Goal: Task Accomplishment & Management: Manage account settings

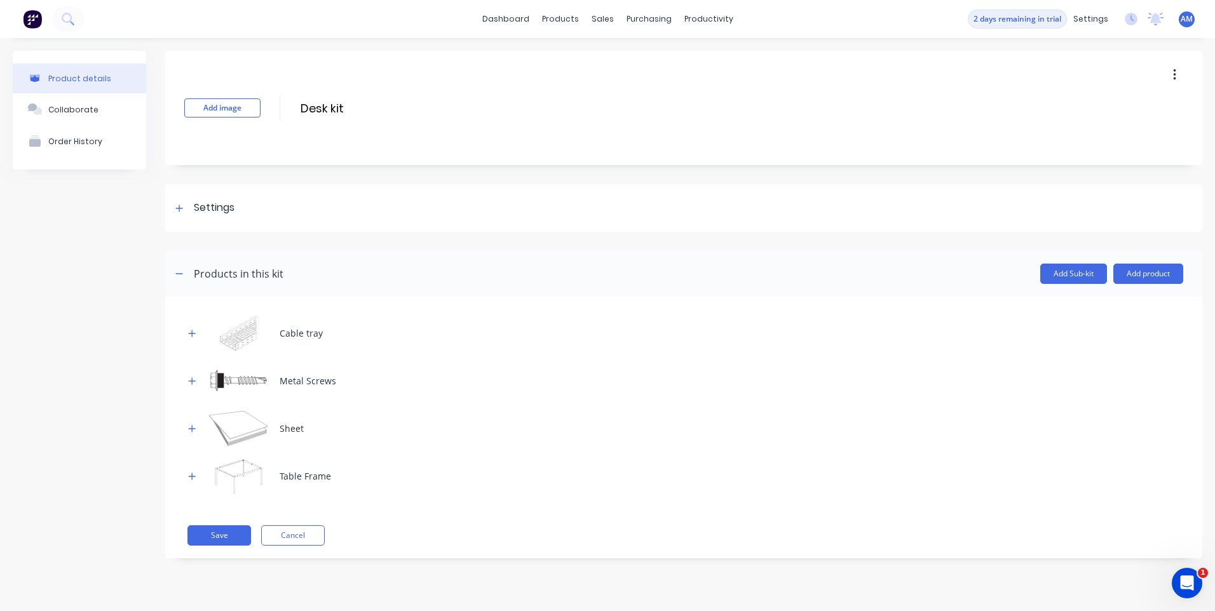
click at [112, 381] on div "Product details Collaborate Order History" at bounding box center [79, 314] width 133 height 527
click at [112, 474] on div "Product details Collaborate Order History" at bounding box center [79, 314] width 133 height 527
click at [102, 320] on div "Product details Collaborate Order History" at bounding box center [79, 314] width 133 height 527
click at [132, 255] on div "Product details Collaborate Order History" at bounding box center [79, 314] width 133 height 527
click at [99, 378] on div "Product details Collaborate Order History" at bounding box center [79, 314] width 133 height 527
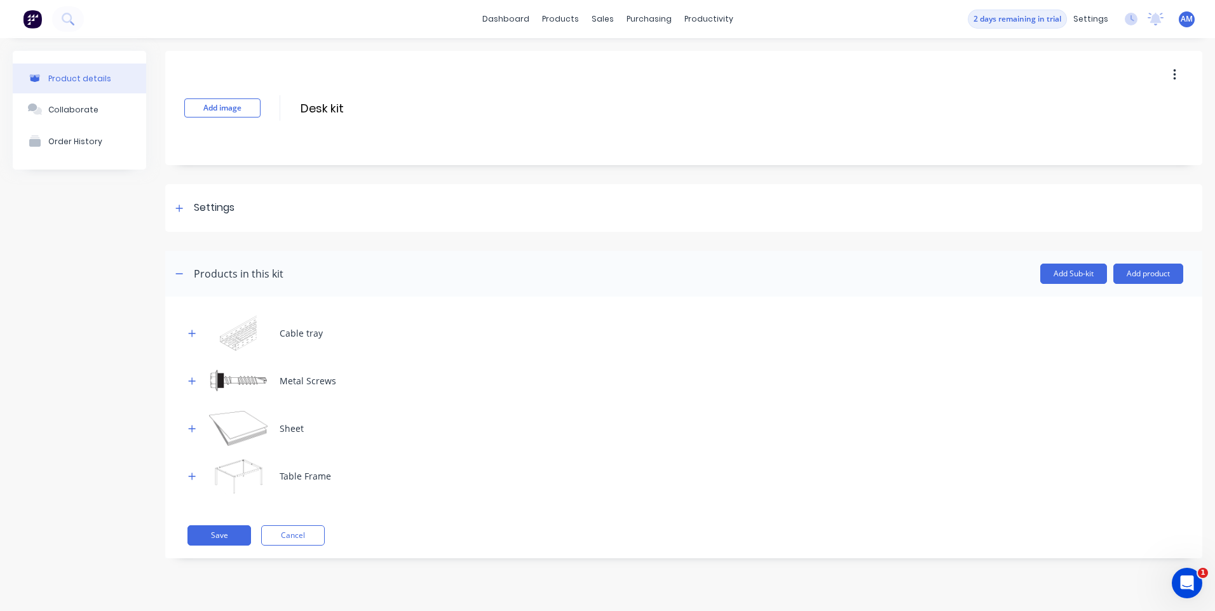
click at [121, 273] on div "Product details Collaborate Order History" at bounding box center [79, 314] width 133 height 527
click at [533, 173] on div "Add image Desk kit Desk kit Enter kit name Settings Kit description Kit Options…" at bounding box center [683, 314] width 1037 height 527
click at [573, 241] on div at bounding box center [683, 241] width 1037 height 19
click at [770, 175] on div "Add image Desk kit Desk kit Enter kit name Settings Kit description Kit Options…" at bounding box center [683, 314] width 1037 height 527
click at [279, 172] on div "Add image Desk kit Desk kit Enter kit name Settings Kit description Kit Options…" at bounding box center [683, 314] width 1037 height 527
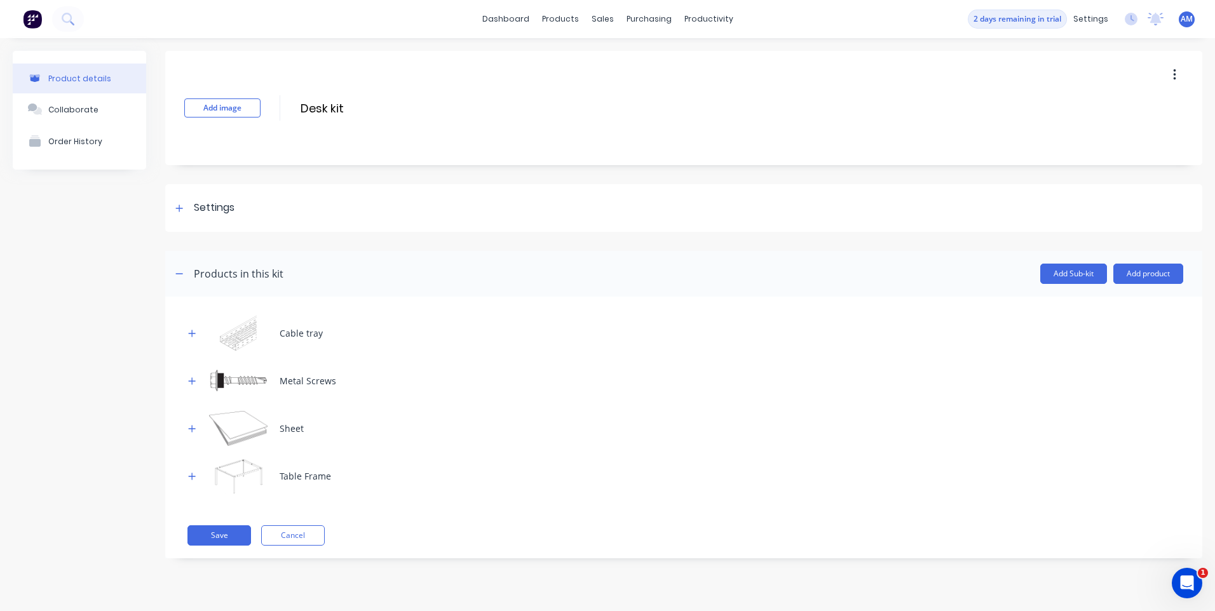
click at [278, 243] on div at bounding box center [683, 241] width 1037 height 19
drag, startPoint x: 94, startPoint y: 274, endPoint x: 151, endPoint y: 257, distance: 59.7
click at [94, 275] on div "Product details Collaborate Order History" at bounding box center [79, 314] width 133 height 527
click at [391, 170] on div "Add image Desk kit Desk kit Enter kit name Settings Kit description Kit Options…" at bounding box center [683, 314] width 1037 height 527
click at [500, 237] on div at bounding box center [683, 241] width 1037 height 19
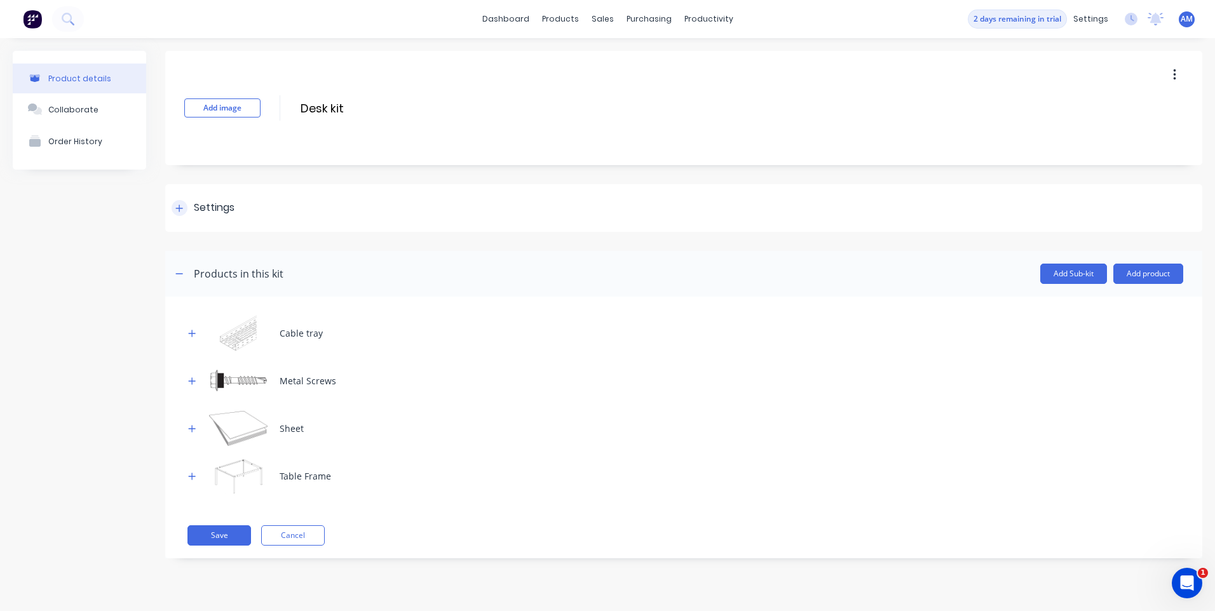
click at [656, 172] on div "Add image Desk kit Desk kit Enter kit name Settings Kit description Kit Options…" at bounding box center [683, 314] width 1037 height 527
click at [707, 239] on div at bounding box center [683, 241] width 1037 height 19
click at [707, 181] on div "Add image Desk kit Desk kit Enter kit name Settings Kit description Kit Options…" at bounding box center [683, 314] width 1037 height 527
click at [106, 74] on button "Product details" at bounding box center [79, 79] width 133 height 30
click at [57, 112] on div "Collaborate" at bounding box center [73, 110] width 50 height 10
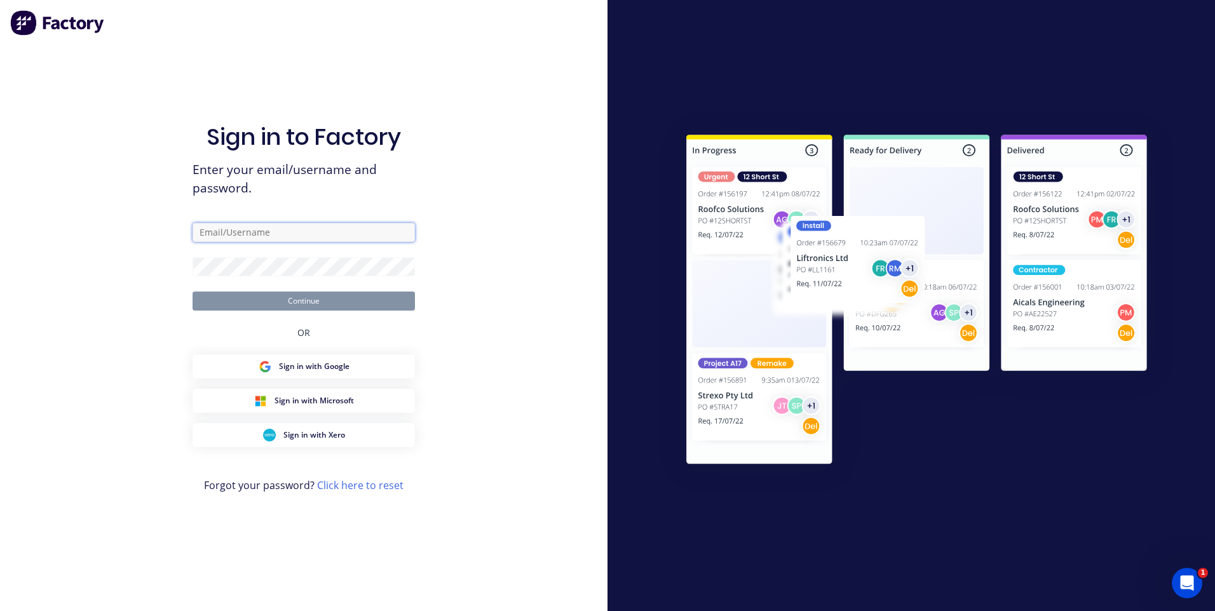
type input "Morris"
click at [356, 298] on button "Continue" at bounding box center [304, 301] width 222 height 19
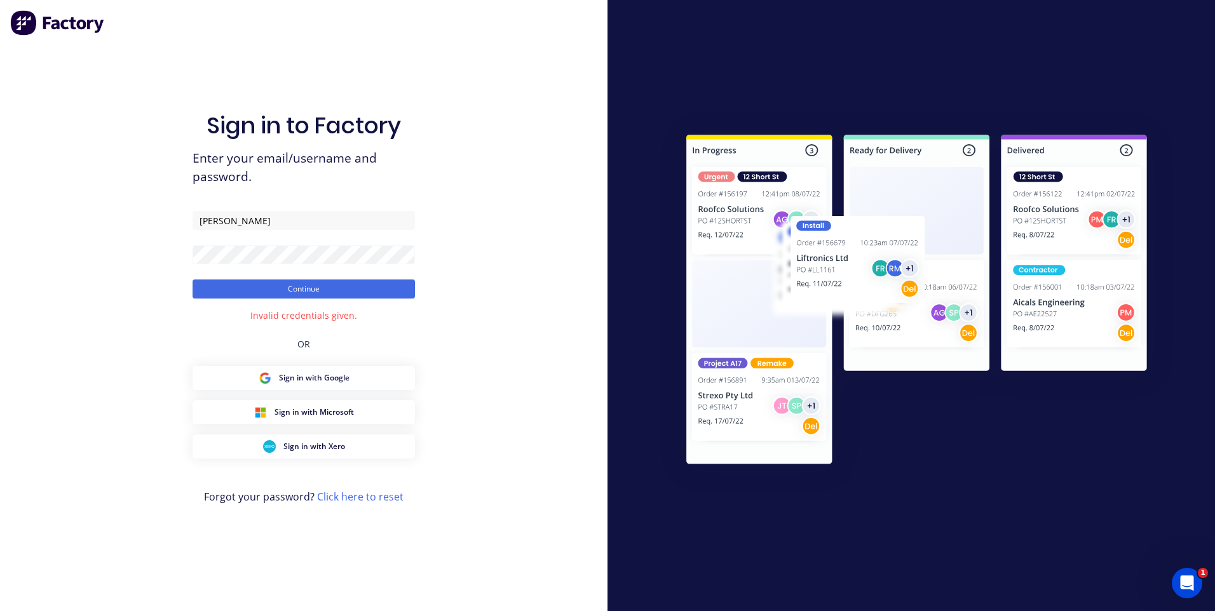
click at [388, 112] on h1 "Sign in to Factory" at bounding box center [304, 125] width 194 height 27
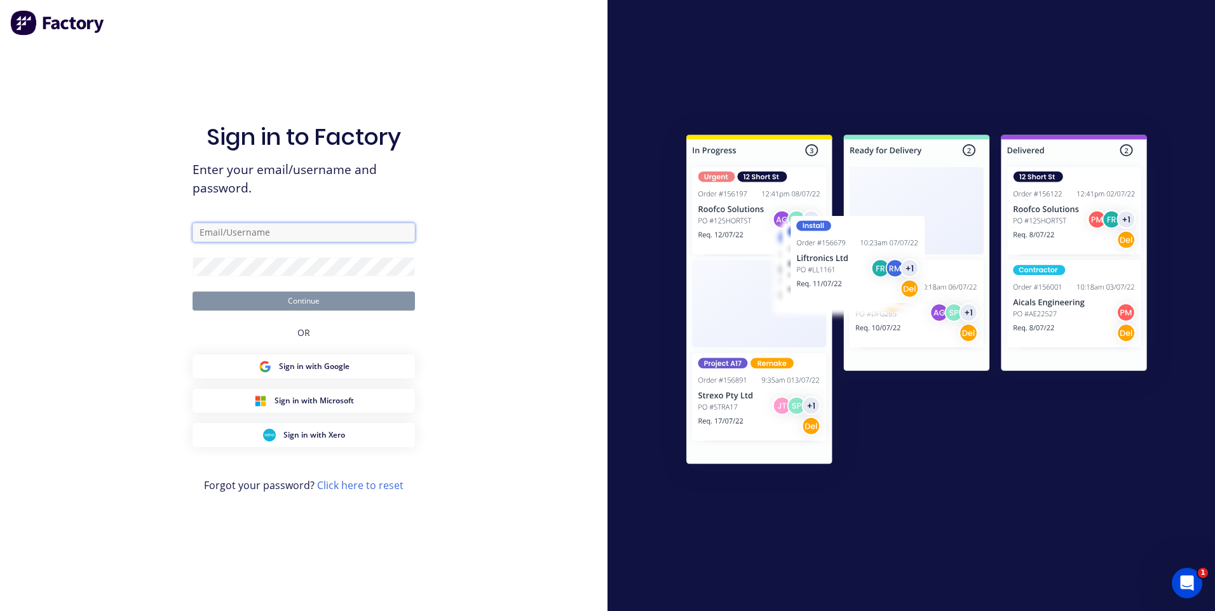
type input "Morris"
click at [147, 153] on div "Sign in to Factory Enter your email/username and password. Morris Continue OR S…" at bounding box center [304, 305] width 608 height 611
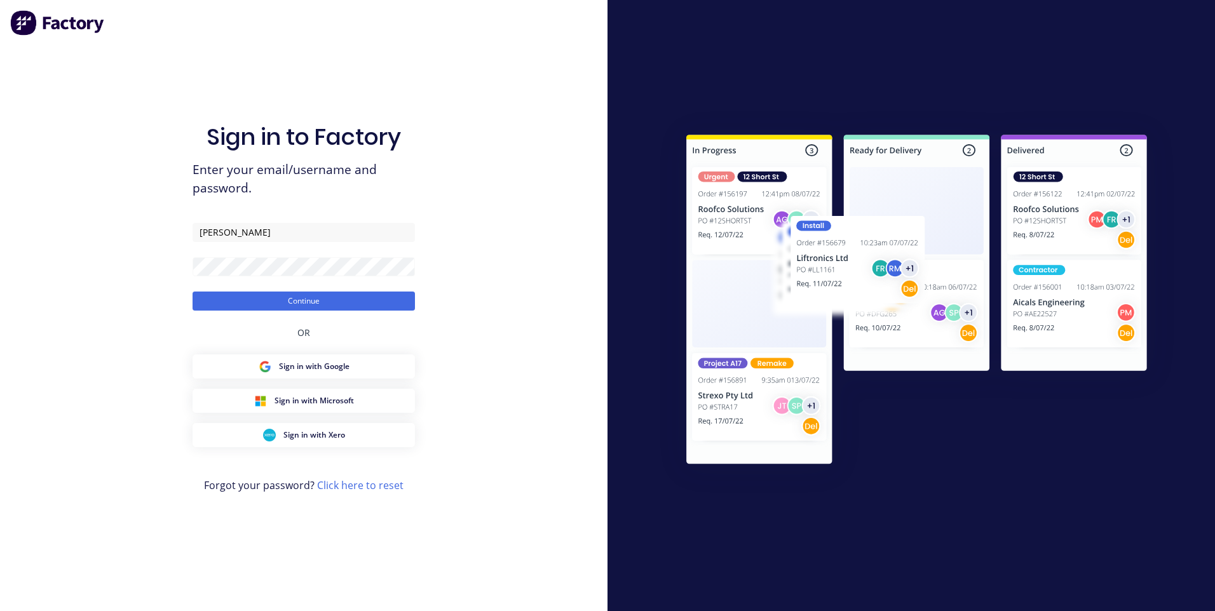
click at [362, 91] on div "Sign in to Factory Enter your email/username and password. Morris Continue OR S…" at bounding box center [304, 319] width 222 height 566
click at [543, 133] on div "Sign in to Factory Enter your email/username and password. Morris Continue OR S…" at bounding box center [304, 305] width 608 height 611
click at [501, 374] on div "Sign in to Factory Enter your email/username and password. Morris Continue OR S…" at bounding box center [304, 305] width 608 height 611
click at [402, 303] on button "Continue" at bounding box center [304, 301] width 222 height 19
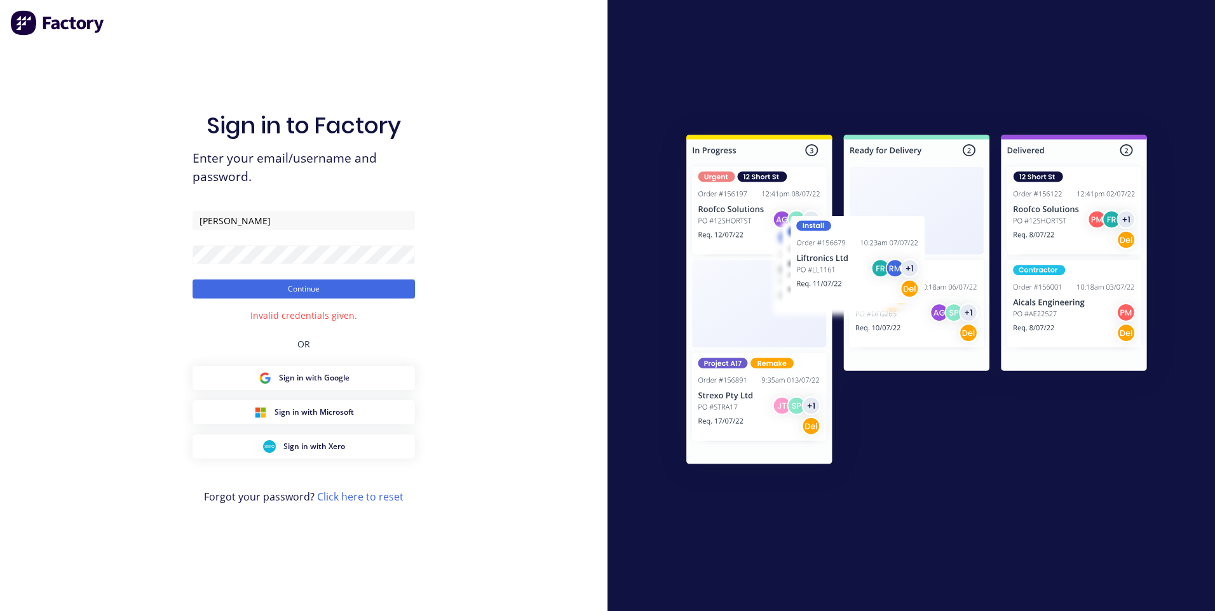
click at [411, 346] on div "Sign in to Factory Enter your email/username and password. Morris Continue Inva…" at bounding box center [304, 319] width 222 height 566
click at [419, 339] on div "Sign in to Factory Enter your email/username and password. Morris Continue Inva…" at bounding box center [304, 305] width 608 height 611
drag, startPoint x: 578, startPoint y: 263, endPoint x: 580, endPoint y: 255, distance: 8.4
click at [579, 263] on div "Sign in to Factory Enter your email/username and password. Morris Continue Inva…" at bounding box center [304, 305] width 608 height 611
click at [183, 322] on div "Sign in to Factory Enter your email/username and password. Morris Continue Inva…" at bounding box center [304, 305] width 608 height 611
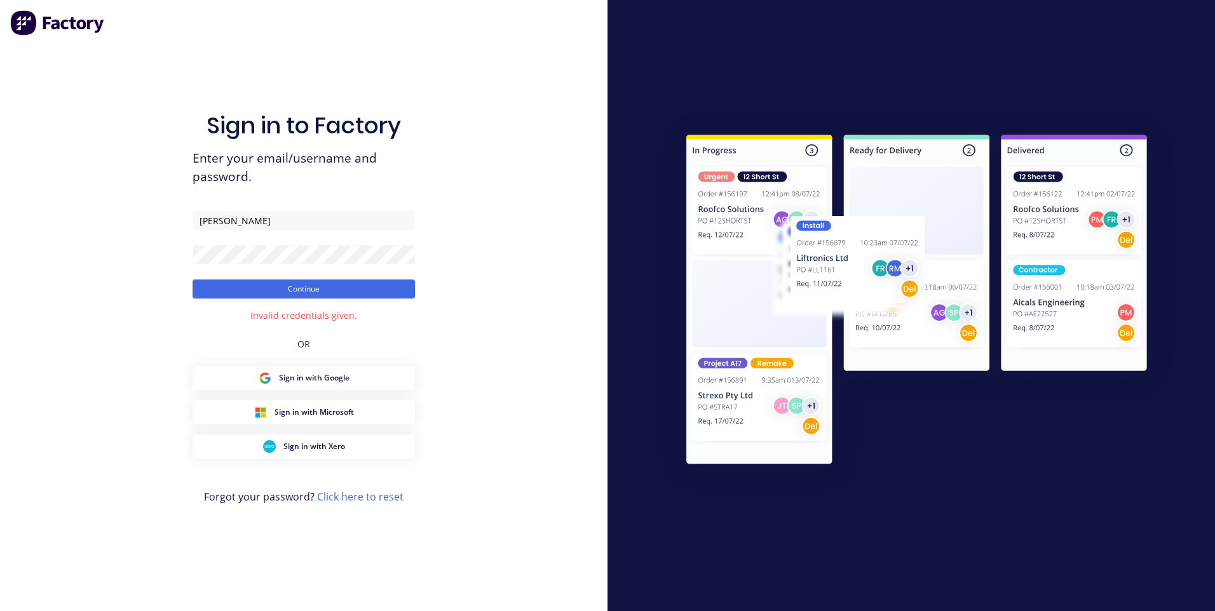
click at [119, 82] on div "Sign in to Factory Enter your email/username and password. Morris Continue Inva…" at bounding box center [304, 305] width 608 height 611
drag, startPoint x: 394, startPoint y: 132, endPoint x: 186, endPoint y: 116, distance: 209.1
click at [186, 116] on div "Sign in to Factory Enter your email/username and password. Morris Continue Inva…" at bounding box center [304, 305] width 608 height 611
click at [423, 165] on div "Sign in to Factory Enter your email/username and password. Morris Continue Inva…" at bounding box center [304, 305] width 608 height 611
click at [447, 46] on div "Sign in to Factory Enter your email/username and password. Morris Continue Inva…" at bounding box center [304, 305] width 608 height 611
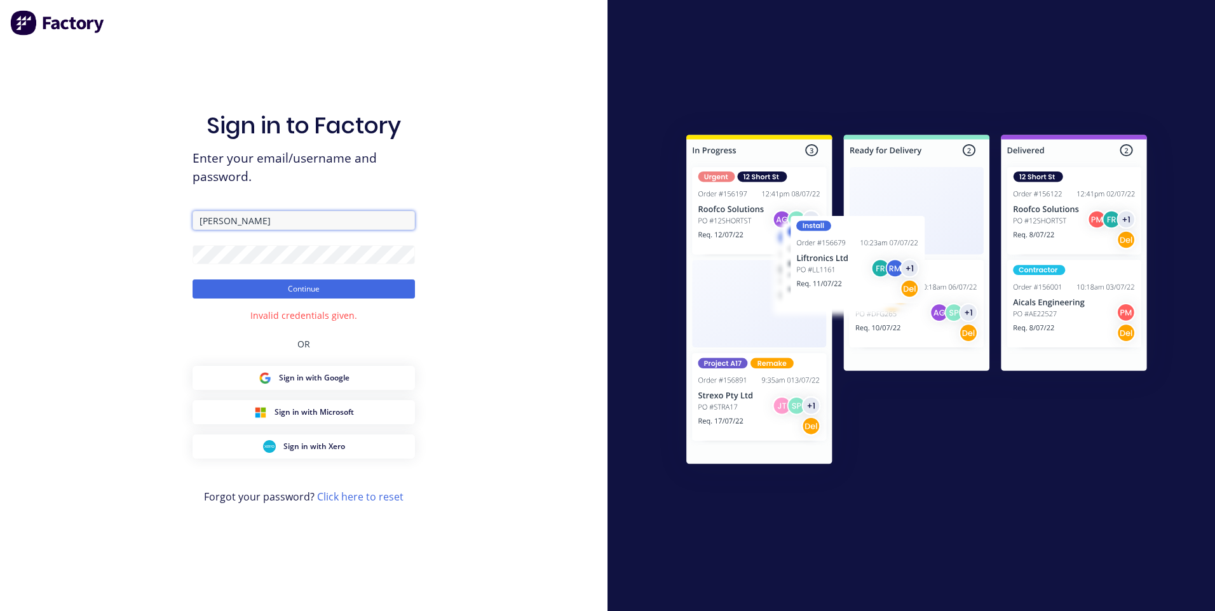
click at [322, 217] on input "Morris" at bounding box center [304, 220] width 222 height 19
drag, startPoint x: 420, startPoint y: 198, endPoint x: 415, endPoint y: 203, distance: 7.2
click at [419, 198] on div "Sign in to Factory Enter your email/username and password. Continue Invalid cre…" at bounding box center [304, 305] width 608 height 611
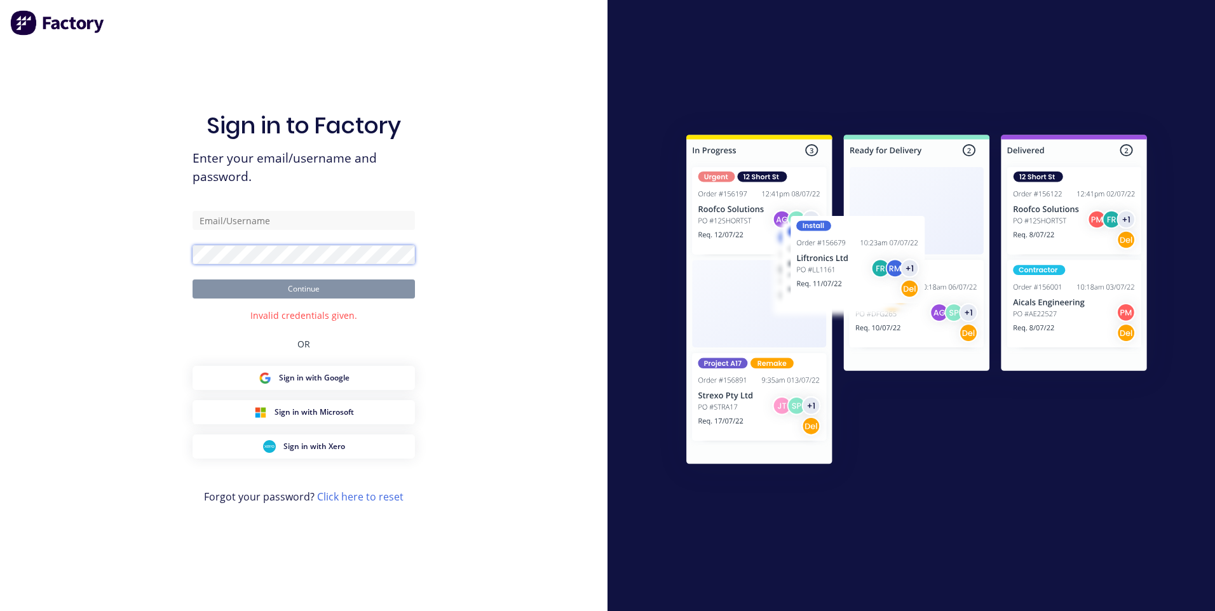
click at [151, 280] on div "Sign in to Factory Enter your email/username and password. Continue Invalid cre…" at bounding box center [304, 305] width 608 height 611
click at [343, 176] on span "Enter your email/username and password." at bounding box center [304, 167] width 222 height 37
click at [341, 218] on input "text" at bounding box center [304, 220] width 222 height 19
click at [510, 266] on div "Sign in to Factory Enter your email/username and password. Continue Invalid cre…" at bounding box center [304, 305] width 608 height 611
click at [397, 226] on input "text" at bounding box center [304, 220] width 222 height 19
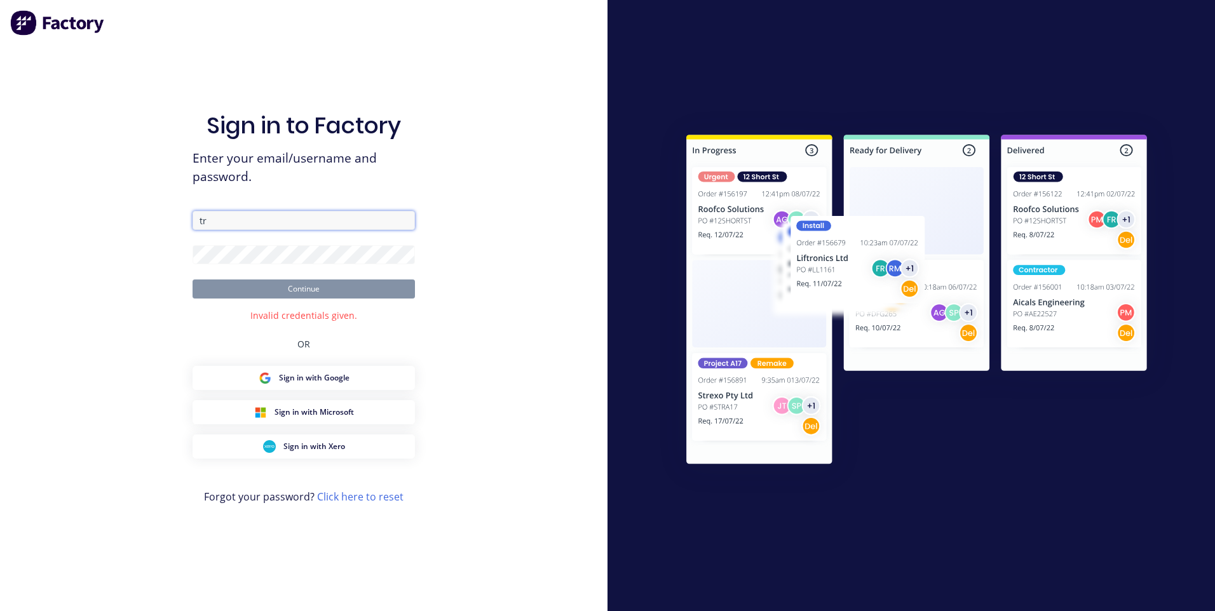
type input "t"
drag, startPoint x: 559, startPoint y: 249, endPoint x: 578, endPoint y: 386, distance: 138.0
click at [559, 249] on div "Sign in to Factory Enter your email/username and password. Continue Invalid cre…" at bounding box center [304, 305] width 608 height 611
click at [568, 182] on div "Sign in to Factory Enter your email/username and password. Continue Invalid cre…" at bounding box center [304, 305] width 608 height 611
click at [518, 187] on div "Sign in to Factory Enter your email/username and password. Continue Invalid cre…" at bounding box center [304, 305] width 608 height 611
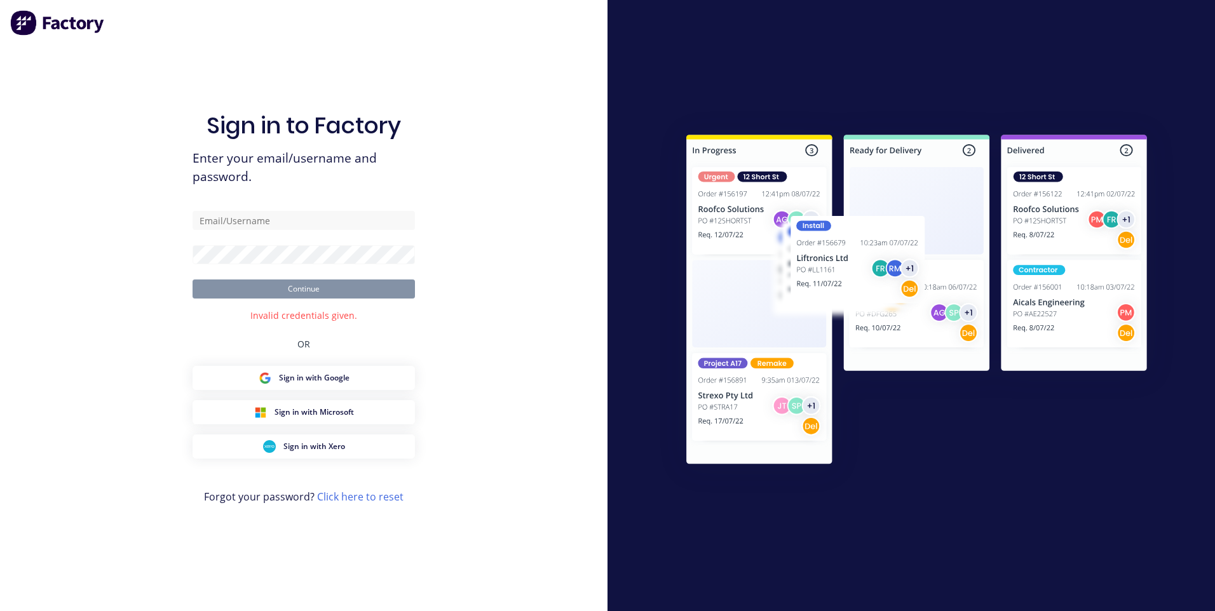
click at [517, 320] on div "Sign in to Factory Enter your email/username and password. Continue Invalid cre…" at bounding box center [304, 305] width 608 height 611
click at [526, 306] on div "Sign in to Factory Enter your email/username and password. Continue Invalid cre…" at bounding box center [304, 305] width 608 height 611
click at [259, 41] on div "Sign in to Factory Enter your email/username and password. Continue Invalid cre…" at bounding box center [304, 319] width 222 height 566
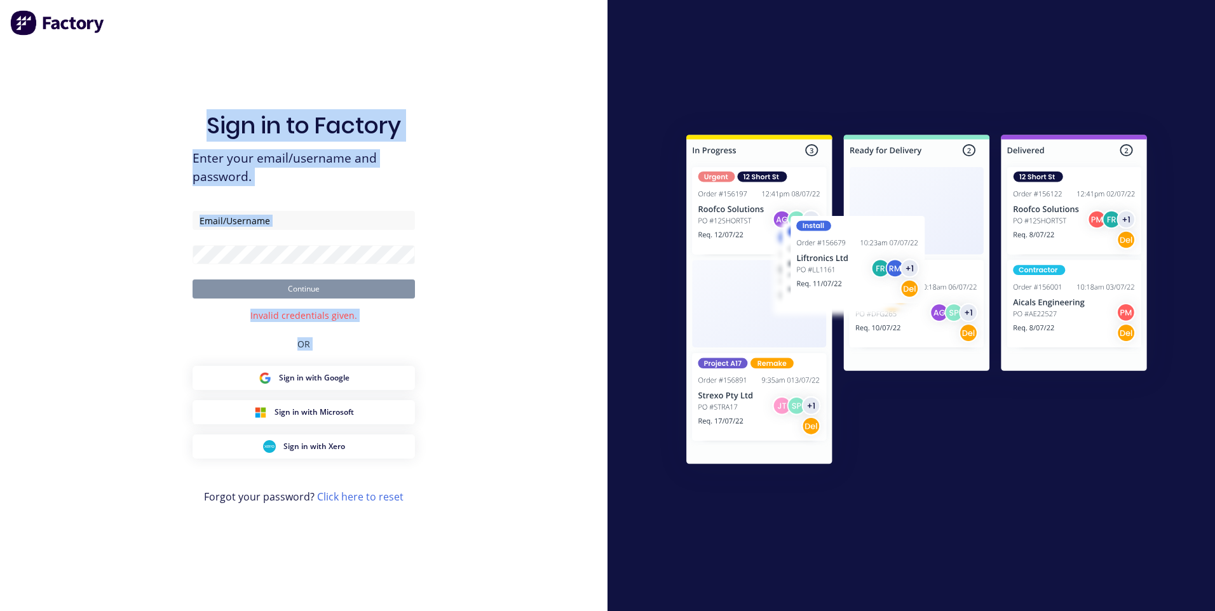
drag, startPoint x: 165, startPoint y: 68, endPoint x: 487, endPoint y: 450, distance: 500.1
click at [487, 450] on div "Sign in to Factory Enter your email/username and password. Continue Invalid cre…" at bounding box center [304, 305] width 608 height 611
click at [485, 451] on div "Sign in to Factory Enter your email/username and password. Continue Invalid cre…" at bounding box center [304, 305] width 608 height 611
click at [482, 430] on div "Sign in to Factory Enter your email/username and password. Continue Invalid cre…" at bounding box center [304, 305] width 608 height 611
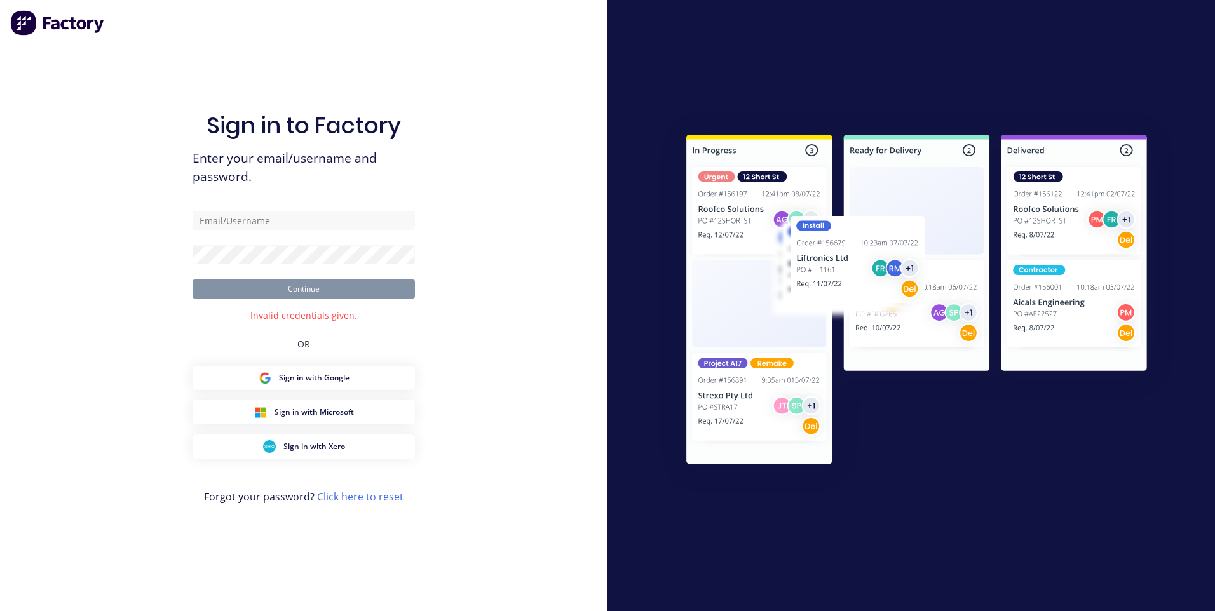
click at [489, 404] on div "Sign in to Factory Enter your email/username and password. Continue Invalid cre…" at bounding box center [304, 305] width 608 height 611
click at [486, 282] on div "Sign in to Factory Enter your email/username and password. Continue Invalid cre…" at bounding box center [304, 305] width 608 height 611
click at [533, 136] on div "Sign in to Factory Enter your email/username and password. Continue Invalid cre…" at bounding box center [304, 305] width 608 height 611
click at [560, 167] on div "Sign in to Factory Enter your email/username and password. Continue Invalid cre…" at bounding box center [304, 305] width 608 height 611
click at [561, 156] on div "Sign in to Factory Enter your email/username and password. Continue Invalid cre…" at bounding box center [304, 305] width 608 height 611
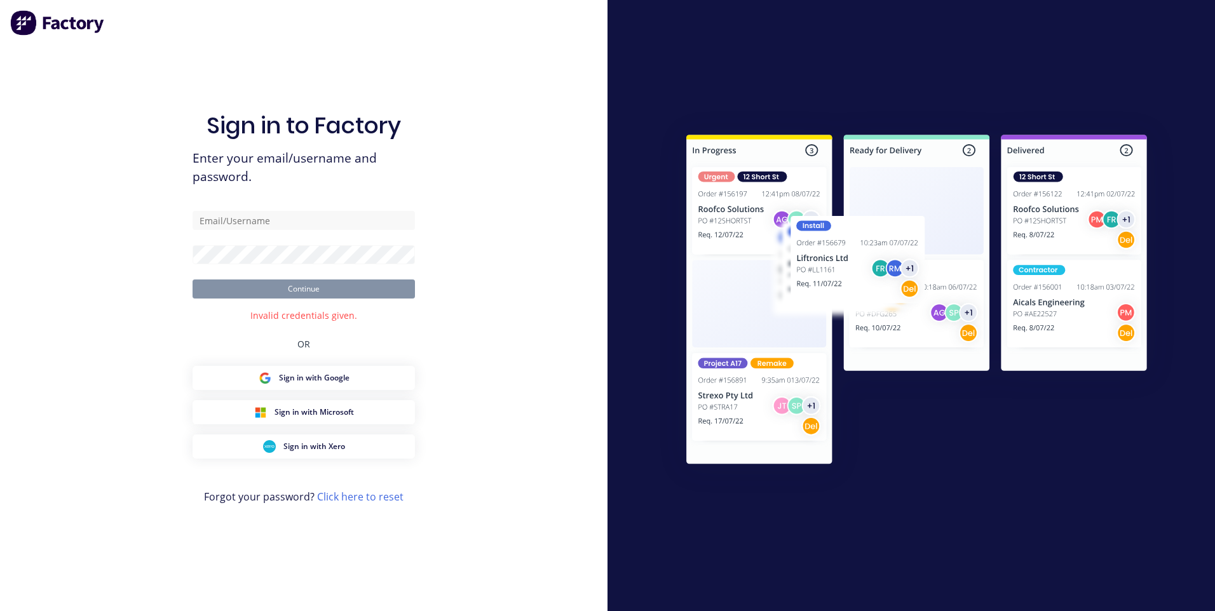
click at [519, 105] on div "Sign in to Factory Enter your email/username and password. Continue Invalid cre…" at bounding box center [304, 305] width 608 height 611
click at [464, 79] on div "Sign in to Factory Enter your email/username and password. Continue Invalid cre…" at bounding box center [304, 305] width 608 height 611
click at [450, 75] on div "Sign in to Factory Enter your email/username and password. Continue Invalid cre…" at bounding box center [304, 305] width 608 height 611
click at [520, 502] on div "Sign in to Factory Enter your email/username and password. Continue Invalid cre…" at bounding box center [304, 305] width 608 height 611
click at [298, 225] on input "text" at bounding box center [304, 220] width 222 height 19
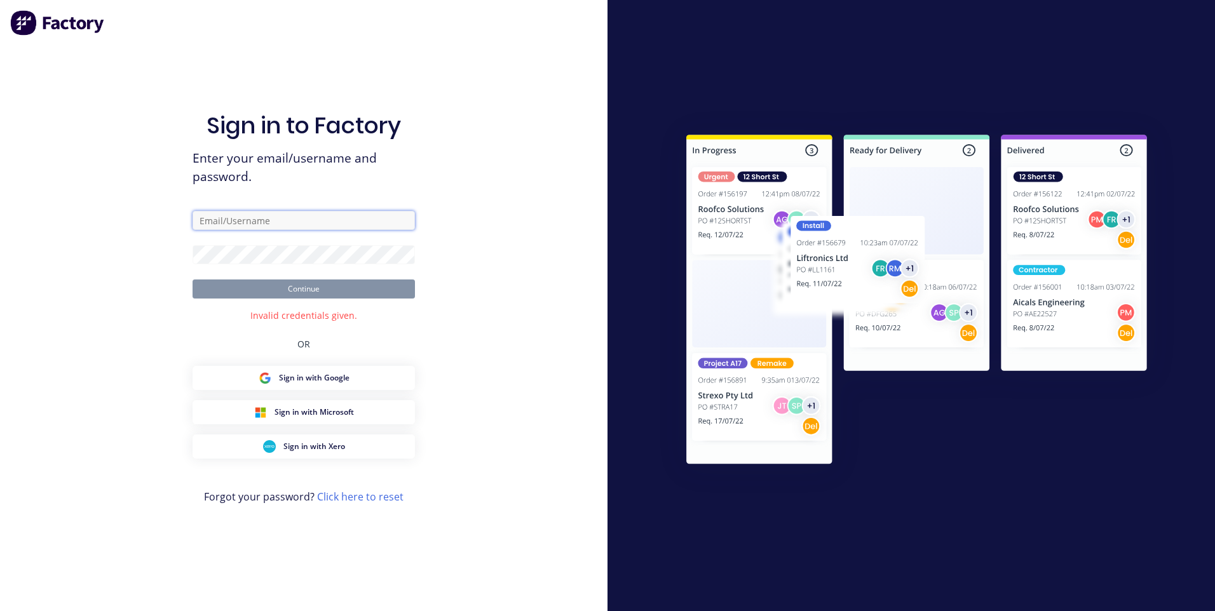
type input "Morris"
click at [309, 289] on button "Continue" at bounding box center [304, 289] width 222 height 19
click at [498, 294] on div "Sign in to Factory Enter your email/username and password. Morris Continue Inva…" at bounding box center [304, 305] width 608 height 611
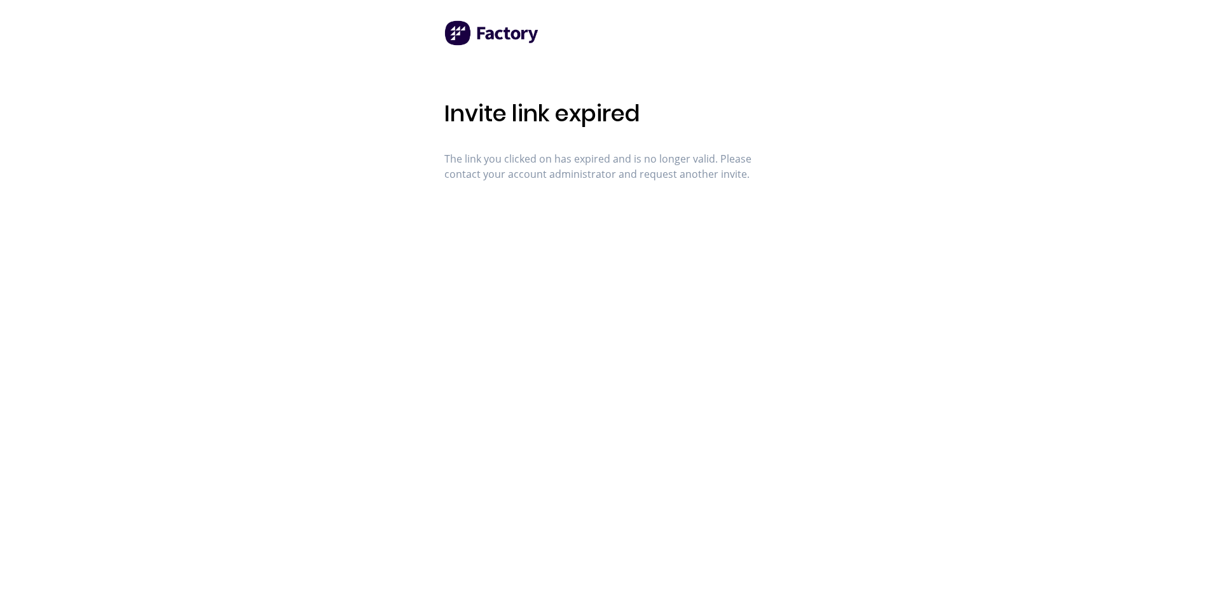
click at [744, 114] on div "Invite link expired The link you clicked on has expired and is no longer valid.…" at bounding box center [603, 139] width 318 height 85
click at [559, 83] on div "Invite link expired The link you clicked on has expired and is no longer valid.…" at bounding box center [603, 305] width 318 height 611
drag, startPoint x: 647, startPoint y: 112, endPoint x: 433, endPoint y: 111, distance: 213.5
click at [433, 111] on div "Invite link expired The link you clicked on has expired and is no longer valid.…" at bounding box center [603, 331] width 1206 height 662
click at [430, 111] on div "Invite link expired The link you clicked on has expired and is no longer valid.…" at bounding box center [603, 331] width 1206 height 662
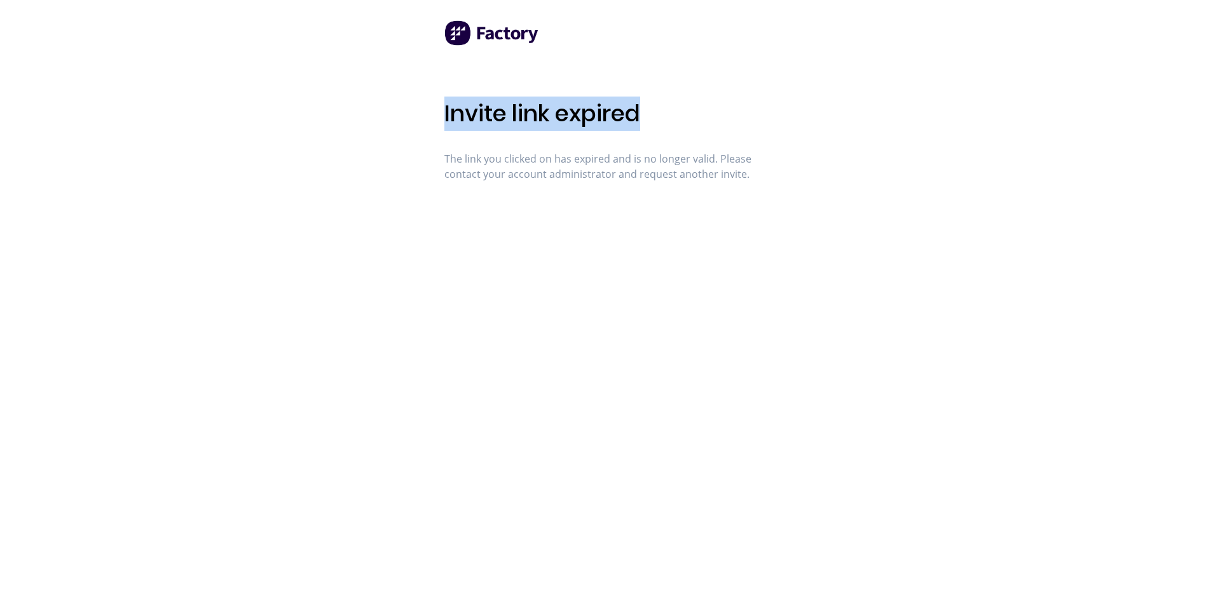
drag, startPoint x: 432, startPoint y: 109, endPoint x: 644, endPoint y: 119, distance: 213.1
click at [644, 119] on div "Invite link expired The link you clicked on has expired and is no longer valid.…" at bounding box center [603, 331] width 1206 height 662
drag, startPoint x: 644, startPoint y: 119, endPoint x: 651, endPoint y: 119, distance: 6.4
click at [649, 119] on div "Invite link expired The link you clicked on has expired and is no longer valid.…" at bounding box center [603, 139] width 318 height 85
drag, startPoint x: 651, startPoint y: 119, endPoint x: 413, endPoint y: 112, distance: 237.8
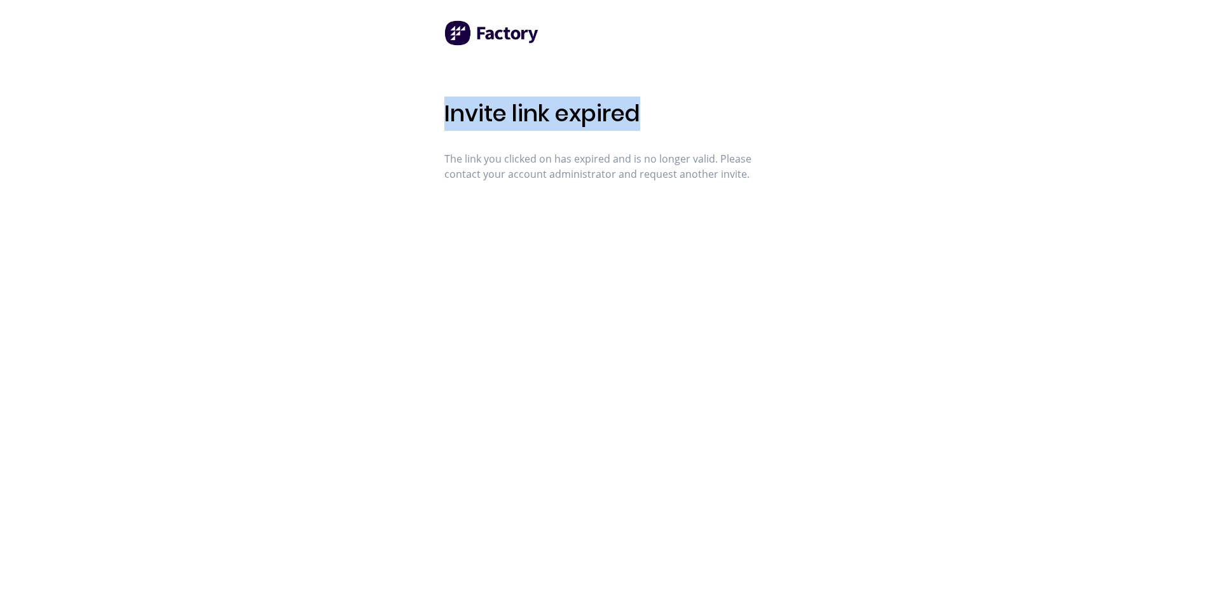
click at [413, 112] on div "Invite link expired The link you clicked on has expired and is no longer valid.…" at bounding box center [603, 331] width 1206 height 662
drag, startPoint x: 413, startPoint y: 112, endPoint x: 398, endPoint y: 110, distance: 14.8
click at [398, 110] on div "Invite link expired The link you clicked on has expired and is no longer valid.…" at bounding box center [603, 331] width 1206 height 662
drag, startPoint x: 402, startPoint y: 109, endPoint x: 766, endPoint y: 128, distance: 364.6
click at [766, 128] on div "Invite link expired The link you clicked on has expired and is no longer valid.…" at bounding box center [603, 331] width 1206 height 662
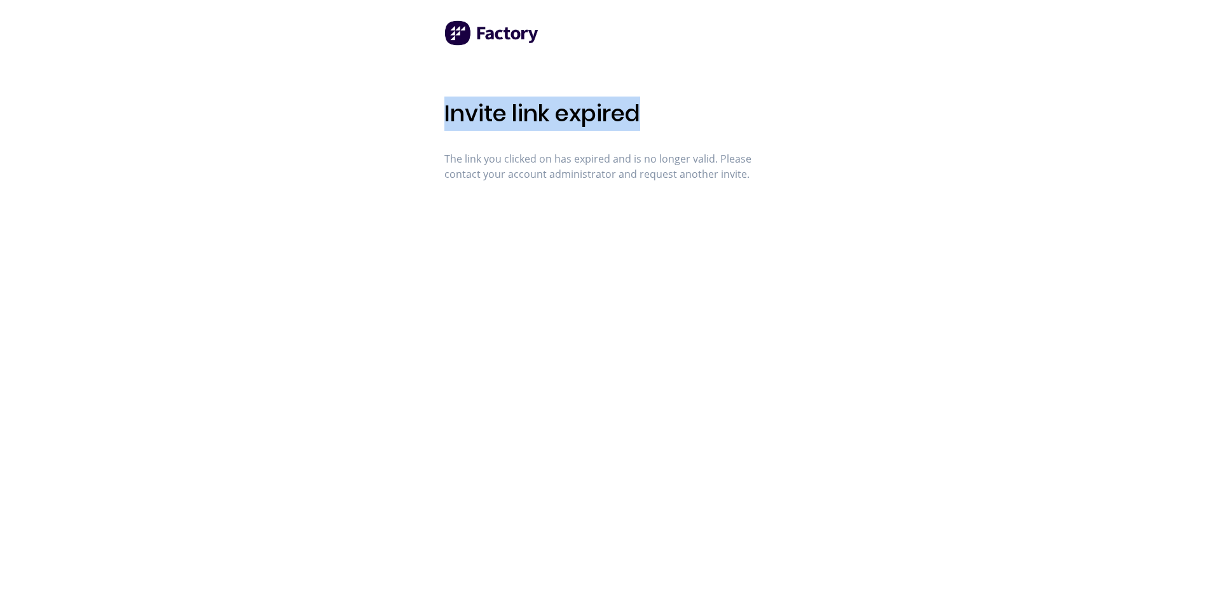
drag, startPoint x: 766, startPoint y: 128, endPoint x: 718, endPoint y: 125, distance: 48.4
click at [719, 125] on div "Invite link expired The link you clicked on has expired and is no longer valid.…" at bounding box center [603, 139] width 318 height 85
click at [718, 130] on div "Invite link expired The link you clicked on has expired and is no longer valid.…" at bounding box center [603, 139] width 318 height 85
click at [784, 207] on div "Invite link expired The link you clicked on has expired and is no longer valid.…" at bounding box center [603, 331] width 1206 height 662
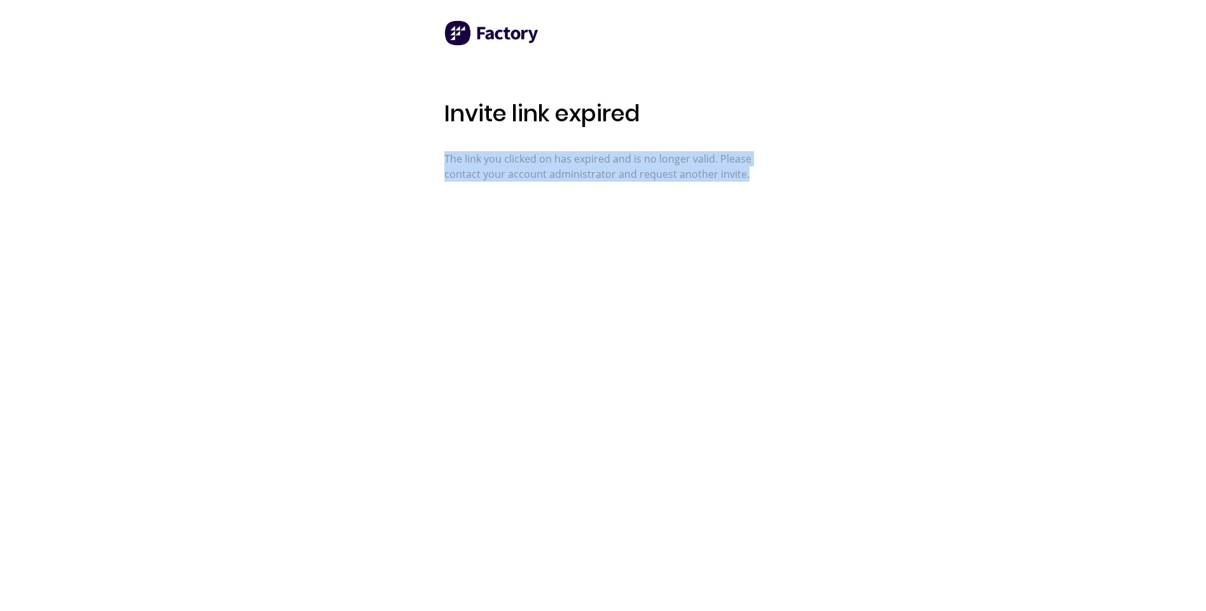
drag, startPoint x: 754, startPoint y: 175, endPoint x: 379, endPoint y: 147, distance: 376.0
click at [379, 147] on div "Invite link expired The link you clicked on has expired and is no longer valid.…" at bounding box center [603, 331] width 1206 height 662
click at [634, 386] on div "Invite link expired The link you clicked on has expired and is no longer valid.…" at bounding box center [603, 305] width 318 height 611
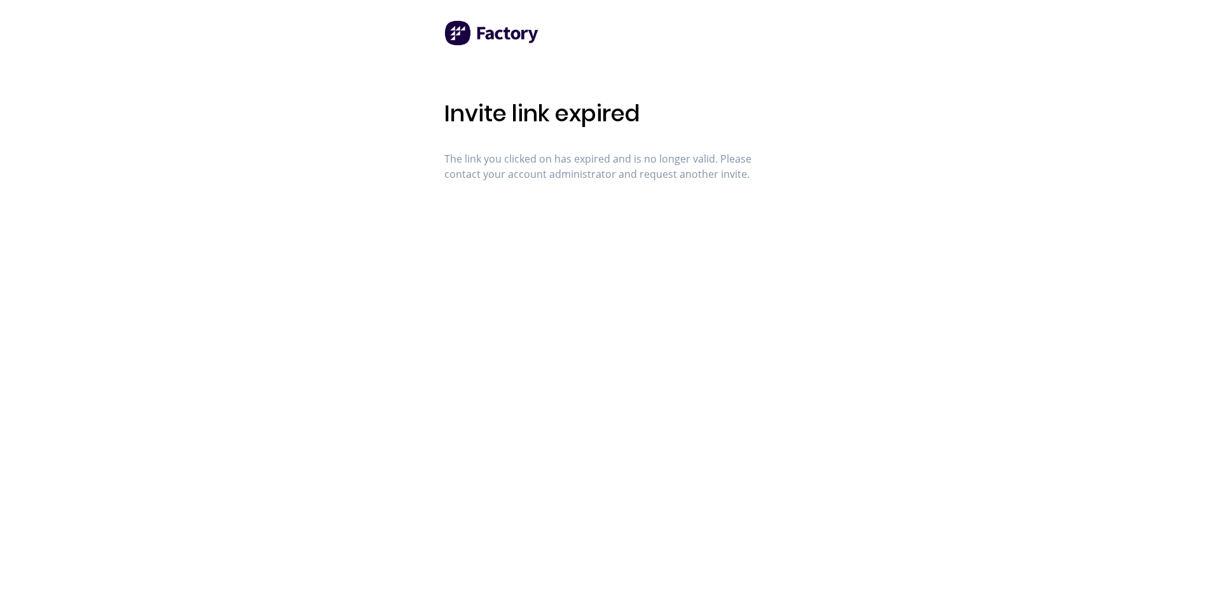
click at [784, 93] on div "Invite link expired The link you clicked on has expired and is no longer valid.…" at bounding box center [603, 331] width 1206 height 662
click at [932, 100] on div "Invite link expired The link you clicked on has expired and is no longer valid.…" at bounding box center [603, 331] width 1206 height 662
click at [967, 123] on div "Invite link expired The link you clicked on has expired and is no longer valid.…" at bounding box center [603, 331] width 1206 height 662
click at [602, 442] on div "Invite link expired The link you clicked on has expired and is no longer valid.…" at bounding box center [603, 305] width 318 height 611
click at [601, 234] on div "Invite link expired The link you clicked on has expired and is no longer valid.…" at bounding box center [603, 305] width 318 height 611
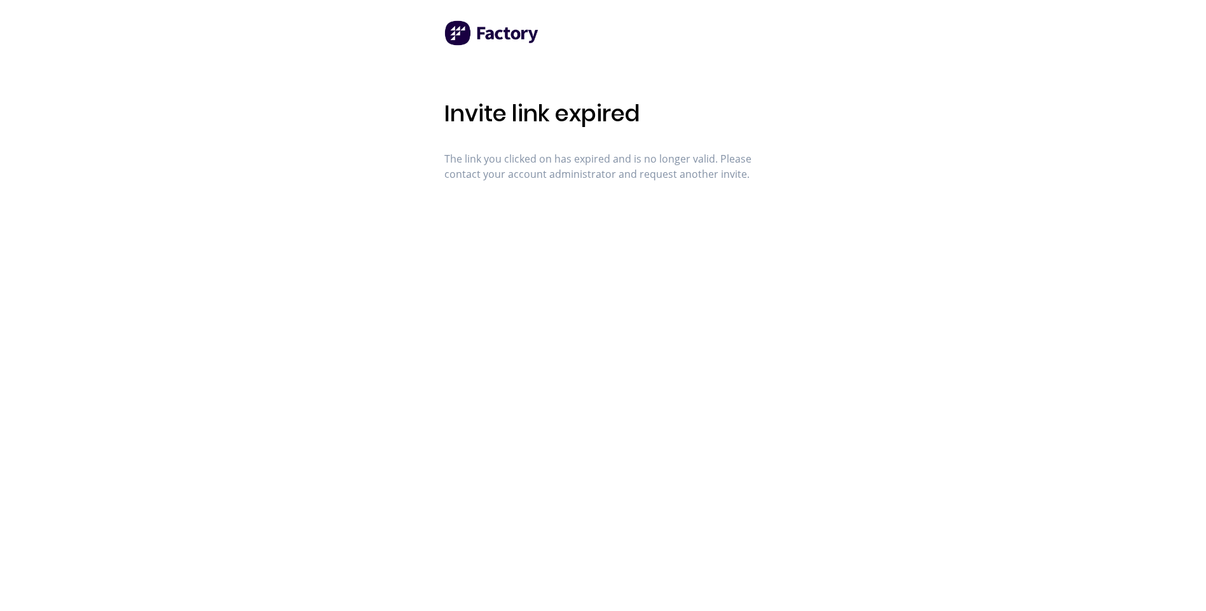
click at [318, 164] on div "Invite link expired The link you clicked on has expired and is no longer valid.…" at bounding box center [603, 331] width 1206 height 662
click at [618, 64] on div "Invite link expired The link you clicked on has expired and is no longer valid.…" at bounding box center [603, 305] width 318 height 611
click at [108, 76] on div "Invite link expired The link you clicked on has expired and is no longer valid.…" at bounding box center [603, 331] width 1206 height 662
click at [53, 32] on div "Invite link expired The link you clicked on has expired and is no longer valid.…" at bounding box center [603, 331] width 1206 height 662
drag, startPoint x: 66, startPoint y: 127, endPoint x: 69, endPoint y: 100, distance: 27.5
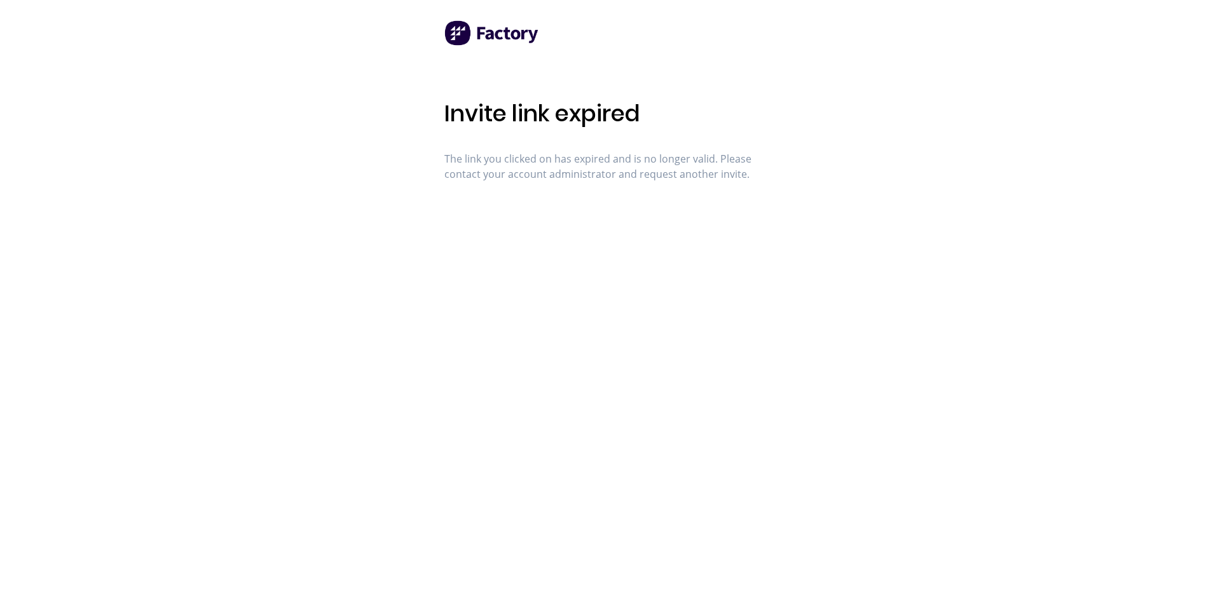
click at [67, 127] on div "Invite link expired The link you clicked on has expired and is no longer valid.…" at bounding box center [603, 331] width 1206 height 662
drag, startPoint x: 203, startPoint y: 139, endPoint x: 186, endPoint y: 119, distance: 25.7
click at [200, 133] on div "Invite link expired The link you clicked on has expired and is no longer valid.…" at bounding box center [603, 331] width 1206 height 662
click at [531, 407] on div "Invite link expired The link you clicked on has expired and is no longer valid.…" at bounding box center [603, 305] width 318 height 611
click at [548, 178] on span "The link you clicked on has expired and is no longer valid. Please contact your…" at bounding box center [603, 166] width 318 height 31
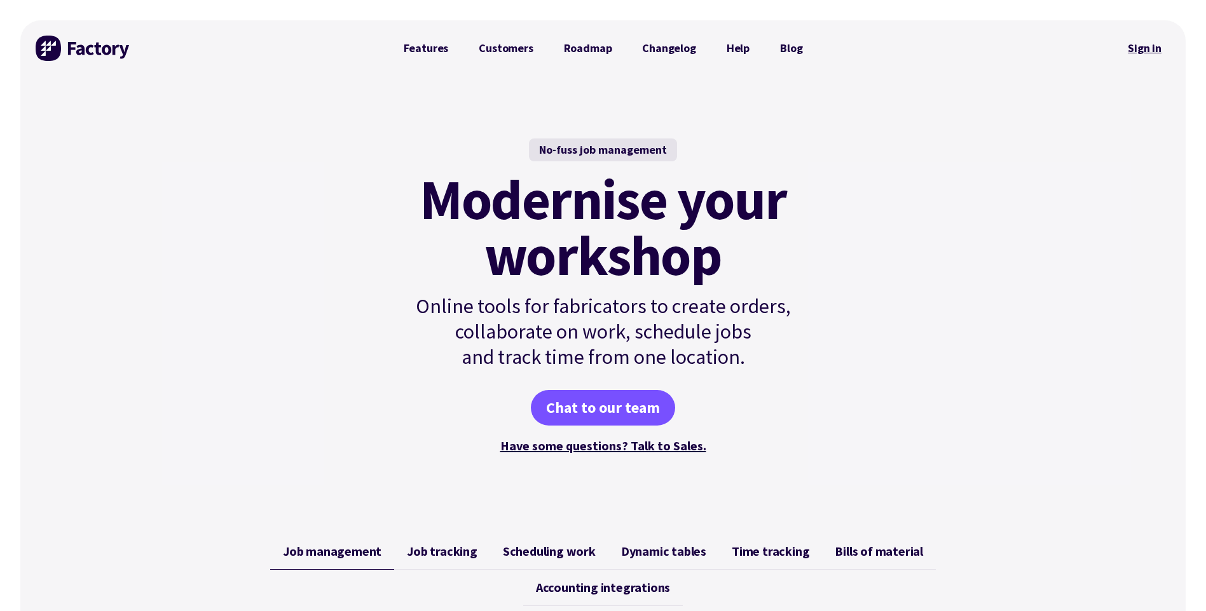
click at [1138, 45] on link "Sign in" at bounding box center [1144, 48] width 51 height 29
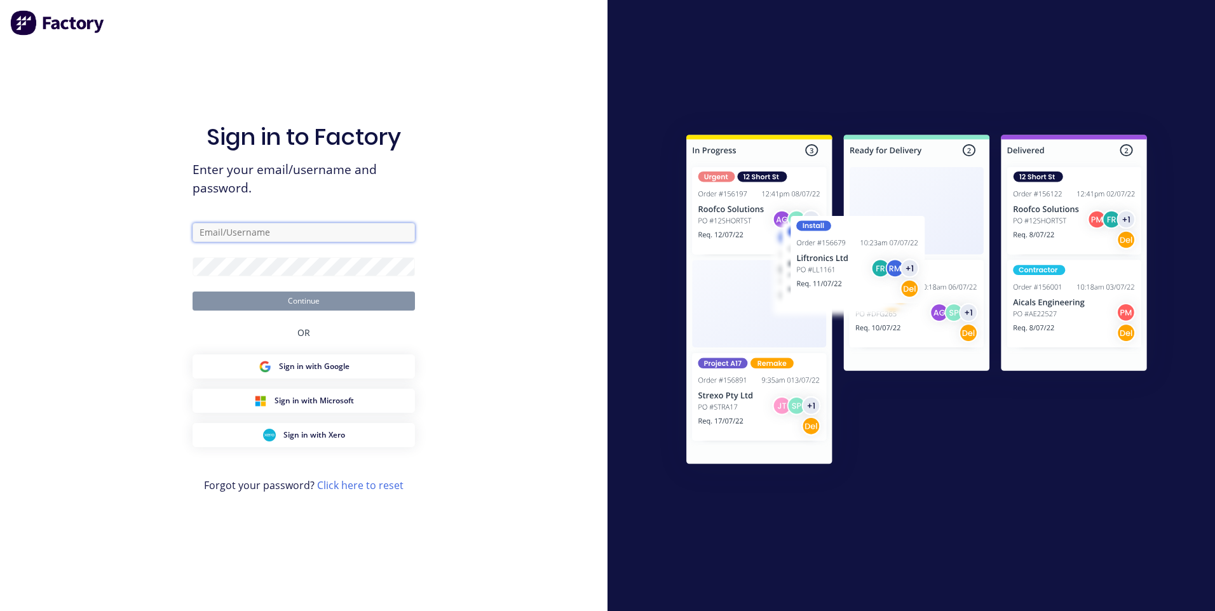
type input "[PERSON_NAME]"
click at [376, 309] on button "Continue" at bounding box center [304, 301] width 222 height 19
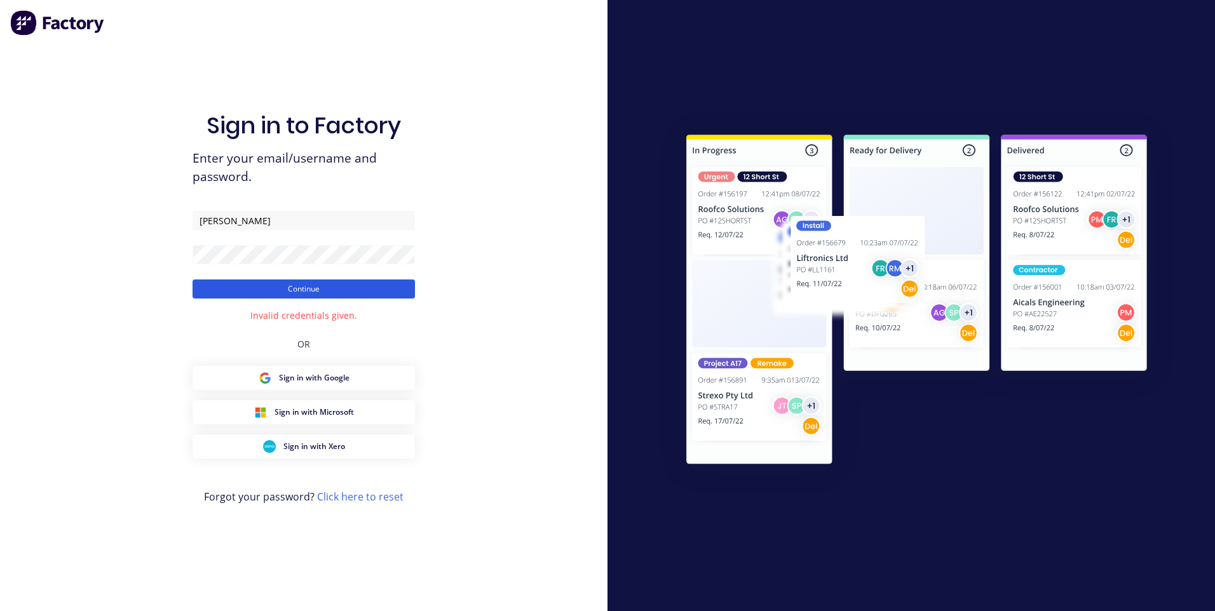
click at [331, 290] on button "Continue" at bounding box center [304, 289] width 222 height 19
drag, startPoint x: 278, startPoint y: 220, endPoint x: 10, endPoint y: 240, distance: 269.6
click at [0, 241] on html "Sign in to Factory Enter your email/username and password. Morris Continue Inva…" at bounding box center [607, 305] width 1215 height 611
type input "tradeorders@fatzfab.com.au"
click at [257, 244] on form "tradeorders@fatzfab.com.au Continue" at bounding box center [304, 255] width 222 height 88
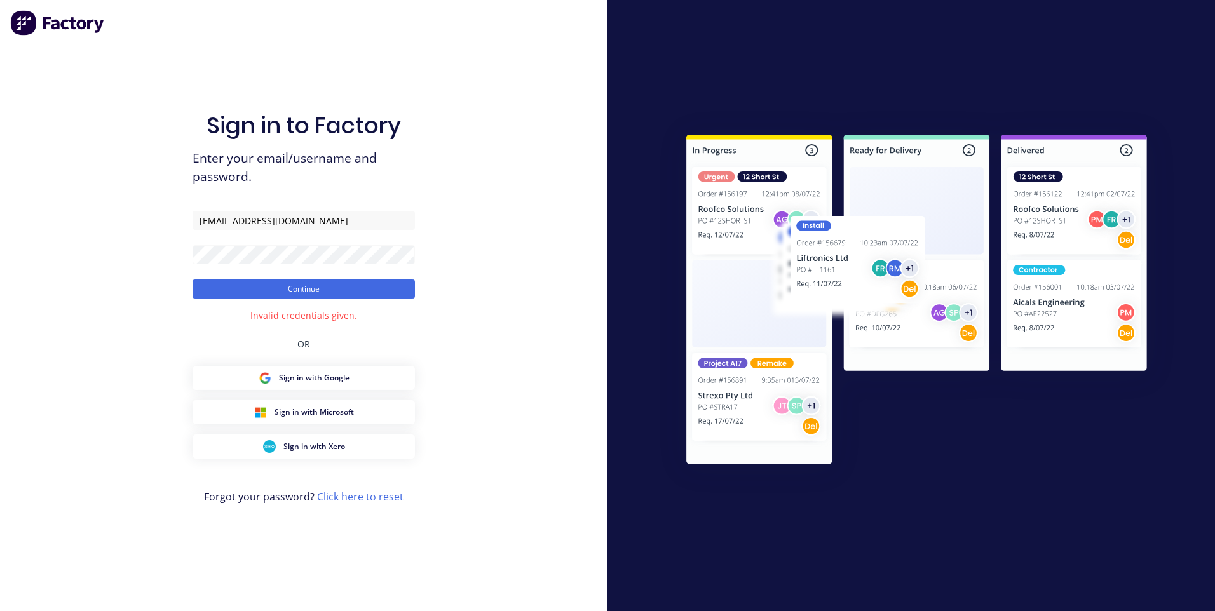
click at [257, 246] on form "tradeorders@fatzfab.com.au Continue" at bounding box center [304, 255] width 222 height 88
click at [130, 245] on div "Sign in to Factory Enter your email/username and password. tradeorders@fatzfab.…" at bounding box center [304, 305] width 608 height 611
click at [193, 280] on button "Continue" at bounding box center [304, 289] width 222 height 19
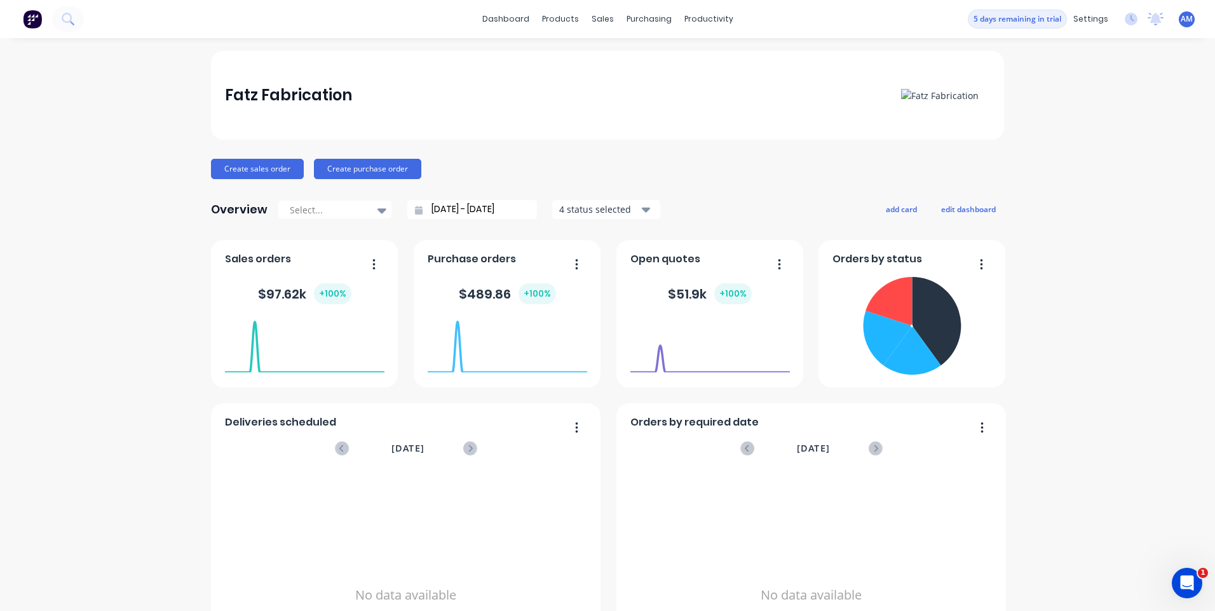
click at [1105, 203] on div "Fatz Fabrication Create sales order Create purchase order Overview Select... [D…" at bounding box center [607, 382] width 1215 height 663
click at [1125, 17] on icon at bounding box center [1131, 19] width 13 height 13
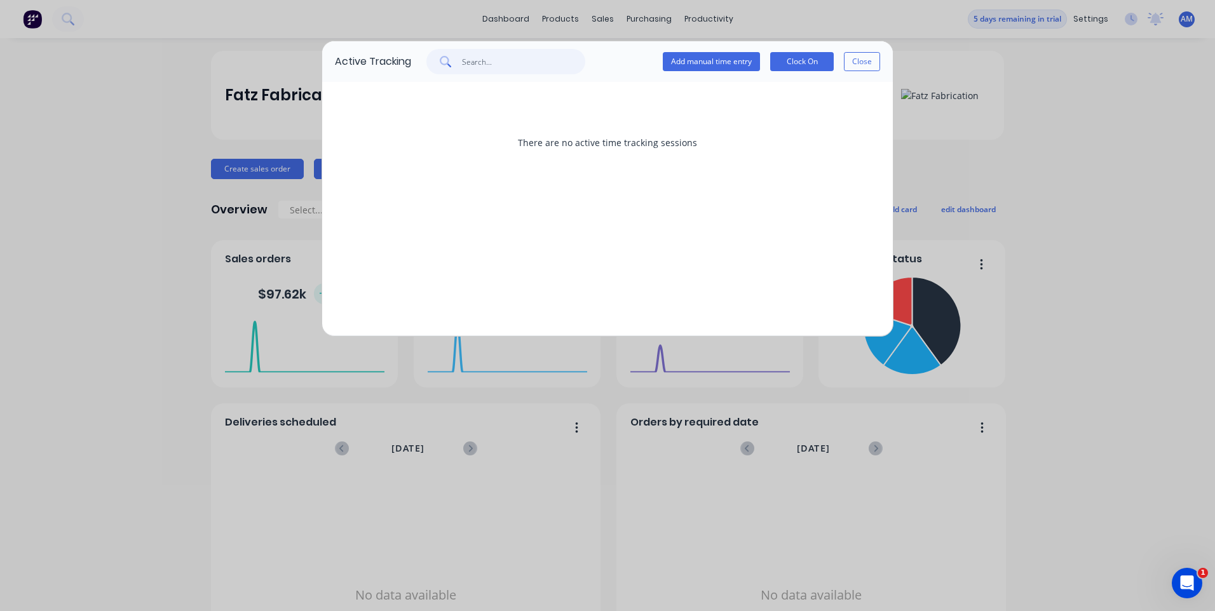
click at [542, 62] on input "text" at bounding box center [524, 61] width 124 height 25
click at [610, 120] on div "There are no active time tracking sessions" at bounding box center [607, 142] width 545 height 95
click at [655, 93] on div "There are no active time tracking sessions" at bounding box center [607, 209] width 571 height 254
click at [738, 60] on button "Add manual time entry" at bounding box center [711, 61] width 97 height 19
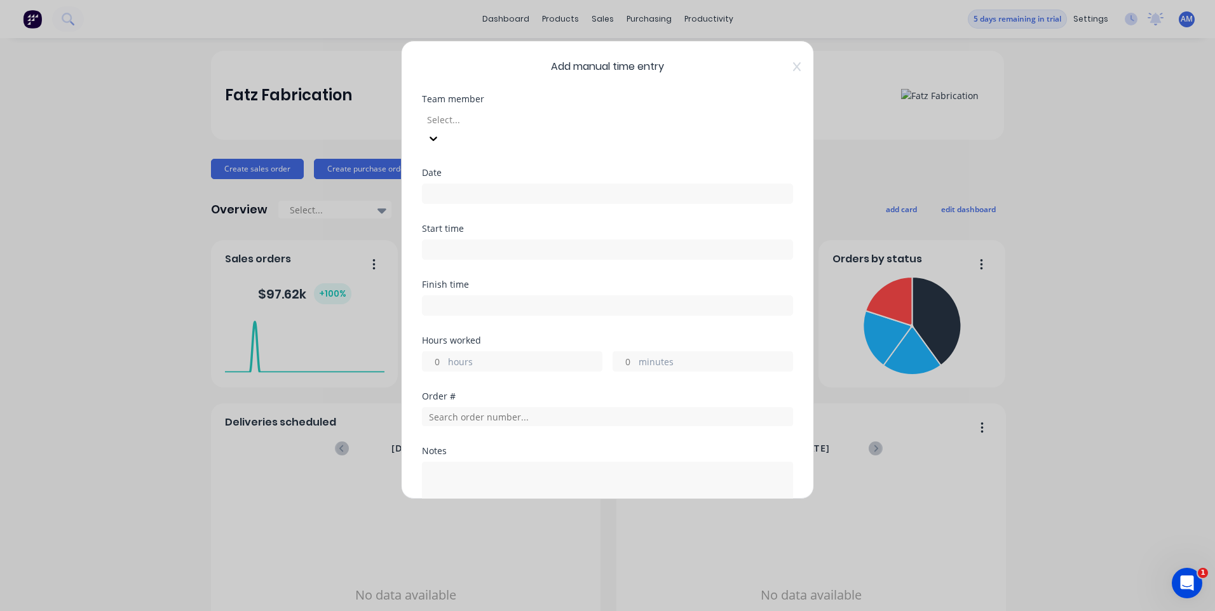
click at [782, 67] on span "Add manual time entry" at bounding box center [607, 66] width 371 height 15
click at [793, 65] on icon at bounding box center [797, 66] width 8 height 9
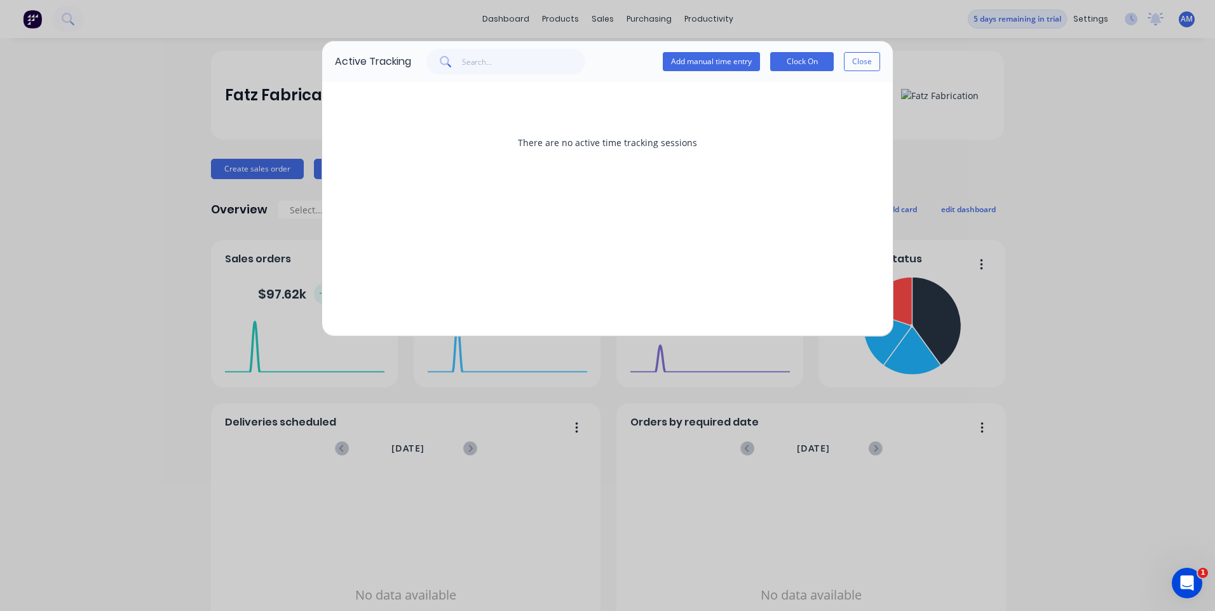
drag, startPoint x: 1147, startPoint y: 85, endPoint x: 1025, endPoint y: 72, distance: 122.7
click at [1143, 85] on div "Active Tracking Add manual time entry Clock On Close There are no active time t…" at bounding box center [607, 305] width 1215 height 611
click at [872, 62] on button "Close" at bounding box center [862, 61] width 36 height 19
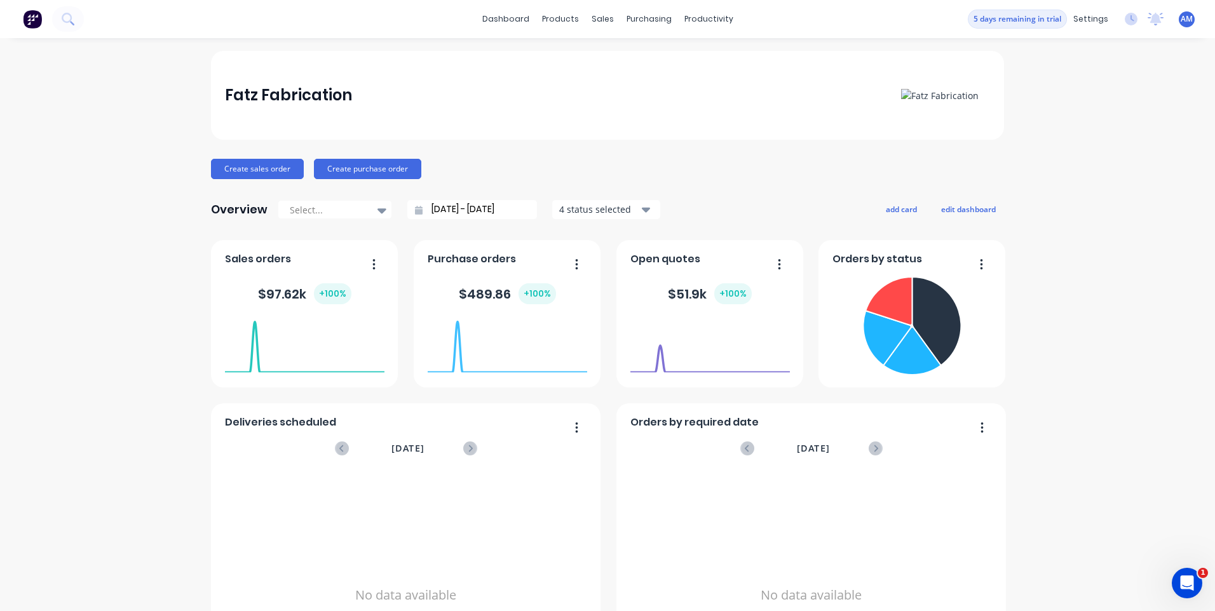
drag, startPoint x: 1021, startPoint y: 57, endPoint x: 1092, endPoint y: 35, distance: 73.8
click at [1028, 56] on div "Fatz Fabrication Create sales order Create purchase order Overview Select... [D…" at bounding box center [607, 382] width 1215 height 663
click at [1125, 23] on icon at bounding box center [1131, 19] width 13 height 13
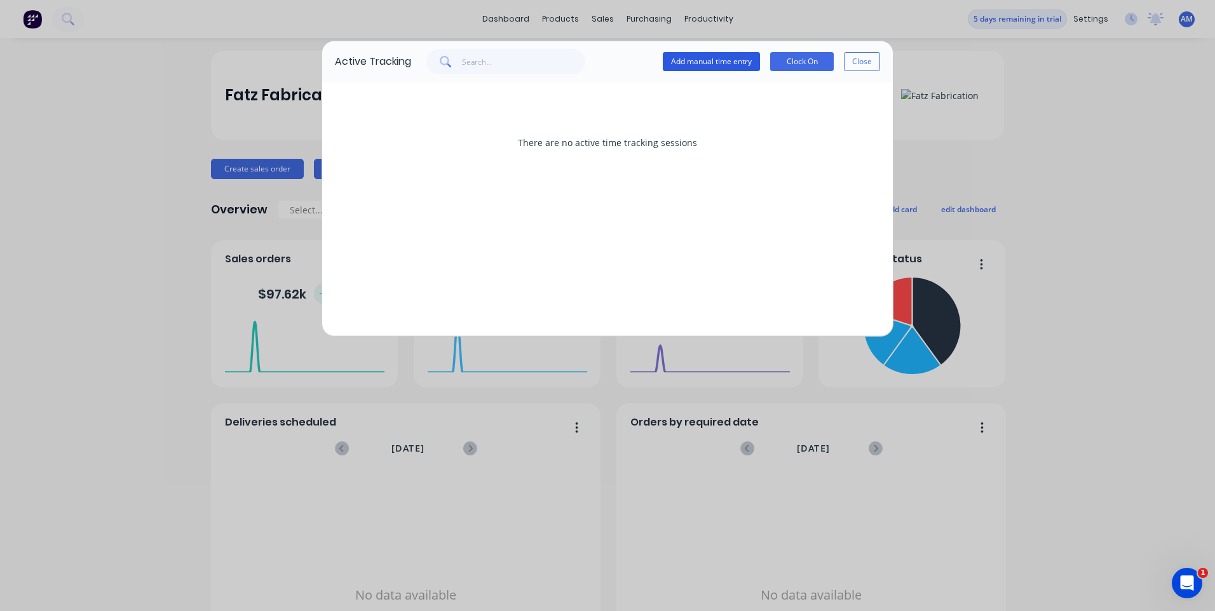
click at [731, 64] on button "Add manual time entry" at bounding box center [711, 61] width 97 height 19
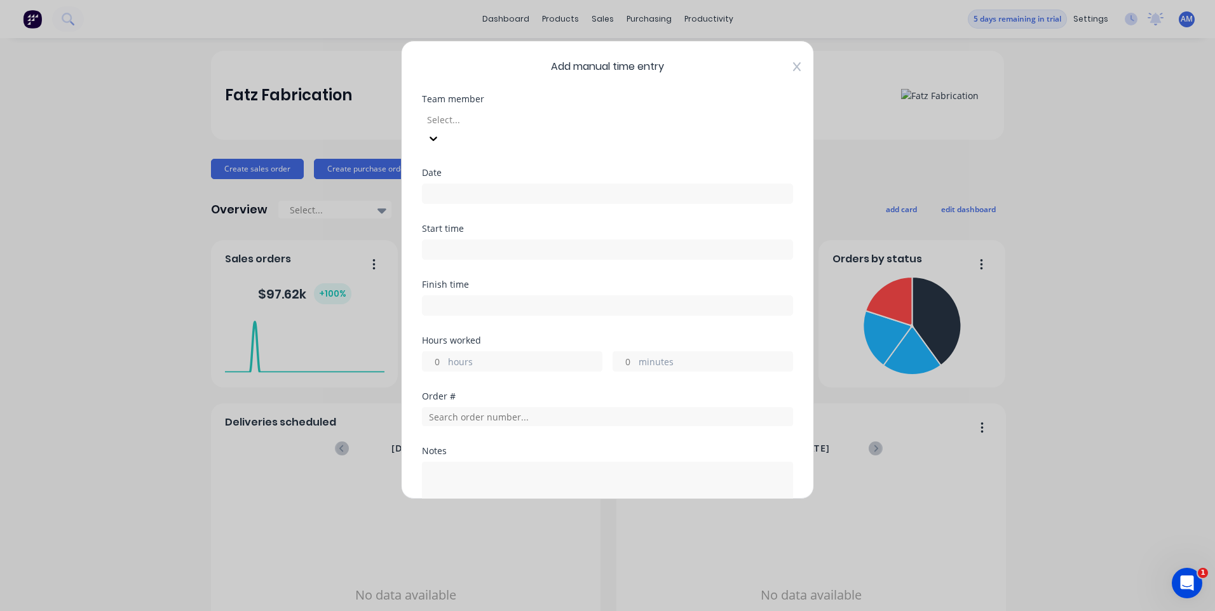
click at [793, 67] on icon at bounding box center [797, 66] width 8 height 9
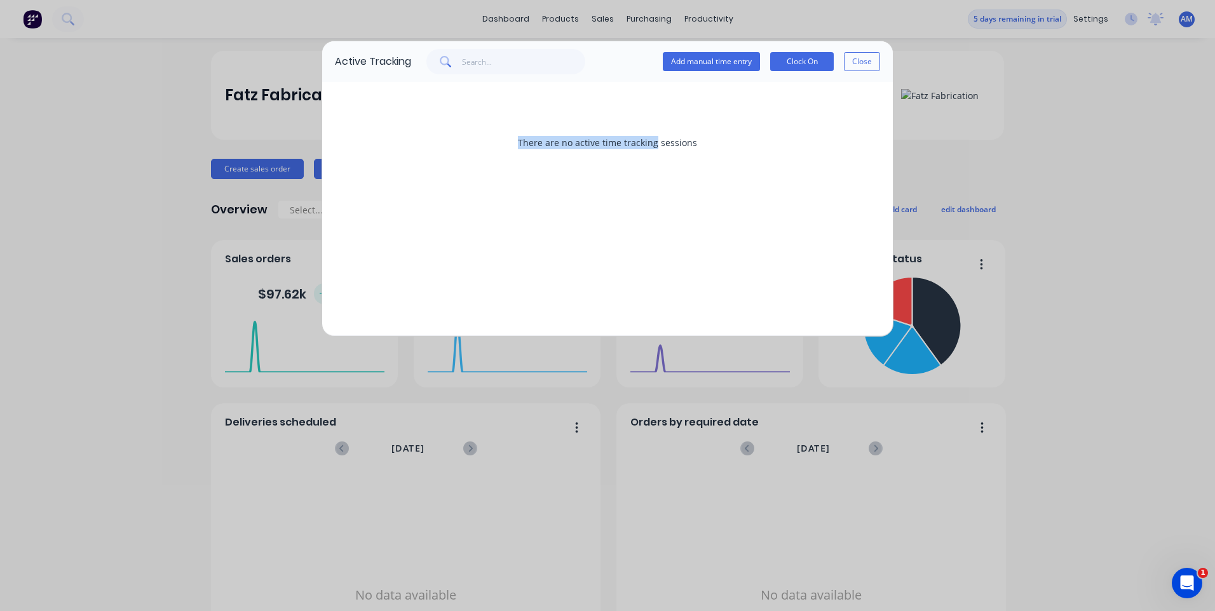
drag, startPoint x: 520, startPoint y: 145, endPoint x: 693, endPoint y: 145, distance: 172.2
click at [693, 145] on div "There are no active time tracking sessions" at bounding box center [607, 142] width 545 height 95
drag, startPoint x: 693, startPoint y: 145, endPoint x: 712, endPoint y: 154, distance: 21.9
click at [719, 154] on div "There are no active time tracking sessions" at bounding box center [607, 142] width 545 height 95
drag, startPoint x: 696, startPoint y: 144, endPoint x: 446, endPoint y: 134, distance: 250.6
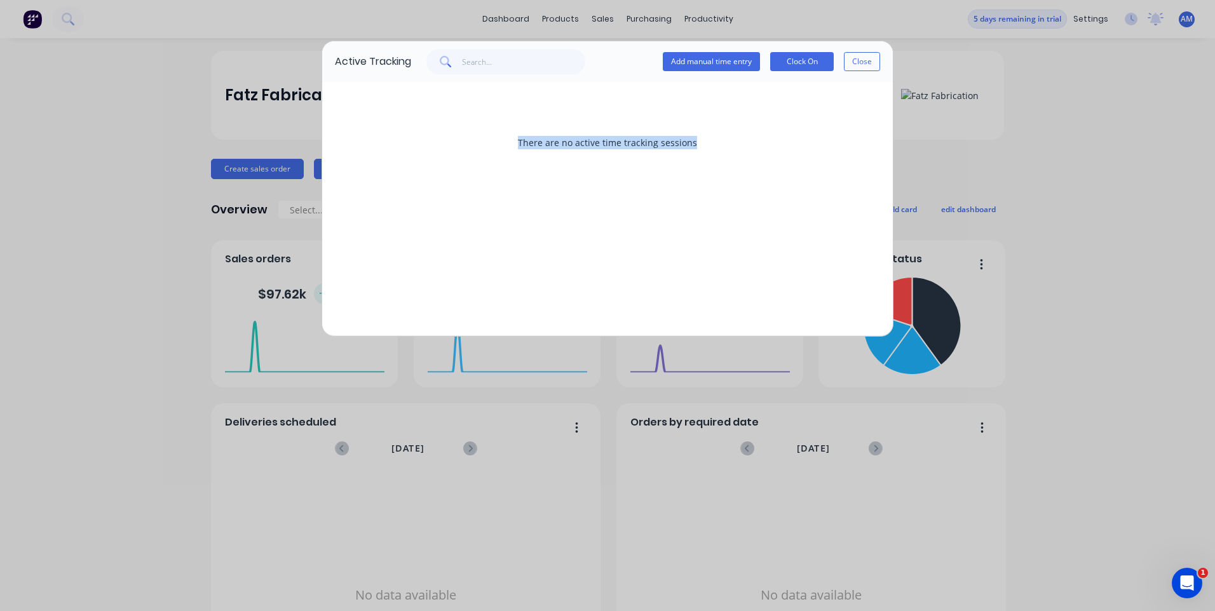
click at [446, 134] on div "There are no active time tracking sessions" at bounding box center [607, 142] width 545 height 95
drag, startPoint x: 446, startPoint y: 134, endPoint x: 526, endPoint y: 177, distance: 90.7
click at [478, 171] on div "There are no active time tracking sessions" at bounding box center [607, 142] width 545 height 95
click at [870, 60] on button "Close" at bounding box center [862, 61] width 36 height 19
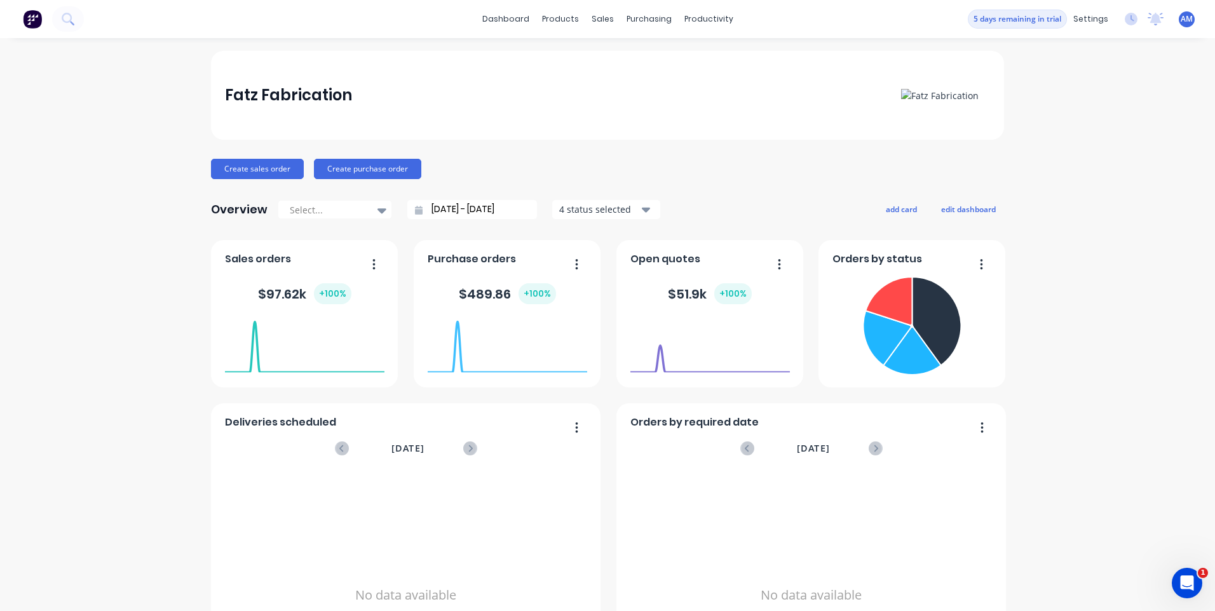
drag, startPoint x: 1052, startPoint y: 55, endPoint x: 1119, endPoint y: 38, distance: 68.7
click at [1053, 54] on div "Fatz Fabrication Create sales order Create purchase order Overview Select... [D…" at bounding box center [607, 382] width 1215 height 663
click at [1151, 19] on icon at bounding box center [1156, 19] width 16 height 13
click at [1166, 107] on div "Fatz Fabrication Create sales order Create purchase order Overview Select... [D…" at bounding box center [607, 382] width 1215 height 663
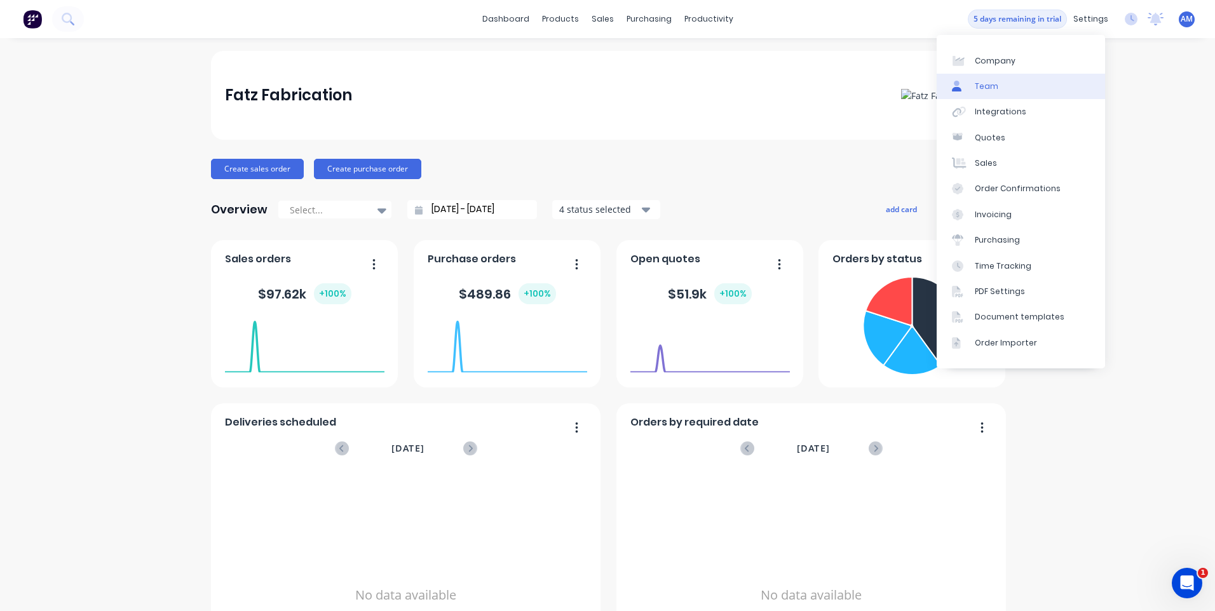
click at [1033, 92] on link "Team" at bounding box center [1021, 86] width 168 height 25
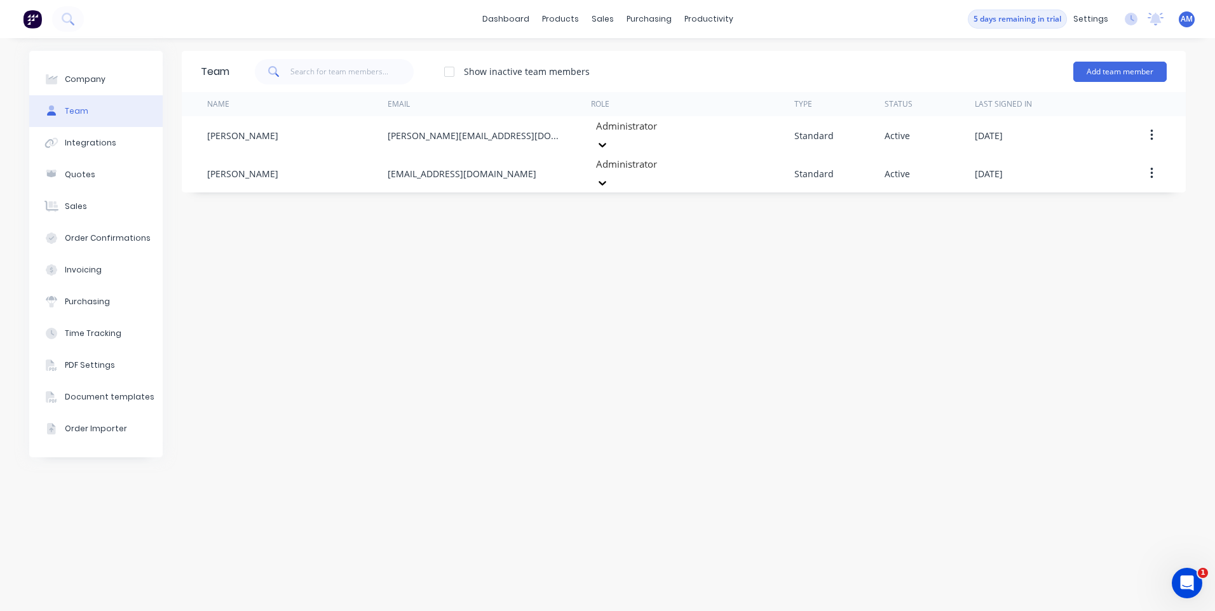
click at [414, 219] on div "Team Show inactive team members Add team member Name Email Role Type Status Las…" at bounding box center [684, 325] width 1004 height 548
click at [648, 304] on div "Team Show inactive team members Add team member Name Email Role Type Status Las…" at bounding box center [684, 325] width 1004 height 548
click at [406, 259] on div "Team Show inactive team members Add team member Name Email Role Type Status Las…" at bounding box center [684, 325] width 1004 height 548
click at [121, 402] on div "Document templates" at bounding box center [110, 396] width 90 height 11
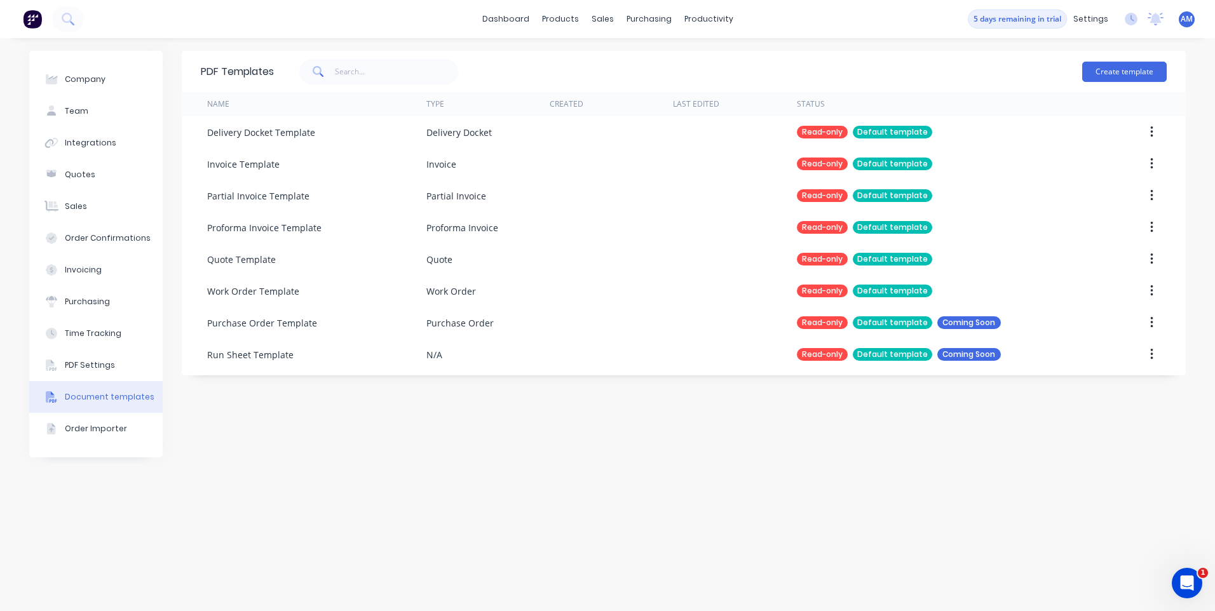
click at [283, 395] on div "PDF Templates Create template Name Type Created Last Edited Status Delivery Doc…" at bounding box center [684, 325] width 1004 height 548
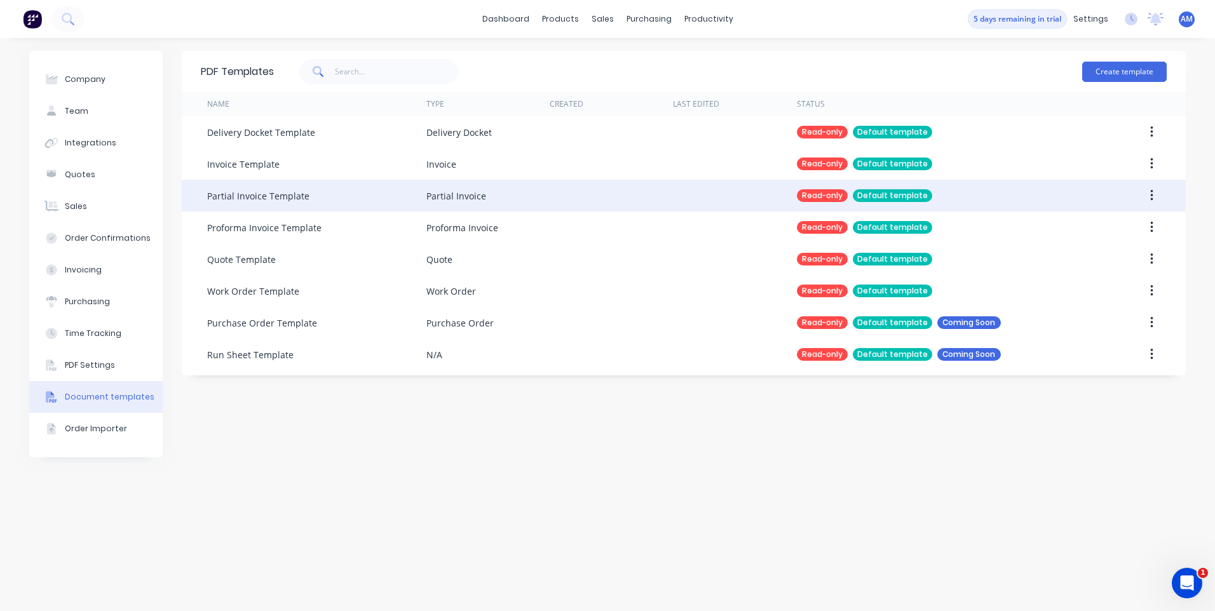
click at [292, 208] on div "Partial Invoice Template" at bounding box center [316, 196] width 219 height 32
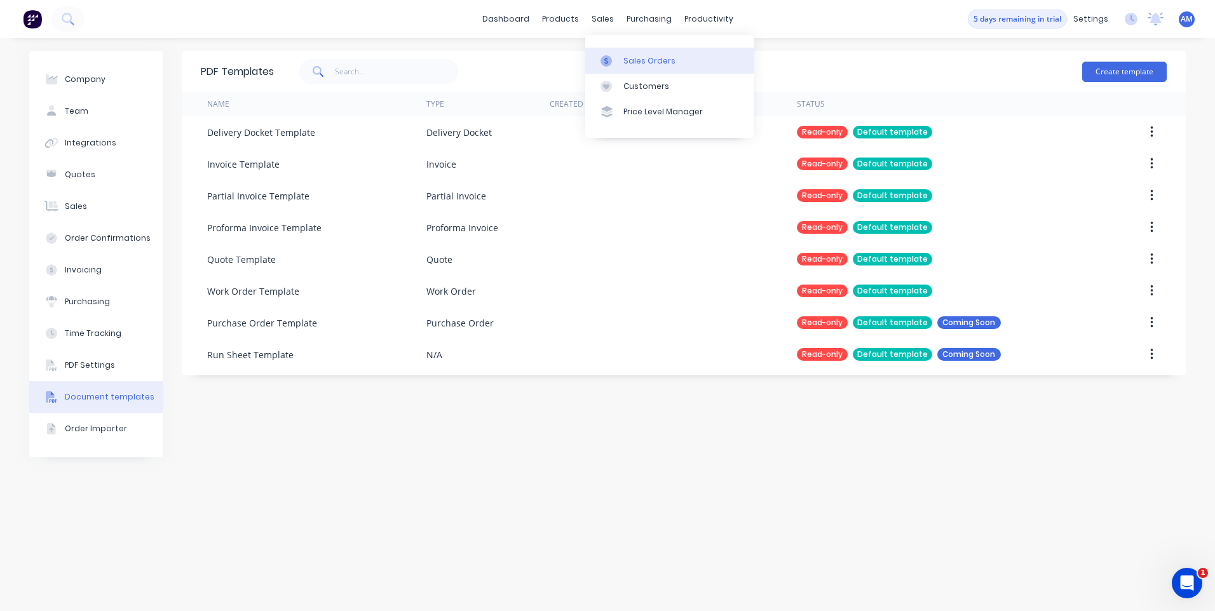
click at [661, 62] on div "Sales Orders" at bounding box center [649, 60] width 52 height 11
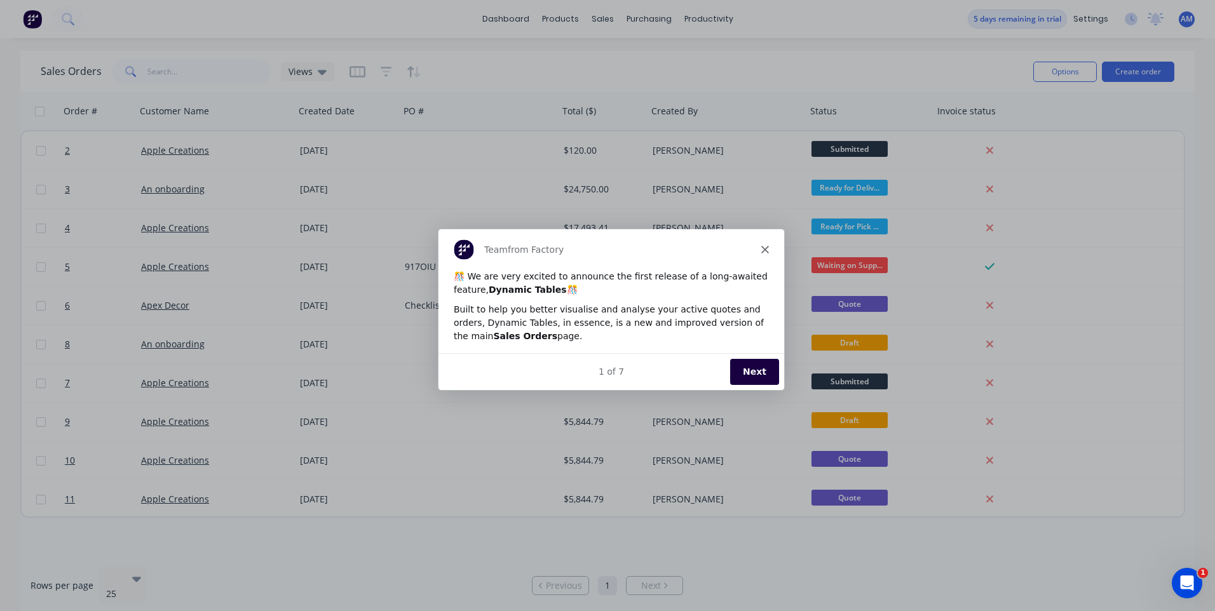
click at [765, 248] on polygon "Close" at bounding box center [765, 249] width 8 height 8
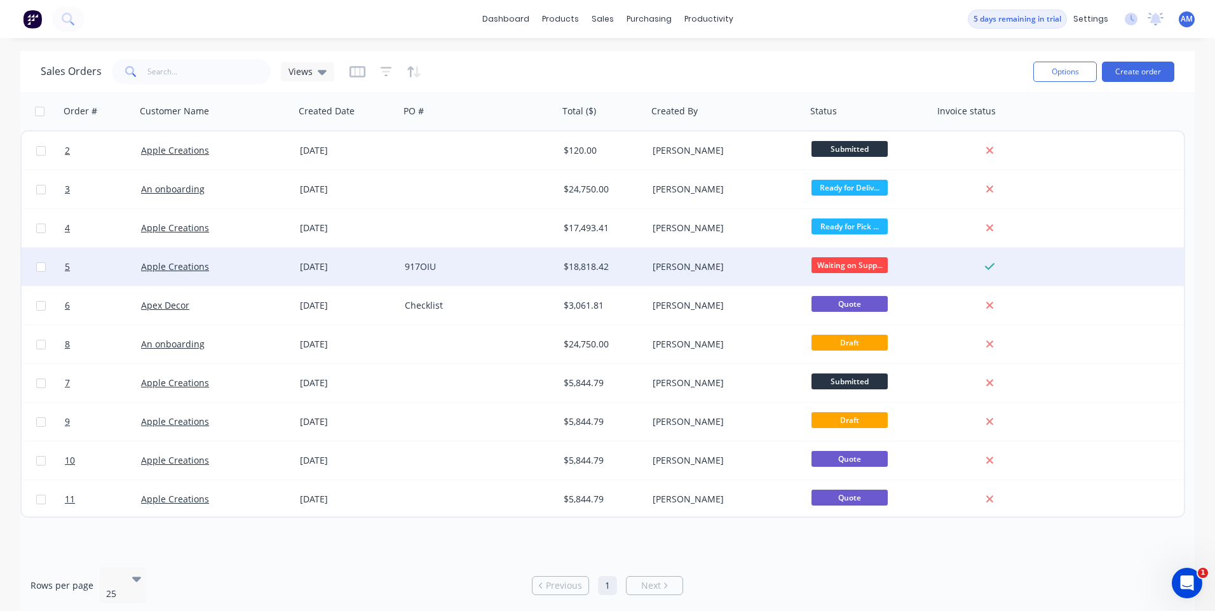
click at [283, 268] on div "Apple Creations" at bounding box center [215, 267] width 149 height 13
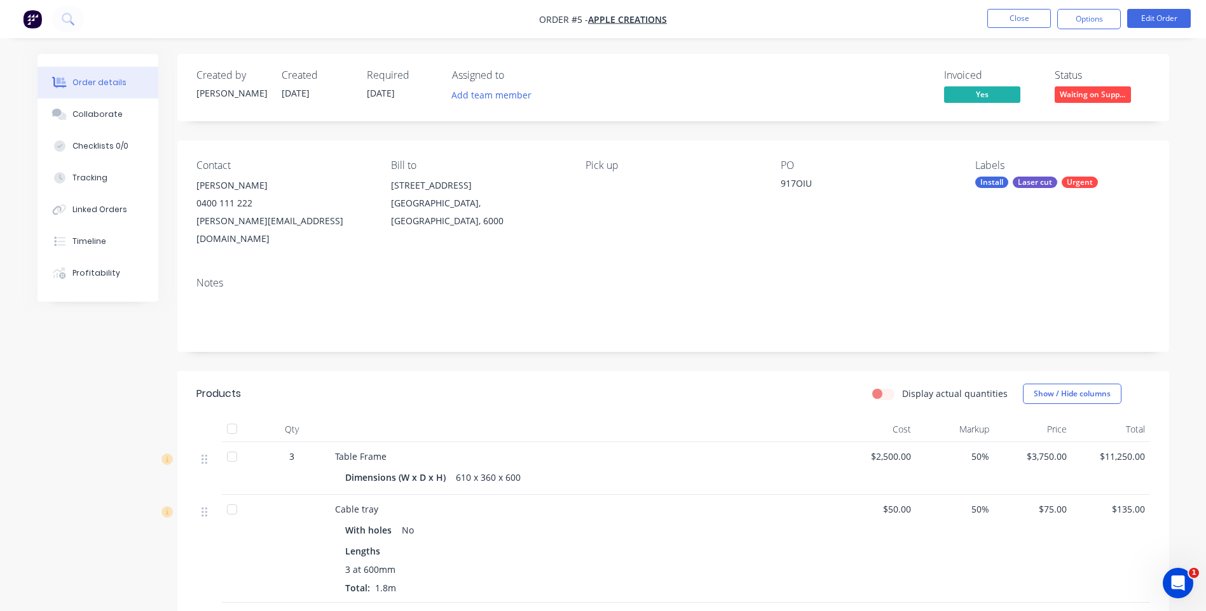
click at [639, 60] on div "Created by Adam Created 13/08/25 Required 17/02/25 Assigned to Add team member …" at bounding box center [672, 87] width 991 height 67
click at [107, 114] on div "Collaborate" at bounding box center [97, 114] width 50 height 11
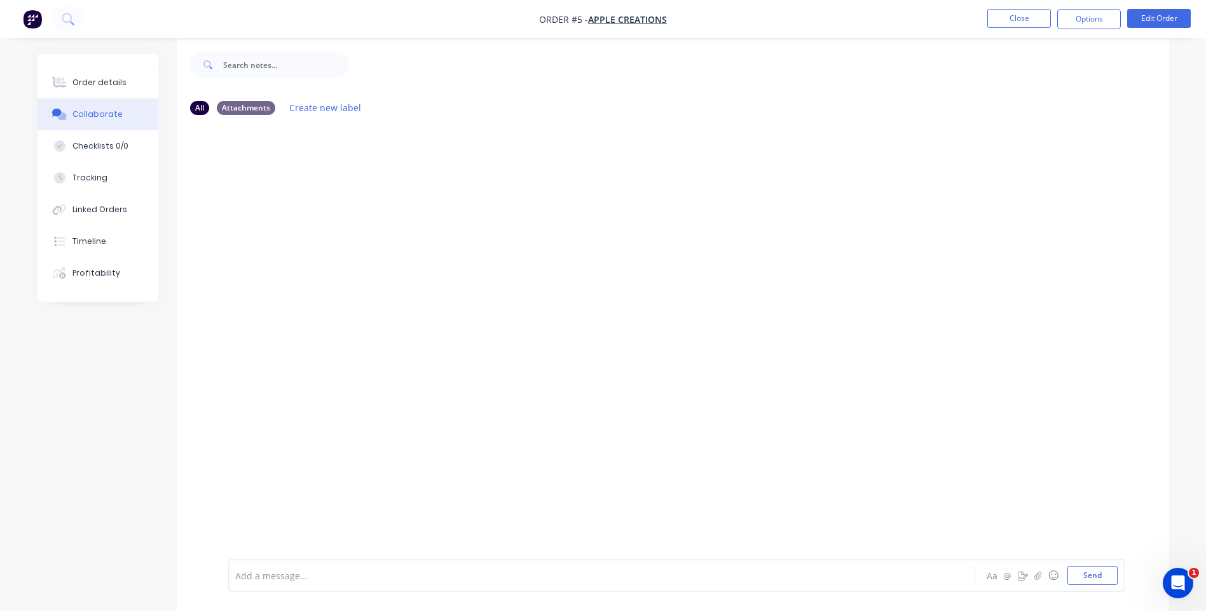
scroll to position [19, 0]
click at [113, 151] on div "Checklists 0/0" at bounding box center [100, 145] width 56 height 11
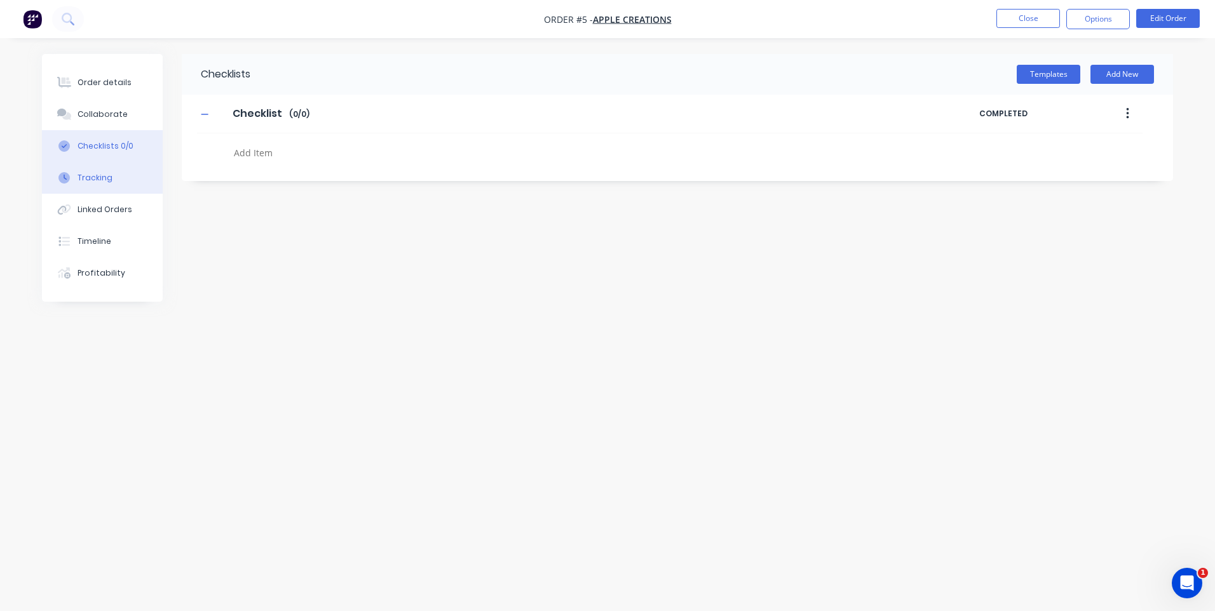
click at [109, 176] on div "Tracking" at bounding box center [95, 177] width 35 height 11
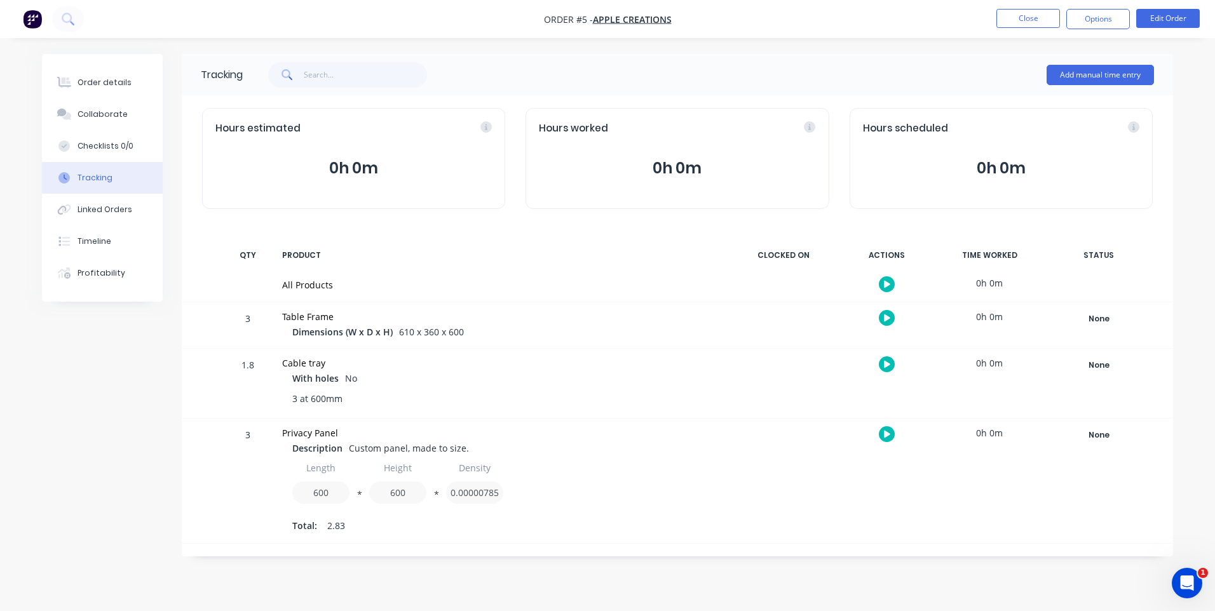
click at [990, 316] on div "0h 0m" at bounding box center [989, 317] width 95 height 29
click at [109, 276] on div "Profitability" at bounding box center [102, 273] width 48 height 11
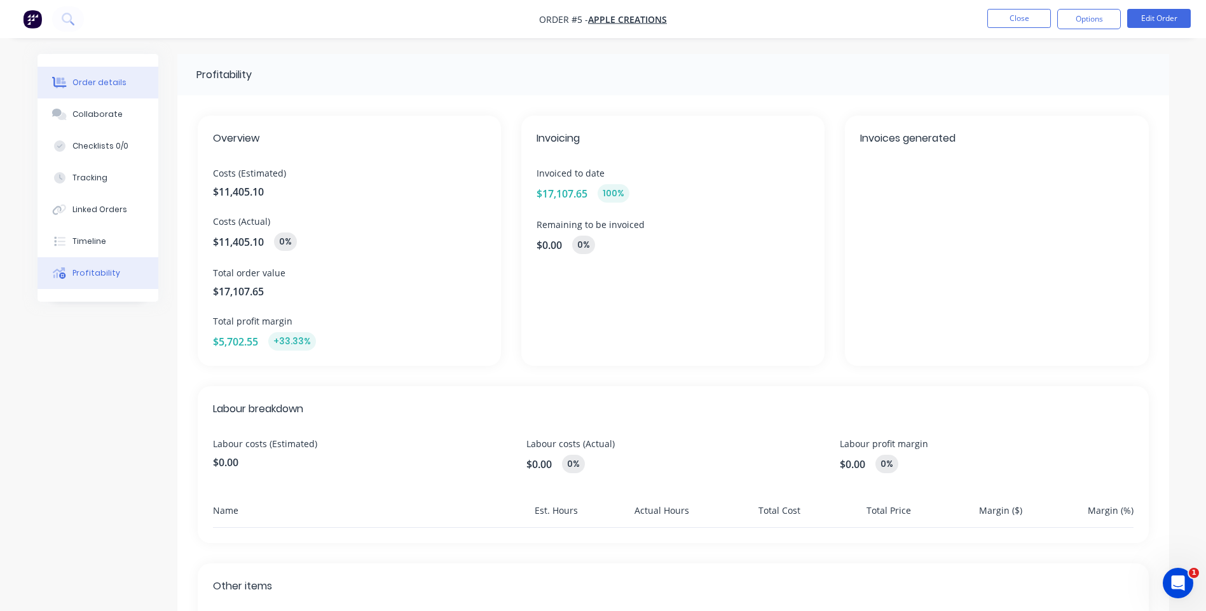
click at [102, 83] on div "Order details" at bounding box center [99, 82] width 54 height 11
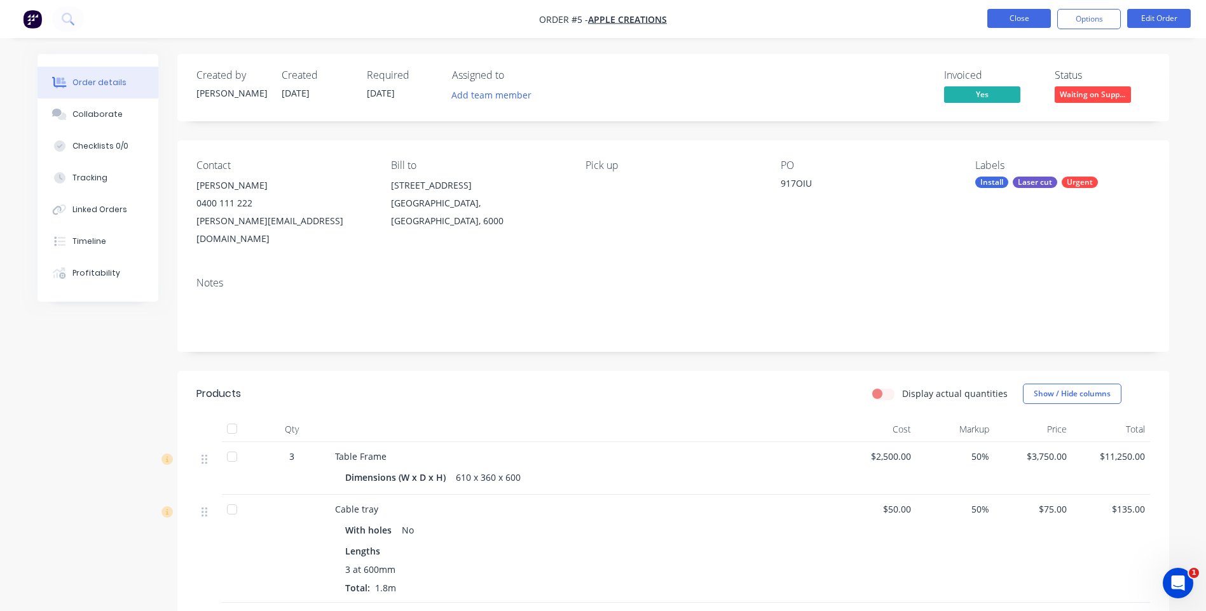
click at [1009, 25] on button "Close" at bounding box center [1019, 18] width 64 height 19
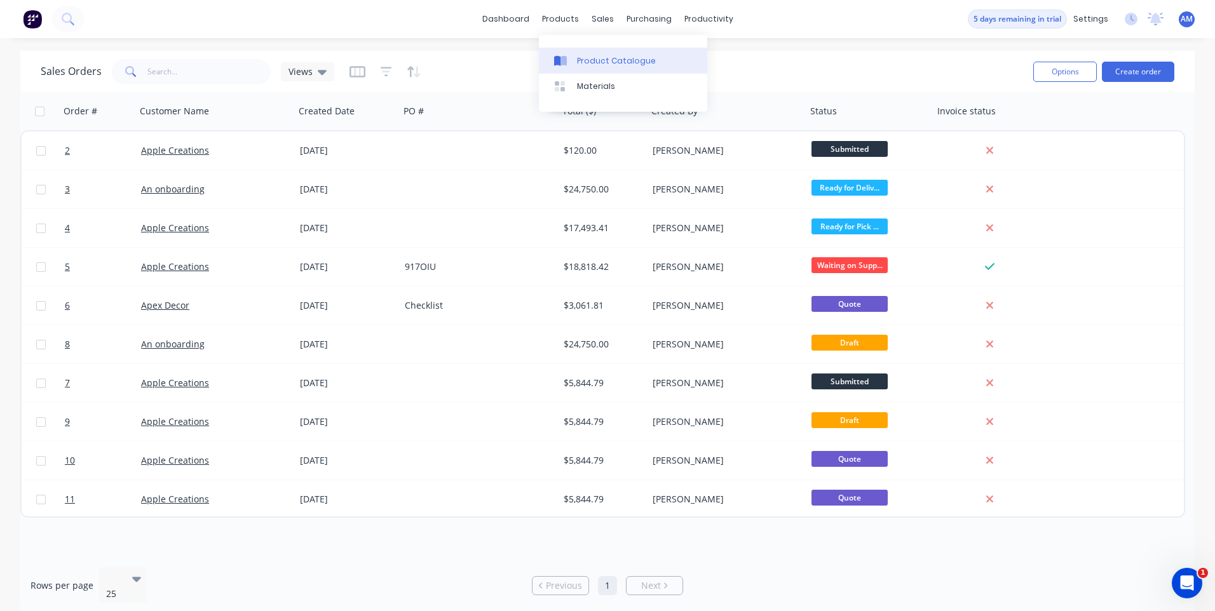
click at [603, 60] on div "Product Catalogue" at bounding box center [616, 60] width 79 height 11
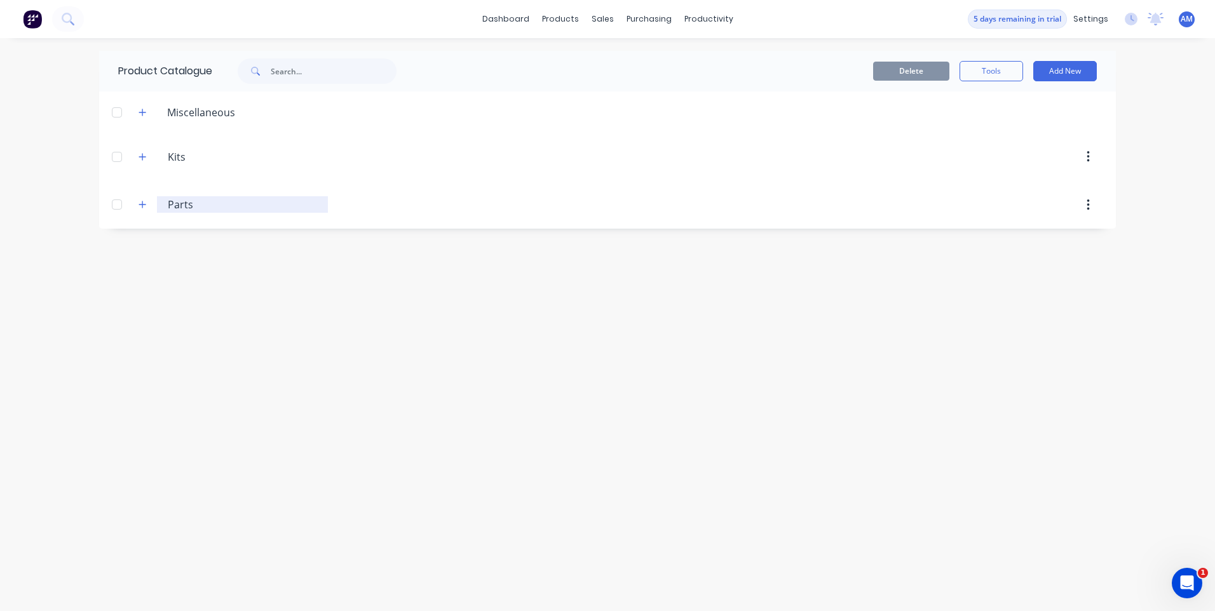
click at [175, 200] on input "Parts" at bounding box center [243, 204] width 151 height 15
click at [140, 110] on icon "button" at bounding box center [143, 112] width 8 height 9
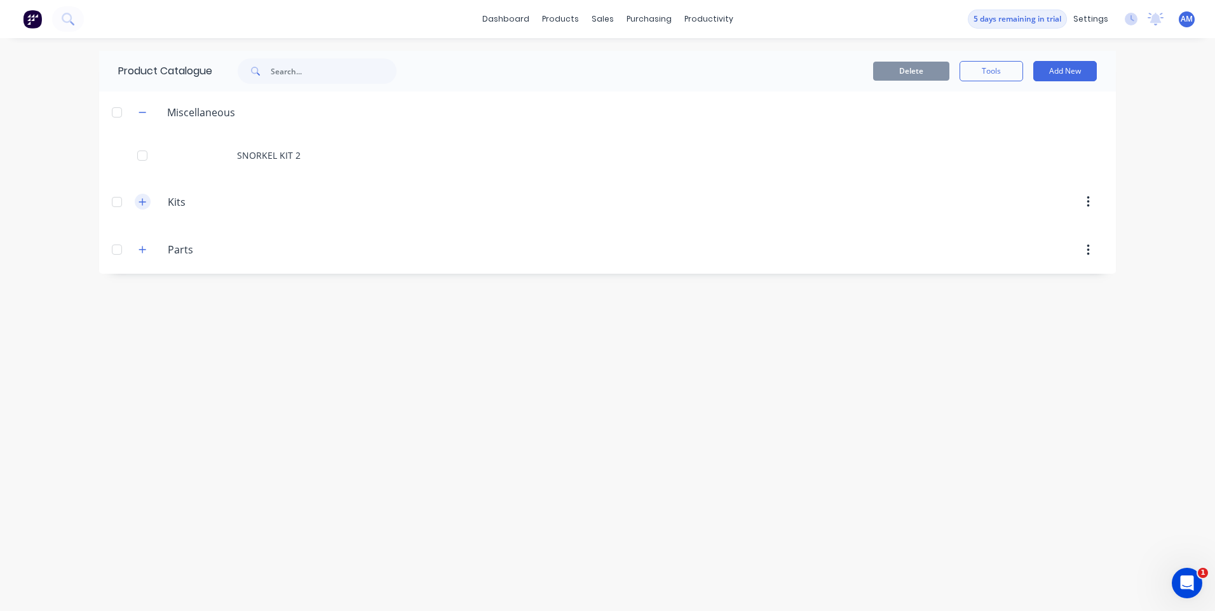
click at [144, 202] on icon "button" at bounding box center [142, 201] width 7 height 7
click at [143, 343] on icon "button" at bounding box center [142, 340] width 7 height 7
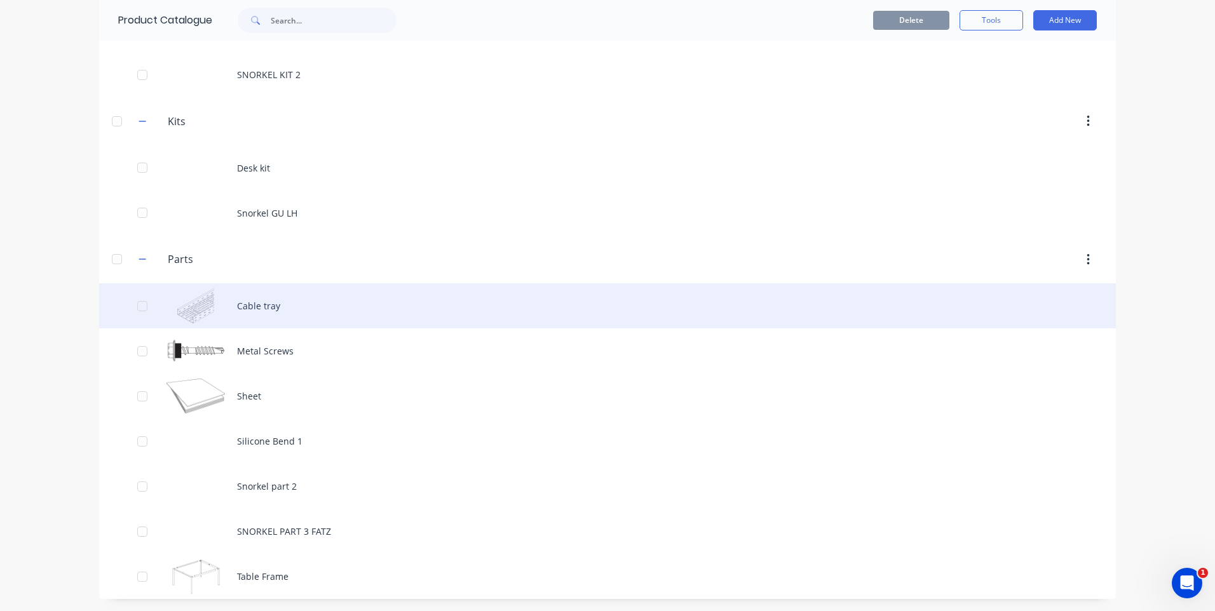
scroll to position [81, 0]
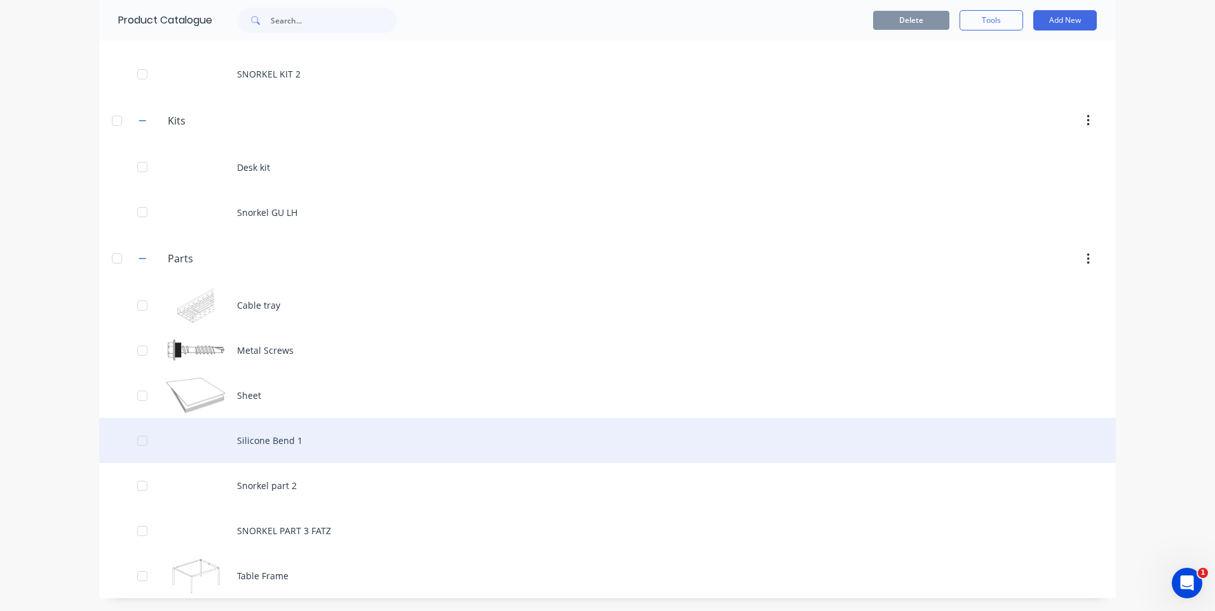
click at [275, 444] on div "Silicone Bend 1" at bounding box center [607, 440] width 1017 height 45
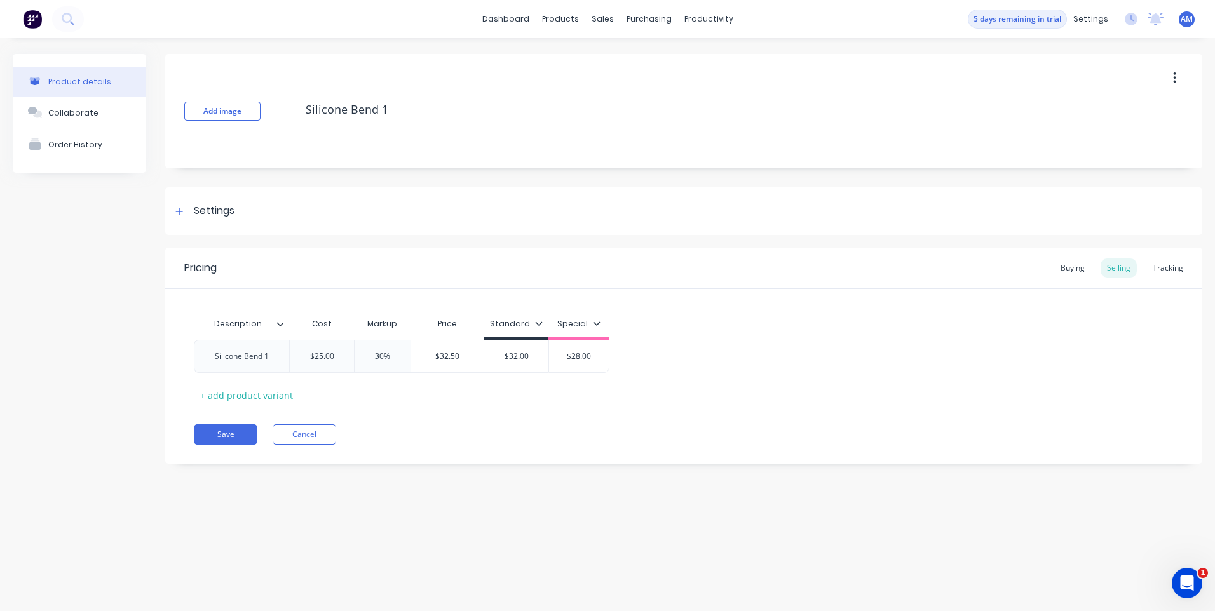
click at [433, 425] on div "Save Cancel" at bounding box center [698, 435] width 1009 height 20
click at [1076, 268] on div "Buying" at bounding box center [1072, 268] width 37 height 19
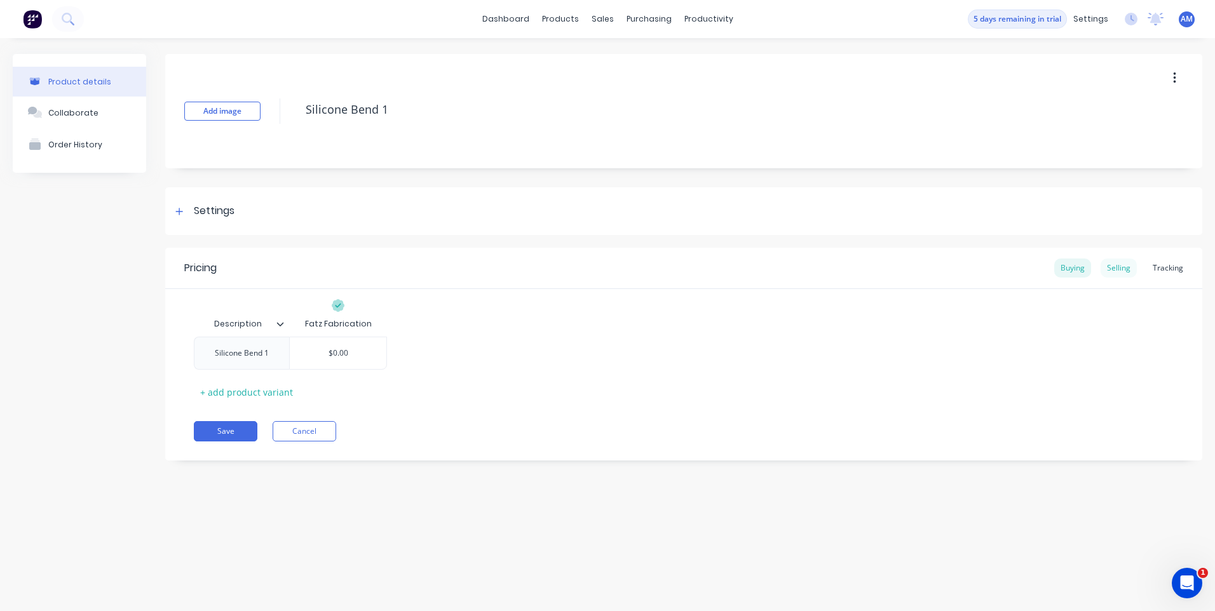
click at [1121, 267] on div "Selling" at bounding box center [1119, 268] width 36 height 19
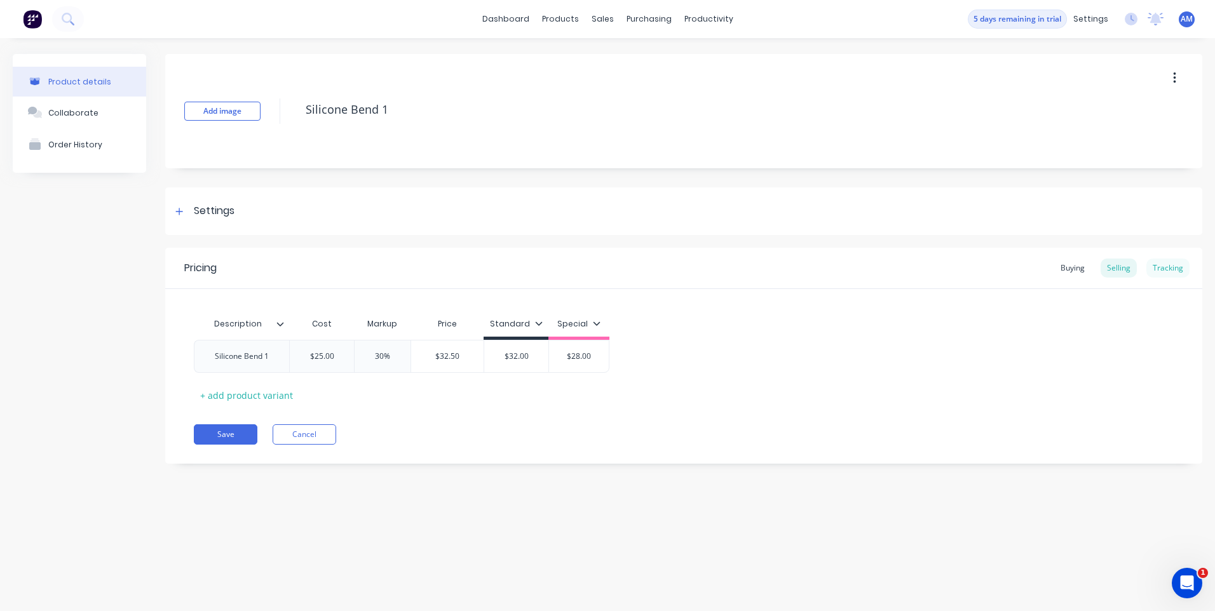
click at [1185, 269] on div "Tracking" at bounding box center [1167, 268] width 43 height 19
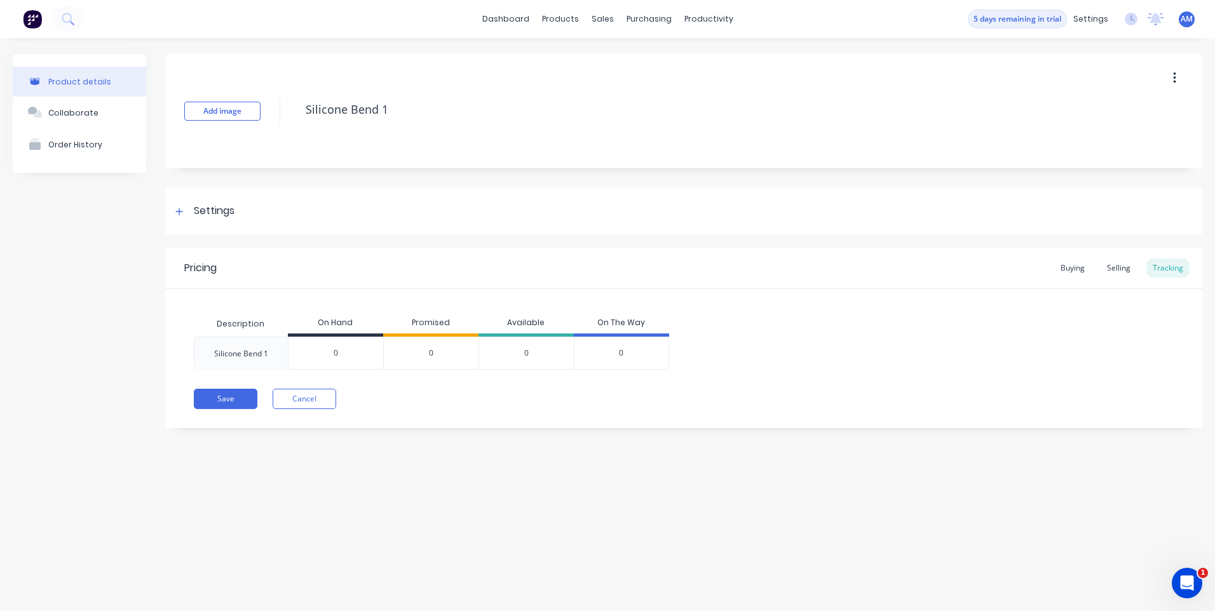
click at [365, 351] on input "0" at bounding box center [336, 353] width 95 height 11
click at [426, 361] on div "0" at bounding box center [430, 353] width 95 height 33
click at [438, 358] on div "0" at bounding box center [430, 353] width 95 height 33
click at [521, 350] on div "0" at bounding box center [526, 353] width 95 height 33
click at [742, 353] on div "Silicone Bend 1 ? 0 0 0 0" at bounding box center [684, 353] width 980 height 33
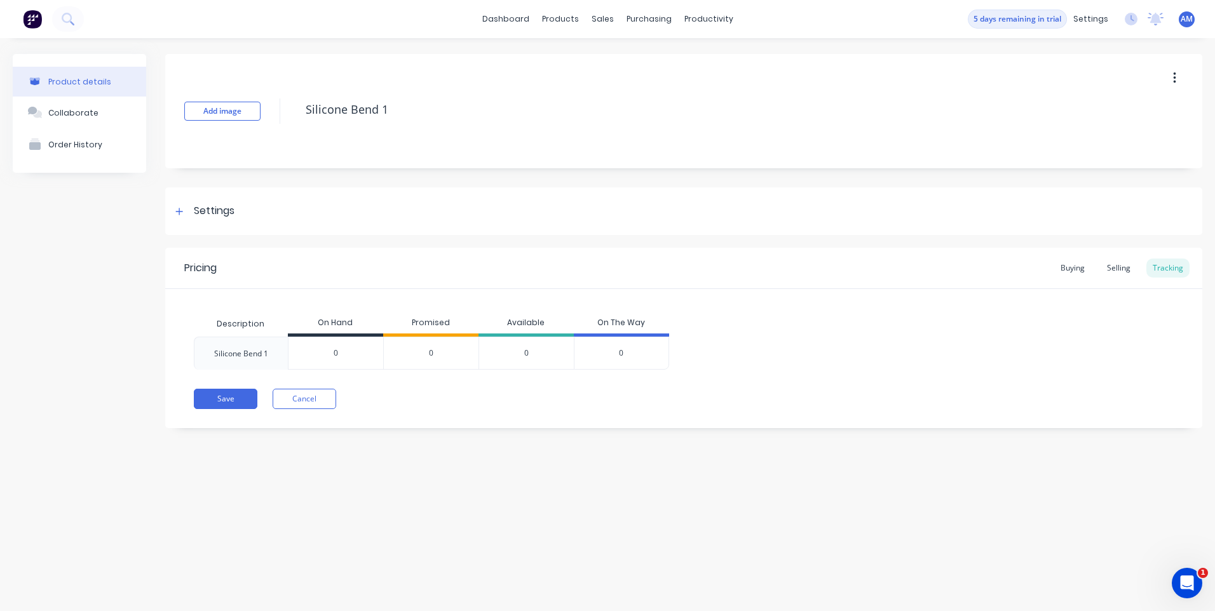
click at [351, 355] on input "0" at bounding box center [336, 353] width 95 height 11
type input "0"
type input "25"
drag, startPoint x: 362, startPoint y: 358, endPoint x: 356, endPoint y: 400, distance: 43.0
click at [356, 400] on div "Save Cancel" at bounding box center [698, 399] width 1009 height 20
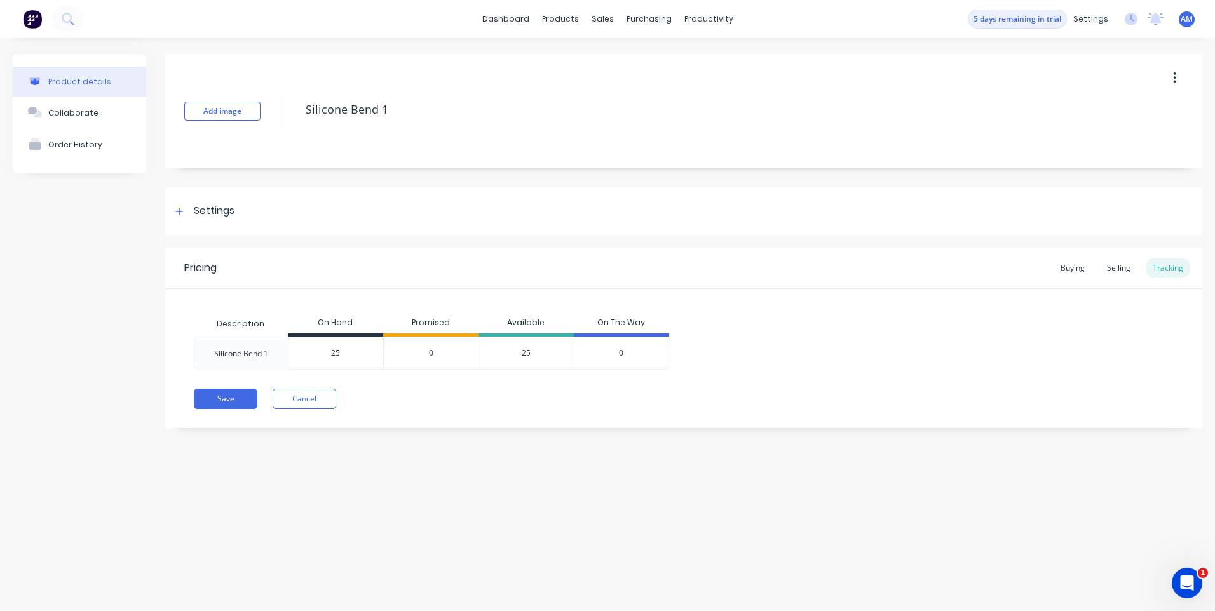
drag, startPoint x: 383, startPoint y: 400, endPoint x: 303, endPoint y: 413, distance: 80.6
click at [350, 408] on div "Save Cancel" at bounding box center [698, 399] width 1009 height 20
click at [232, 400] on button "Save" at bounding box center [226, 399] width 64 height 20
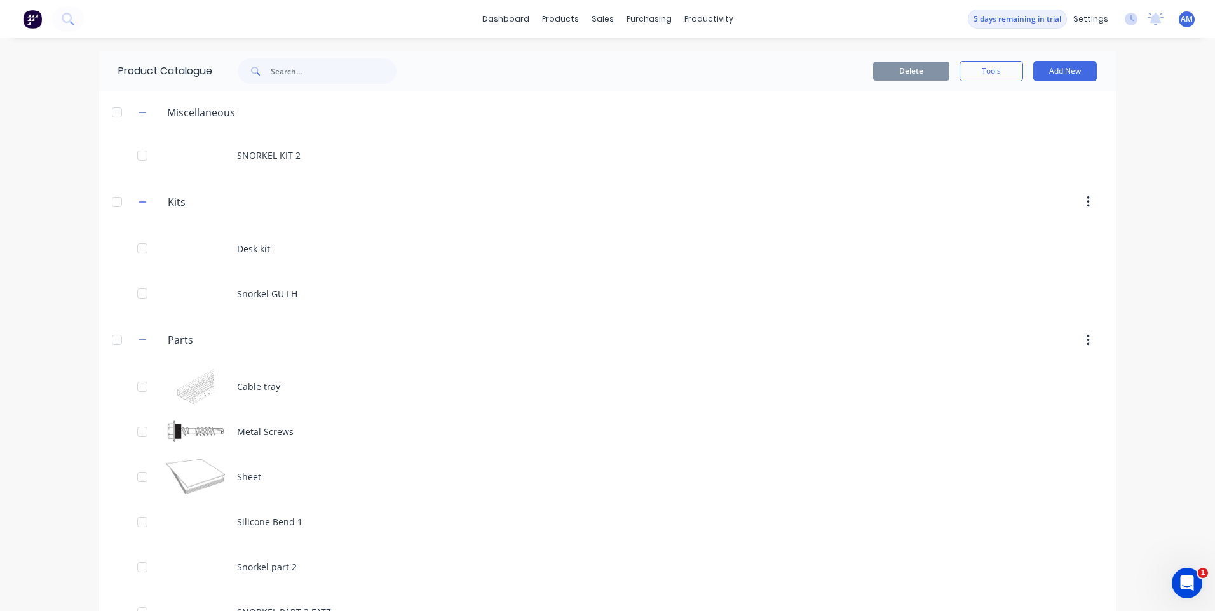
click at [75, 74] on div "dashboard products sales purchasing productivity dashboard products Product Cat…" at bounding box center [607, 305] width 1215 height 611
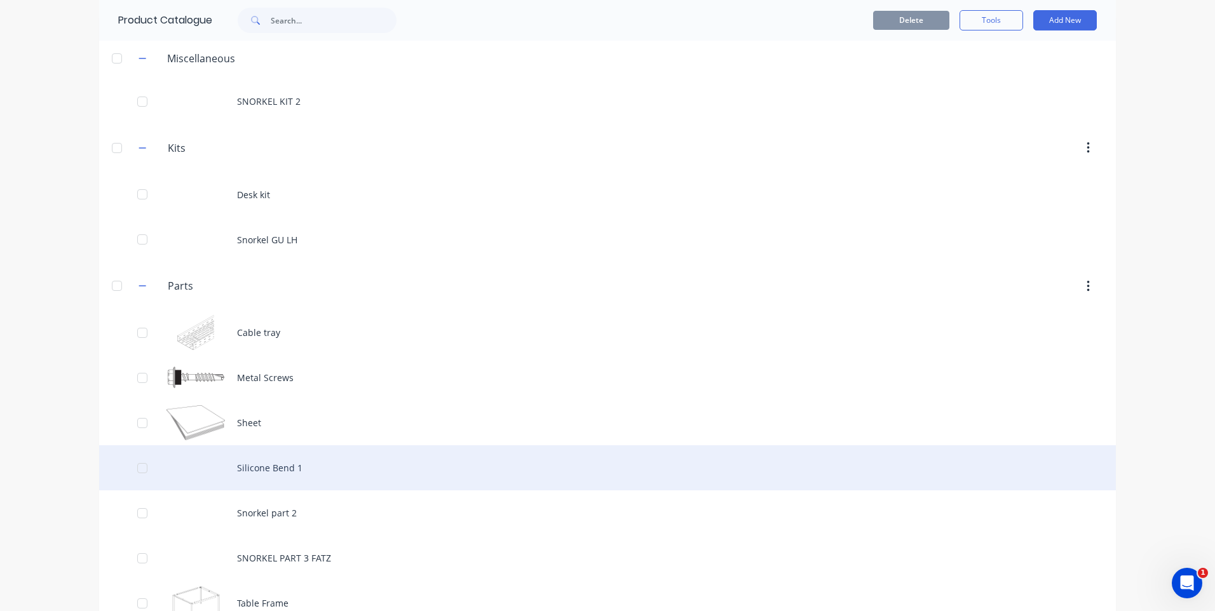
scroll to position [81, 0]
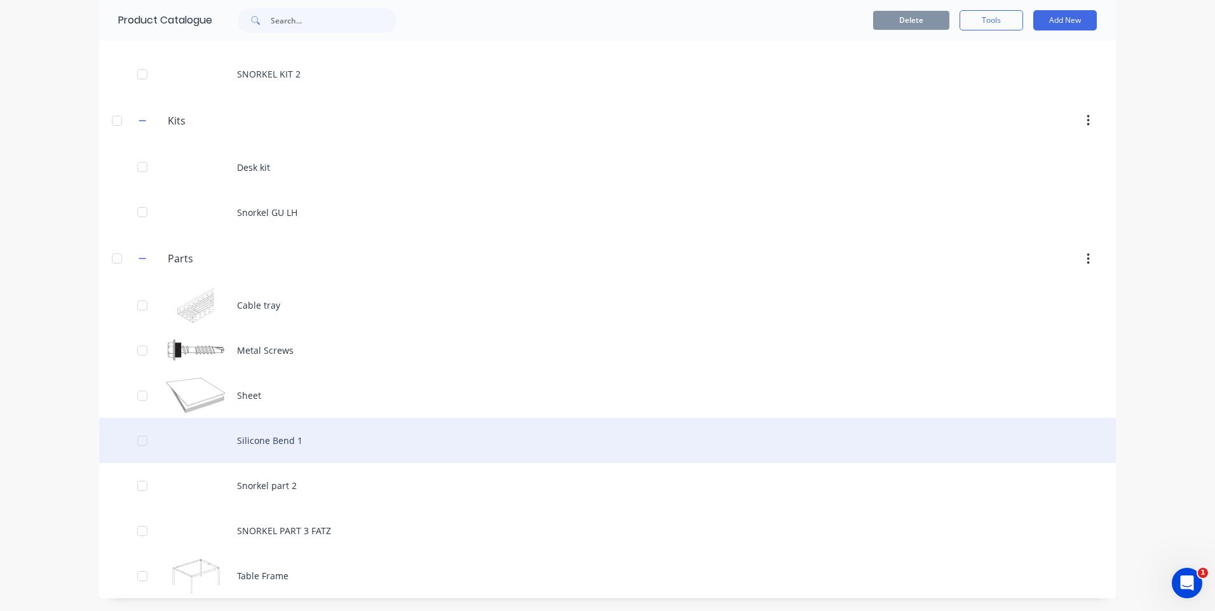
click at [265, 441] on div "Silicone Bend 1" at bounding box center [607, 440] width 1017 height 45
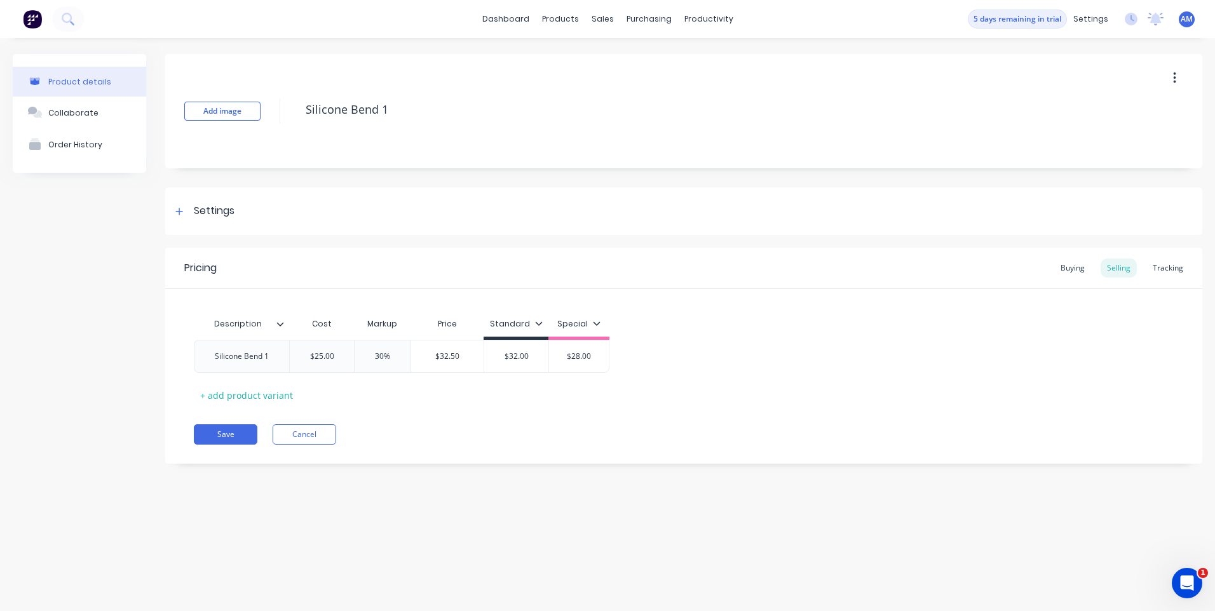
click at [1171, 269] on div "Tracking" at bounding box center [1167, 268] width 43 height 19
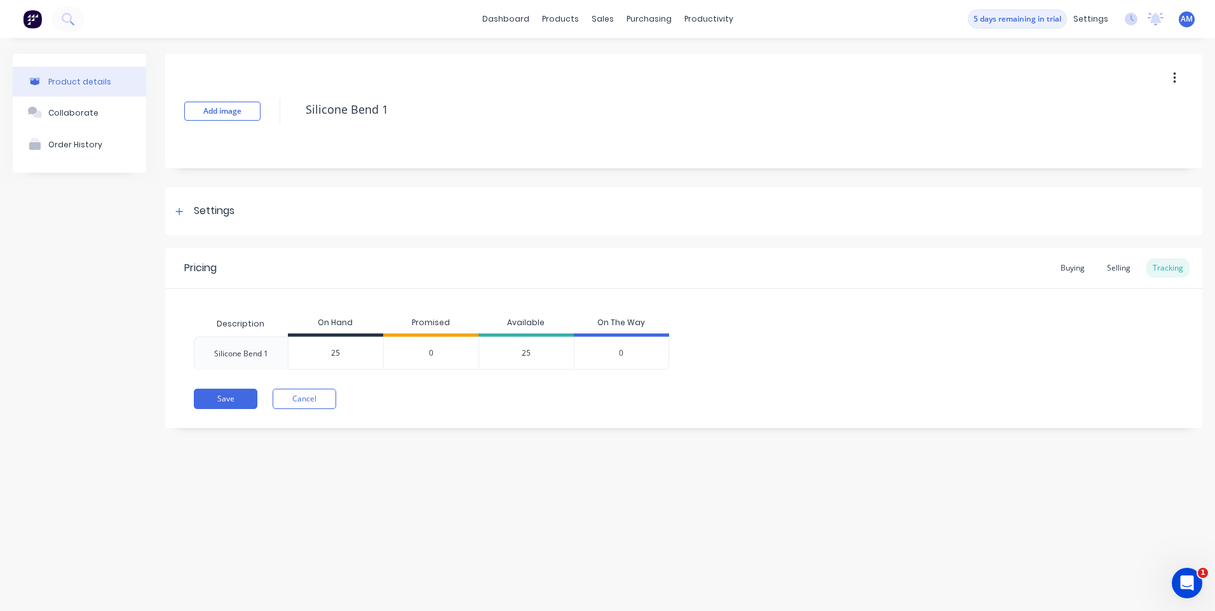
click at [429, 349] on span "0" at bounding box center [431, 353] width 4 height 11
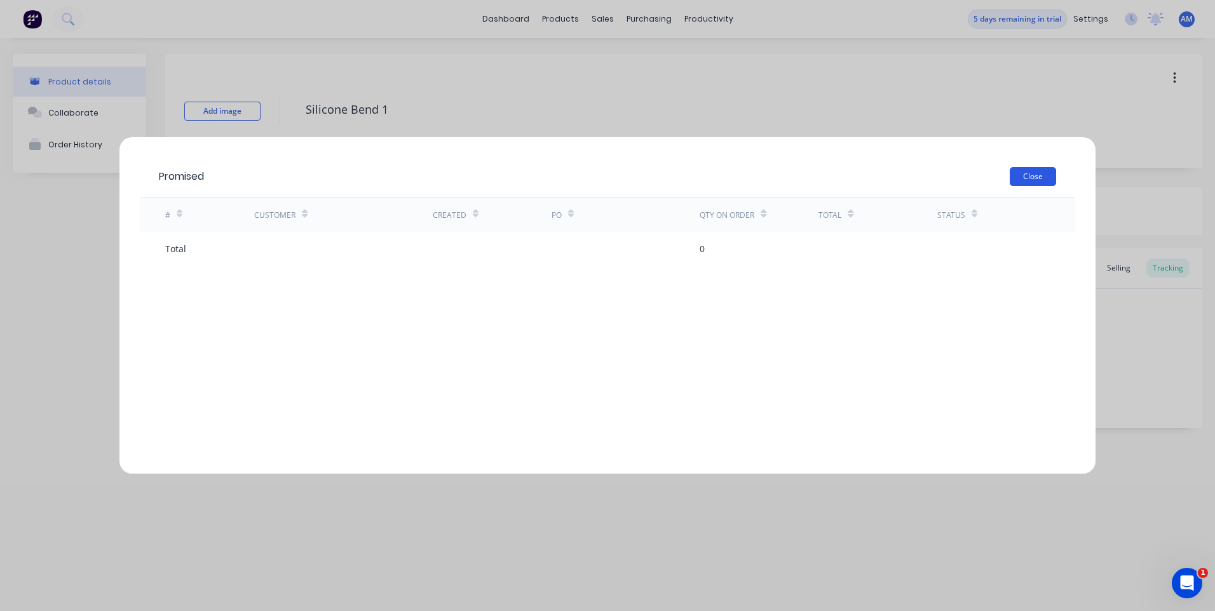
click at [1032, 177] on button "Close" at bounding box center [1033, 176] width 46 height 19
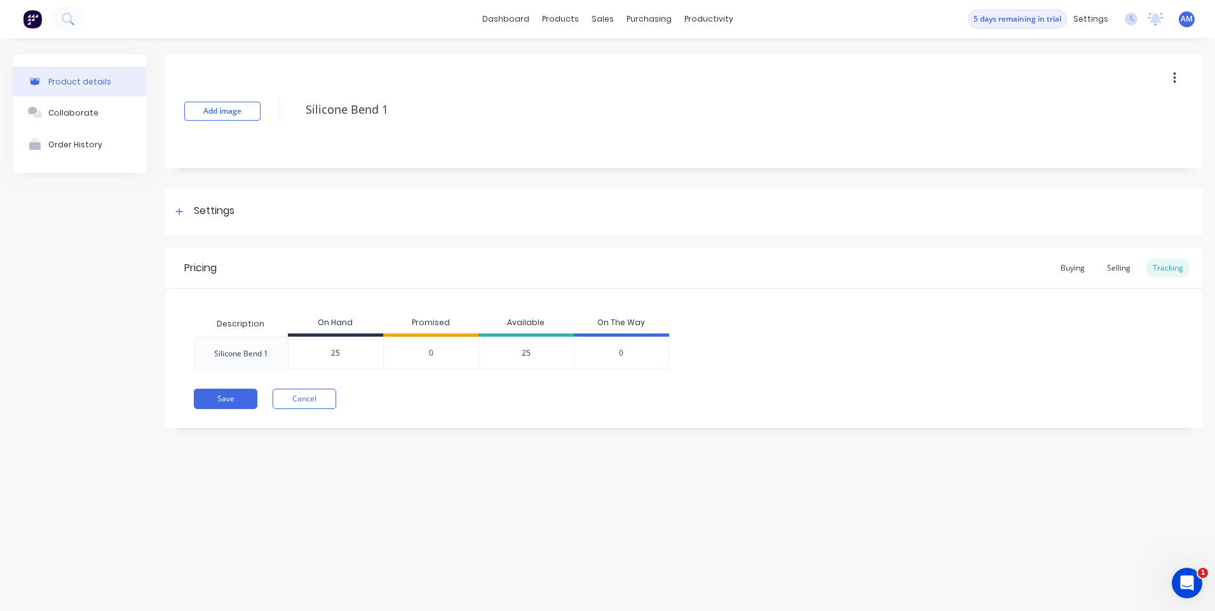
click at [969, 325] on div "Description On Hand Promised Available On The Way Silicone Bend 1 25 0 25 0" at bounding box center [684, 340] width 980 height 58
click at [511, 360] on div "25" at bounding box center [526, 353] width 95 height 33
click at [530, 351] on div "25" at bounding box center [526, 353] width 95 height 33
click at [518, 373] on div "Pricing Buying Selling Tracking Description On Hand Promised Available On The W…" at bounding box center [683, 338] width 1037 height 180
click at [228, 391] on button "Save" at bounding box center [226, 399] width 64 height 20
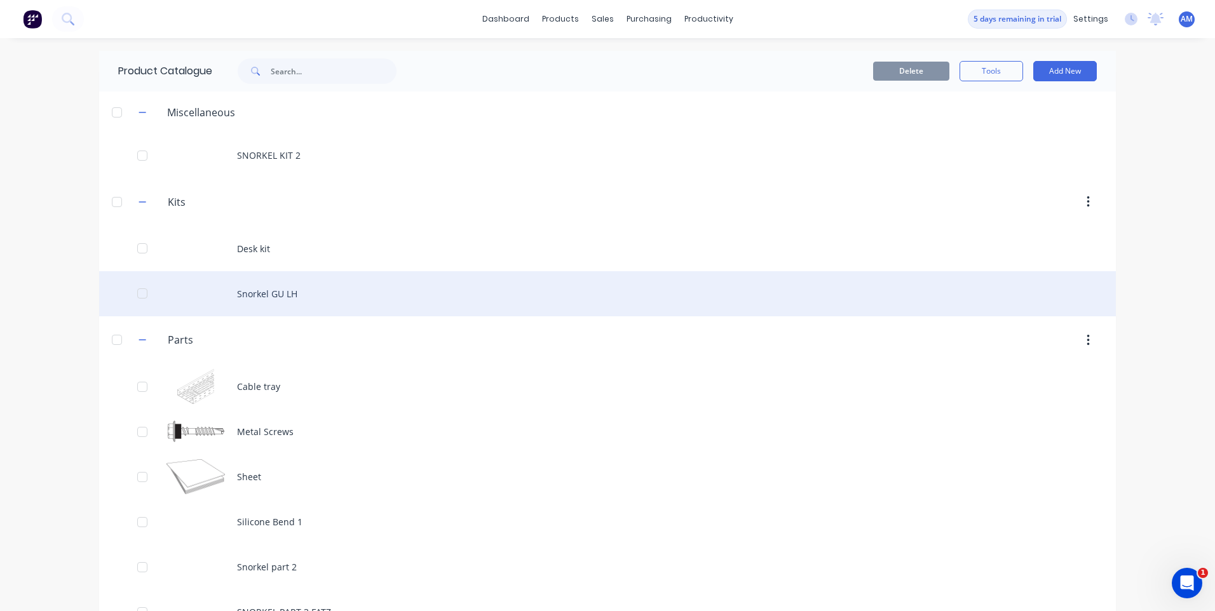
click at [282, 293] on div "Snorkel GU LH" at bounding box center [607, 293] width 1017 height 45
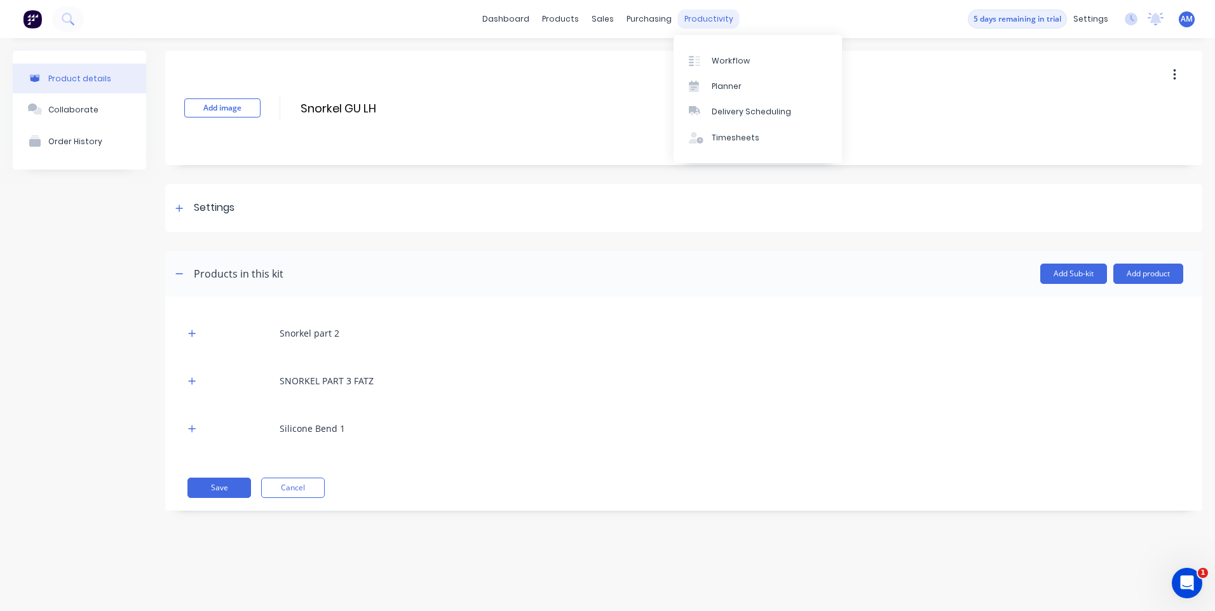
click at [700, 17] on div "productivity" at bounding box center [709, 19] width 62 height 19
click at [736, 90] on div "Planner" at bounding box center [727, 86] width 30 height 11
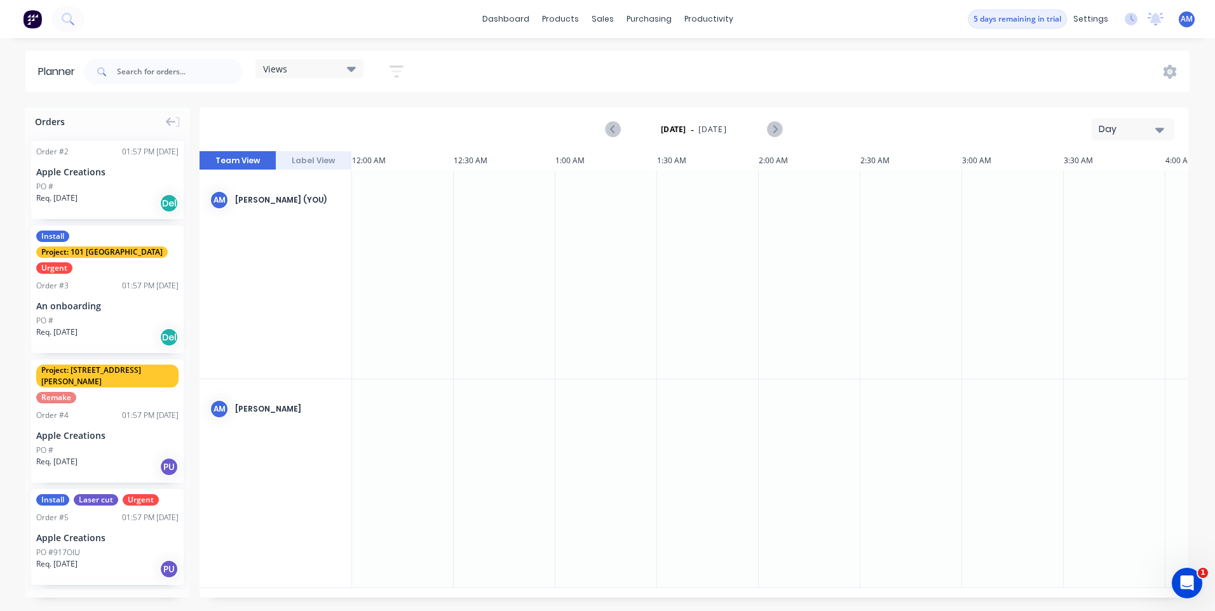
scroll to position [0, 2034]
click at [770, 132] on icon "Next page" at bounding box center [774, 129] width 15 height 15
click at [777, 130] on icon "Next page" at bounding box center [774, 129] width 15 height 15
click at [605, 126] on button "Previous page" at bounding box center [613, 129] width 25 height 25
click at [606, 126] on icon "Previous page" at bounding box center [613, 129] width 15 height 15
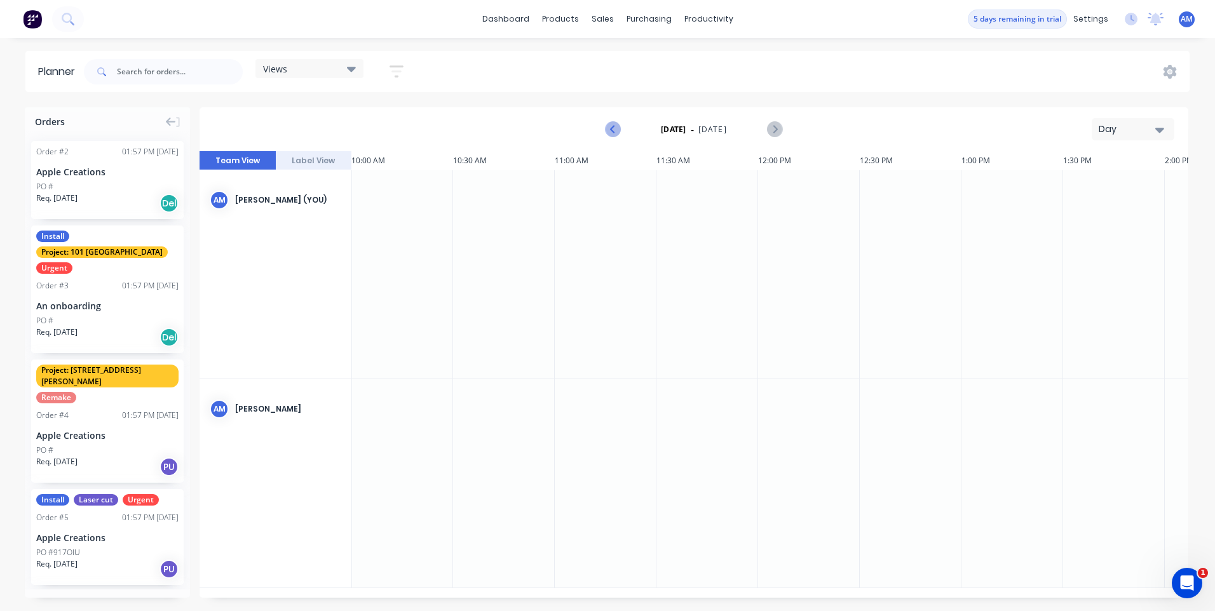
click at [611, 126] on icon "Previous page" at bounding box center [613, 129] width 15 height 15
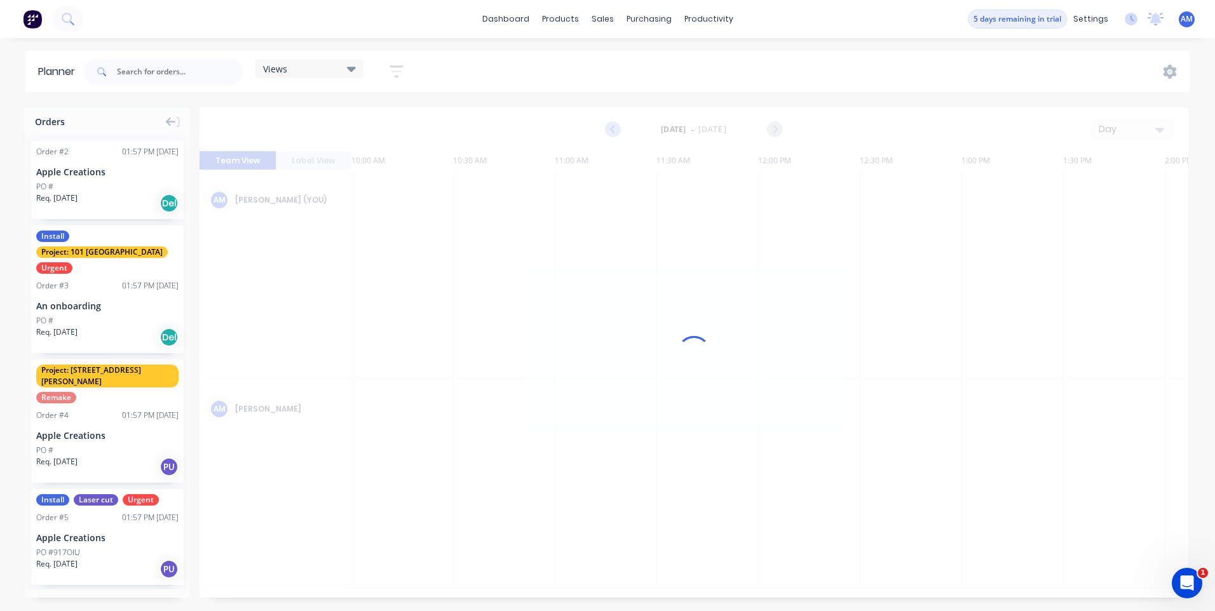
click at [615, 126] on icon "Previous page" at bounding box center [614, 130] width 6 height 10
drag, startPoint x: 615, startPoint y: 126, endPoint x: 561, endPoint y: 128, distance: 54.1
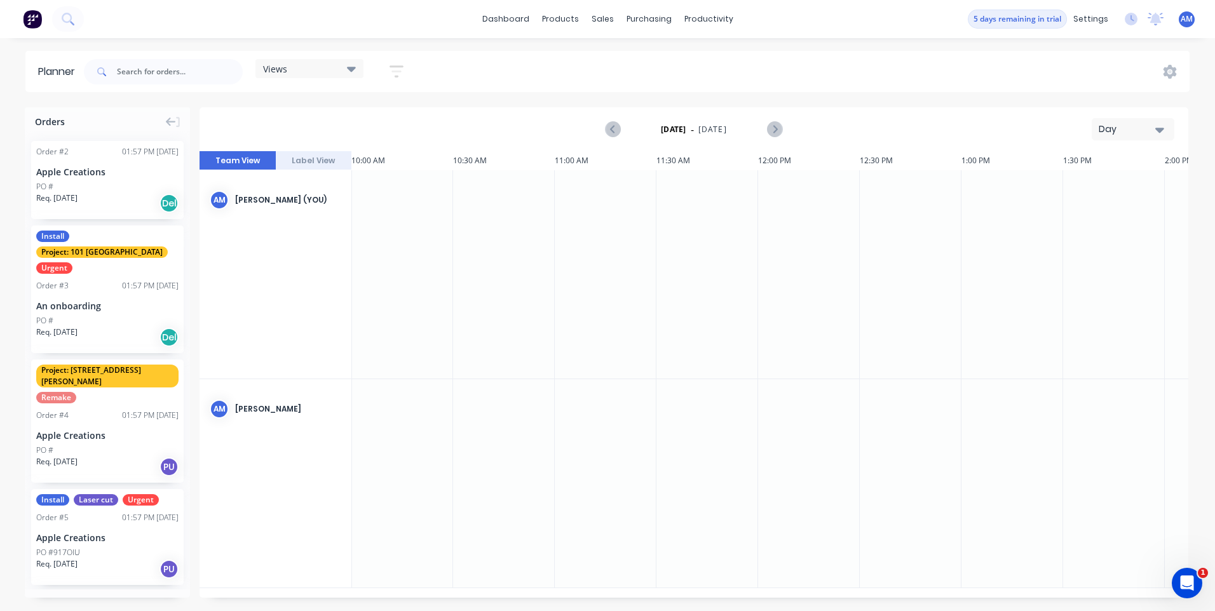
click at [536, 128] on div "Thursday - 04/09/25 Day" at bounding box center [694, 129] width 986 height 41
click at [31, 23] on img at bounding box center [32, 19] width 19 height 19
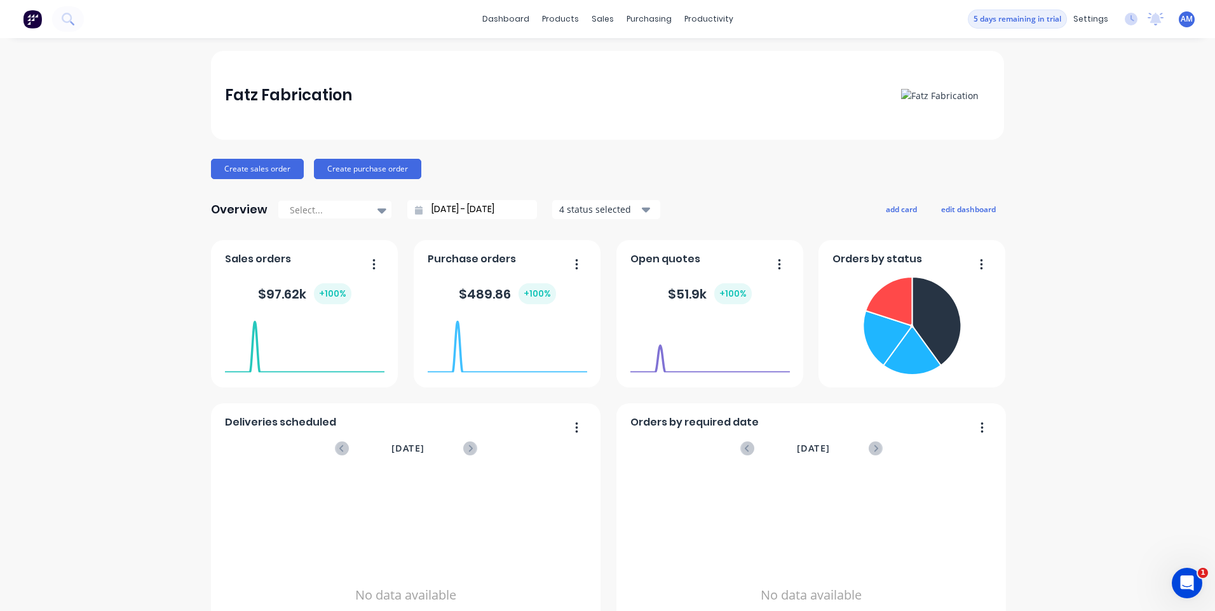
click at [614, 96] on div "Fatz Fabrication" at bounding box center [608, 95] width 766 height 25
click at [1029, 18] on button "5 days remaining in trial" at bounding box center [1017, 19] width 99 height 19
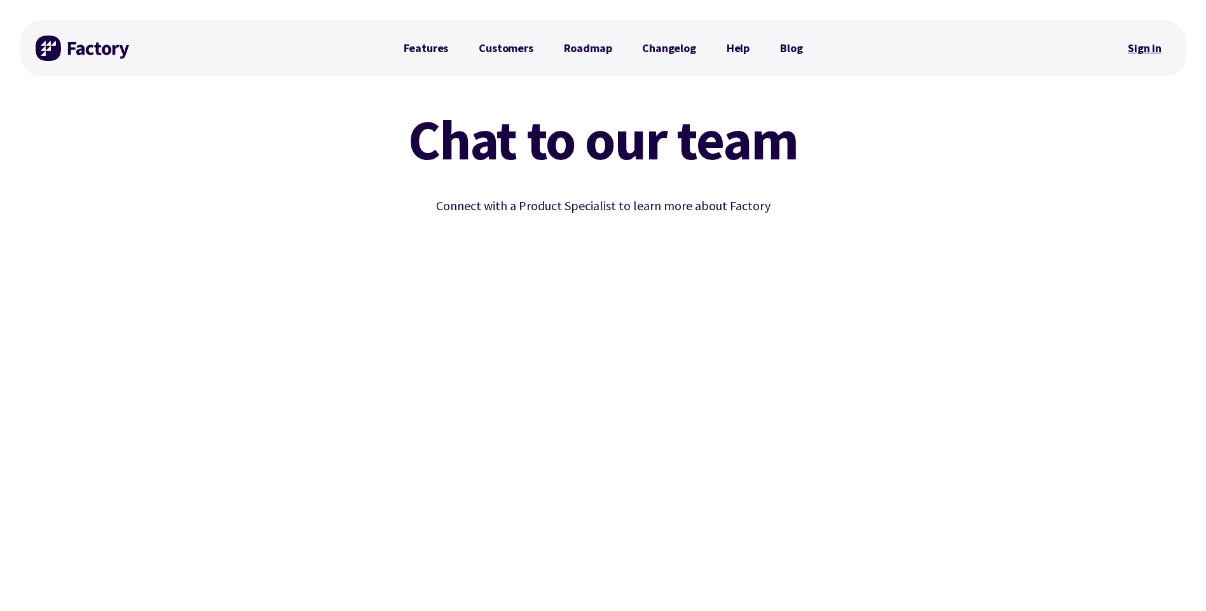
click at [1153, 46] on link "Sign in" at bounding box center [1144, 48] width 51 height 29
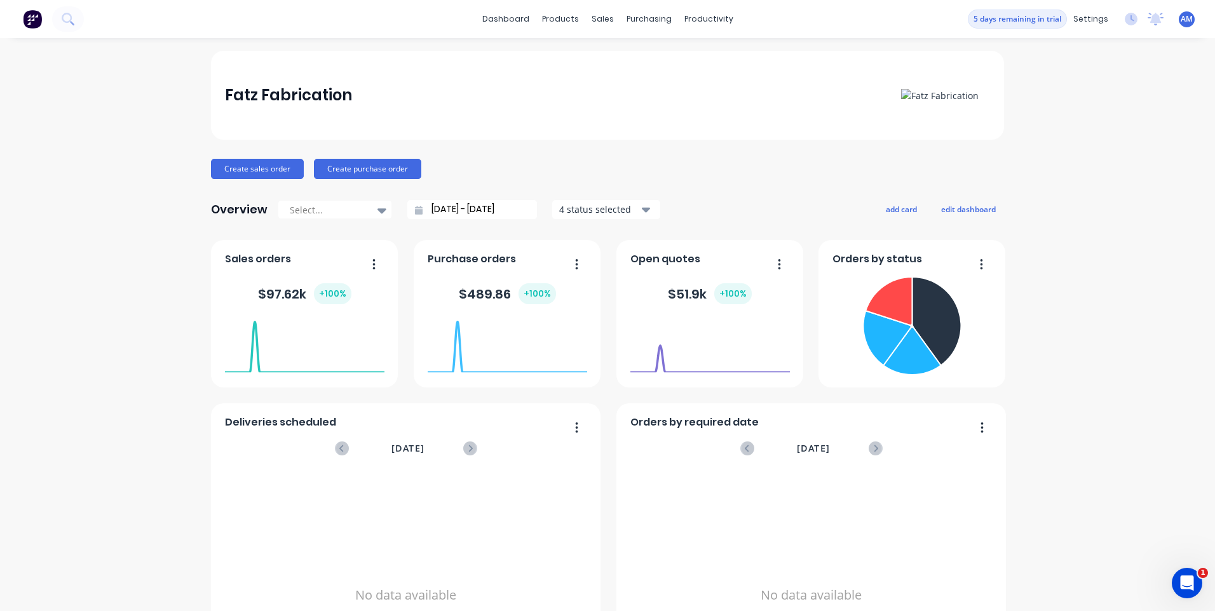
click at [1091, 127] on div "Fatz Fabrication Create sales order Create purchase order Overview Select... [D…" at bounding box center [607, 382] width 1215 height 663
click at [1131, 20] on icon at bounding box center [1133, 18] width 4 height 6
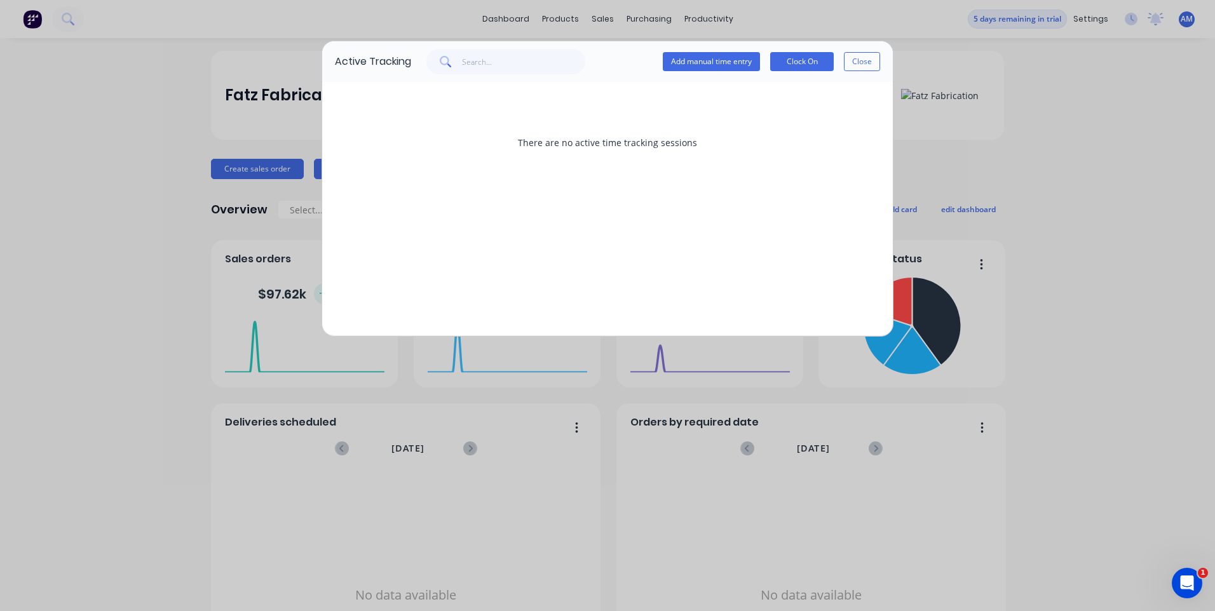
click at [1095, 39] on div "Active Tracking Add manual time entry Clock On Close There are no active time t…" at bounding box center [607, 305] width 1215 height 611
drag, startPoint x: 863, startPoint y: 60, endPoint x: 895, endPoint y: 60, distance: 31.8
click at [865, 60] on button "Close" at bounding box center [862, 61] width 36 height 19
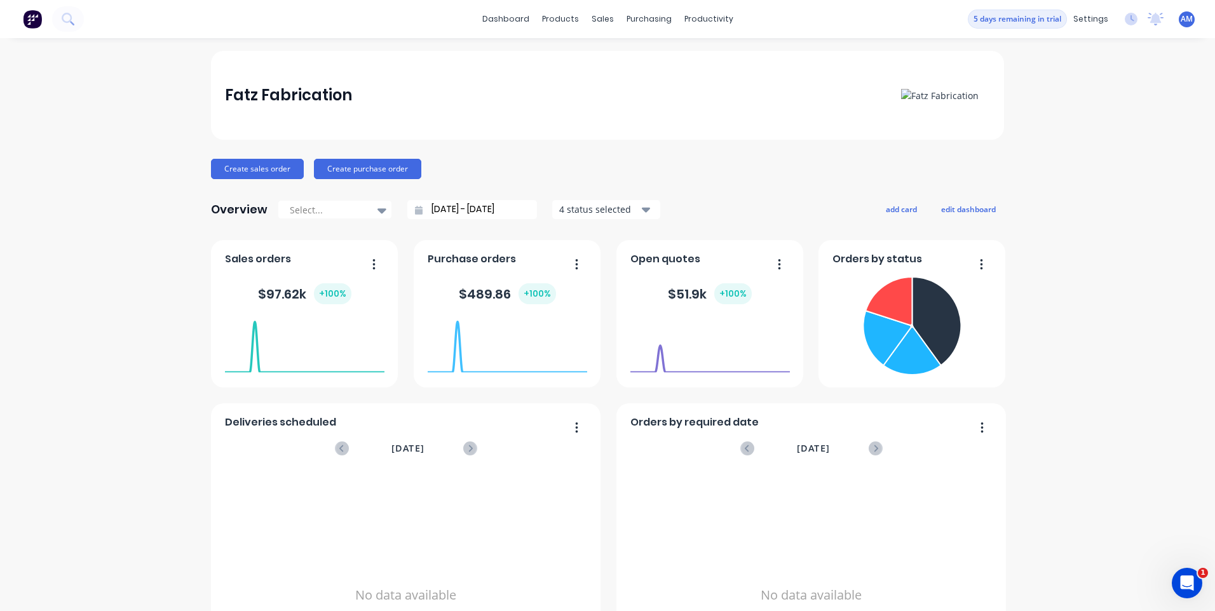
click at [1105, 60] on div "Fatz Fabrication Create sales order Create purchase order Overview Select... [D…" at bounding box center [607, 382] width 1215 height 663
click at [1125, 22] on icon at bounding box center [1131, 19] width 13 height 13
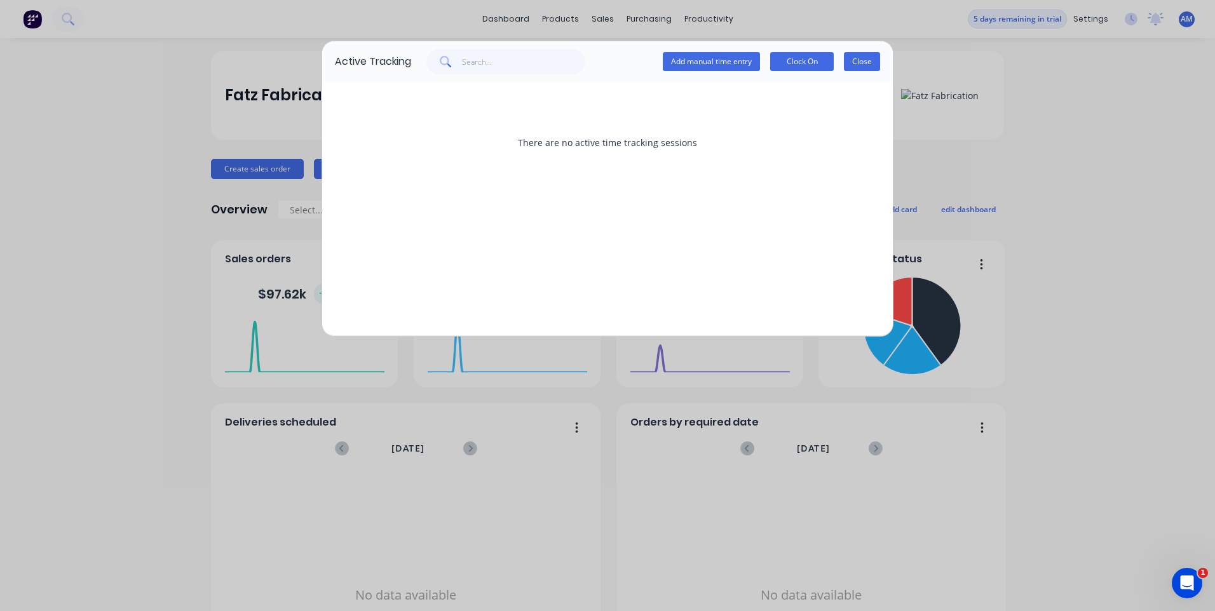
drag, startPoint x: 864, startPoint y: 60, endPoint x: 872, endPoint y: 60, distance: 7.7
click at [865, 60] on button "Close" at bounding box center [862, 61] width 36 height 19
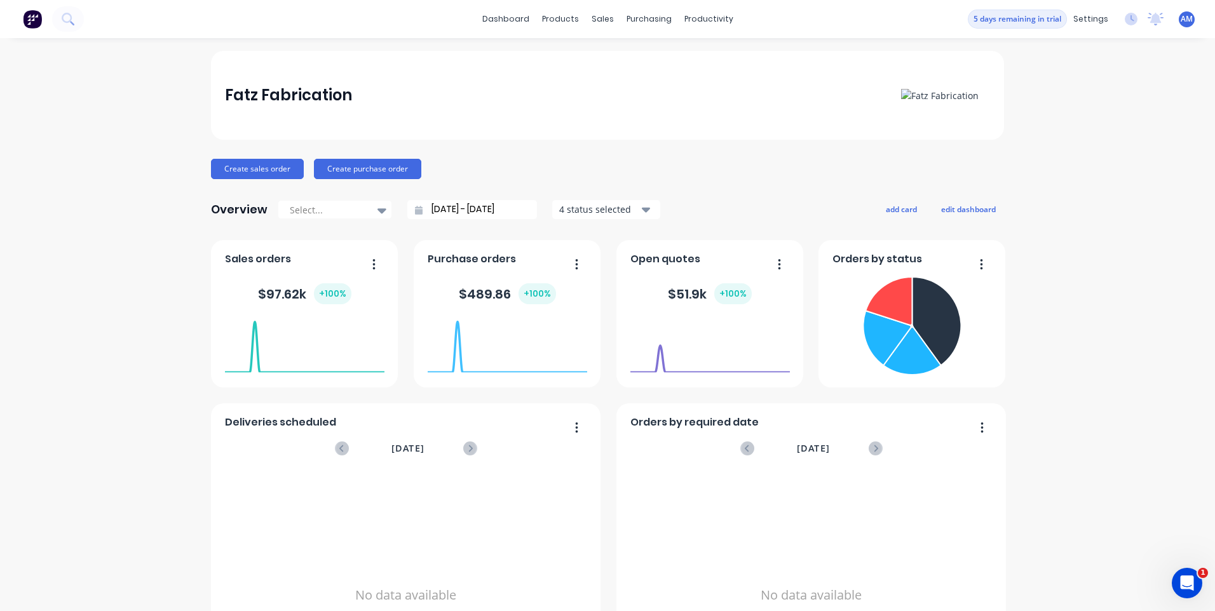
click at [1102, 95] on div "Fatz Fabrication Create sales order Create purchase order Overview Select... [D…" at bounding box center [607, 382] width 1215 height 663
click at [1134, 80] on div "Fatz Fabrication Create sales order Create purchase order Overview Select... [D…" at bounding box center [607, 382] width 1215 height 663
drag, startPoint x: 170, startPoint y: 180, endPoint x: 258, endPoint y: 180, distance: 87.7
click at [171, 180] on div "Fatz Fabrication Create sales order Create purchase order Overview Select... [D…" at bounding box center [607, 382] width 1215 height 663
drag, startPoint x: 508, startPoint y: 178, endPoint x: 515, endPoint y: 179, distance: 7.0
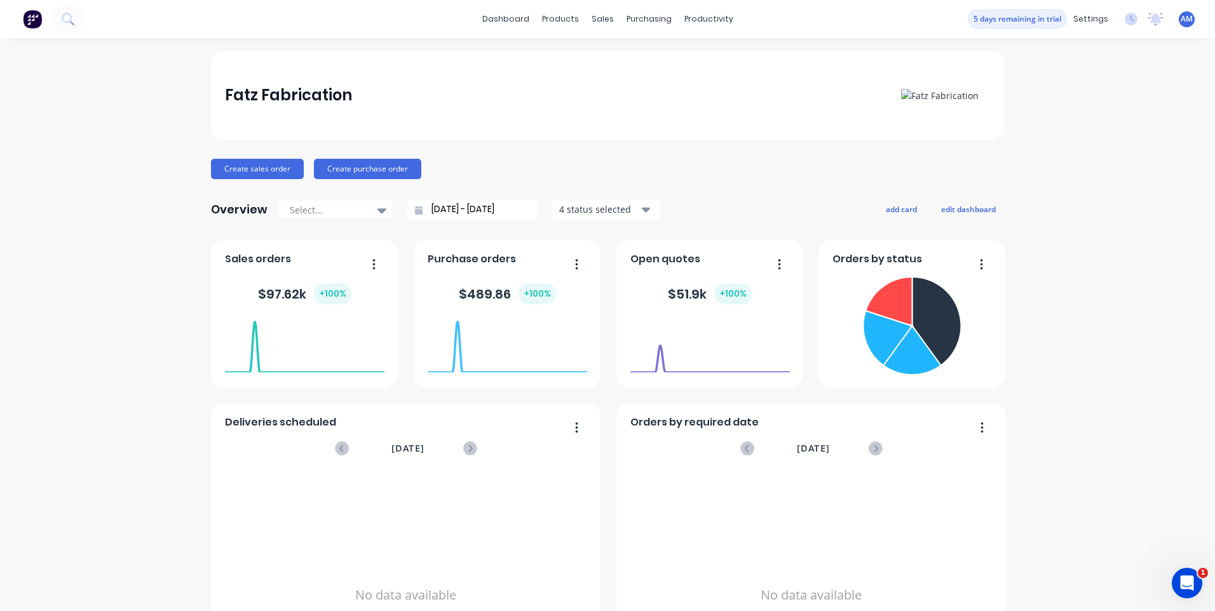
click at [515, 179] on div "Create sales order Create purchase order" at bounding box center [607, 169] width 793 height 20
click at [1103, 233] on div "Fatz Fabrication Create sales order Create purchase order Overview Select... [D…" at bounding box center [607, 382] width 1215 height 663
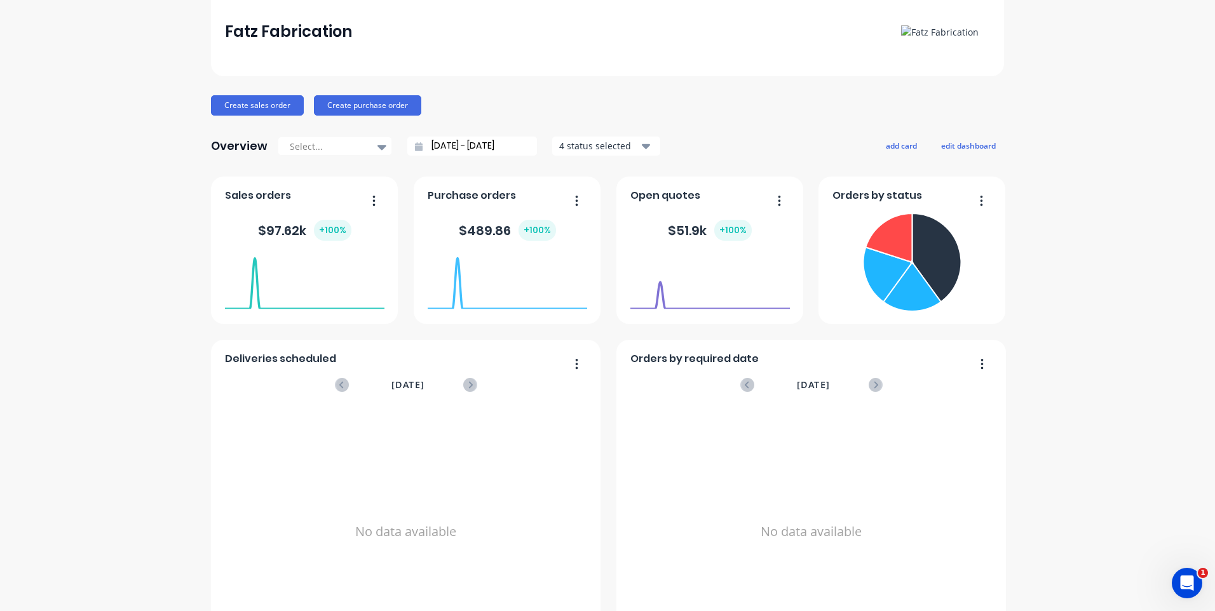
click at [1066, 298] on div "Fatz Fabrication Create sales order Create purchase order Overview Select... [D…" at bounding box center [607, 318] width 1215 height 663
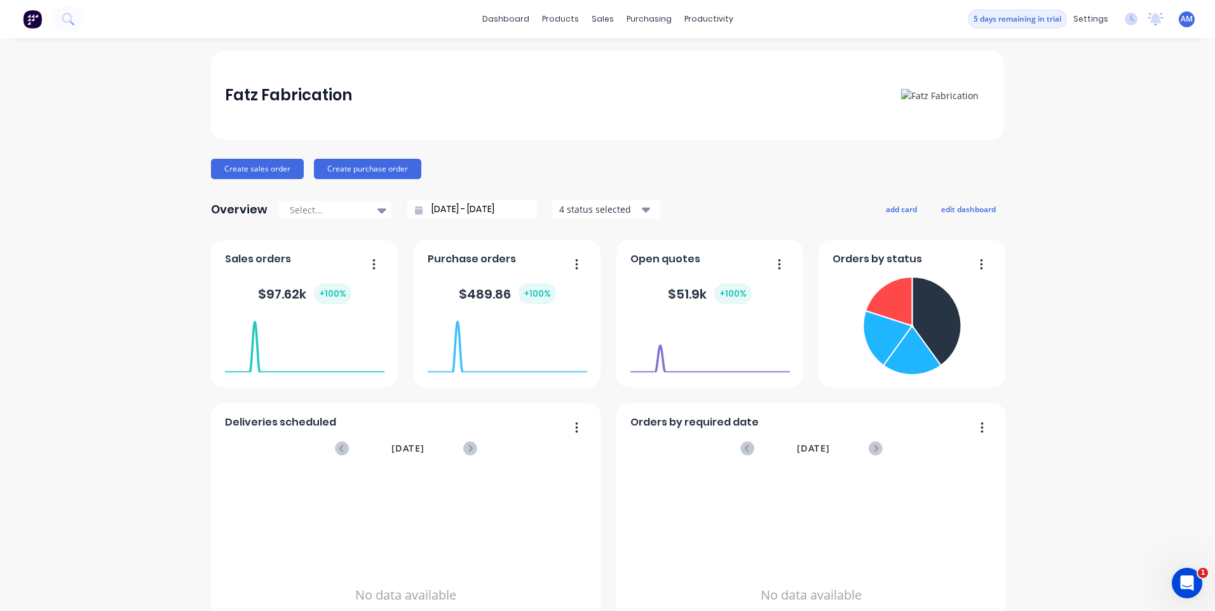
click at [1061, 165] on div "Fatz Fabrication Create sales order Create purchase order Overview Select... [D…" at bounding box center [607, 382] width 1215 height 663
click at [1039, 164] on div "Fatz Fabrication Create sales order Create purchase order Overview Select... [D…" at bounding box center [607, 382] width 1215 height 663
click at [1139, 175] on div "Fatz Fabrication Create sales order Create purchase order Overview Select... [D…" at bounding box center [607, 382] width 1215 height 663
click at [998, 150] on div "Fatz Fabrication Create sales order Create purchase order Overview Select... [D…" at bounding box center [607, 382] width 793 height 663
drag, startPoint x: 862, startPoint y: 154, endPoint x: 1133, endPoint y: 158, distance: 270.1
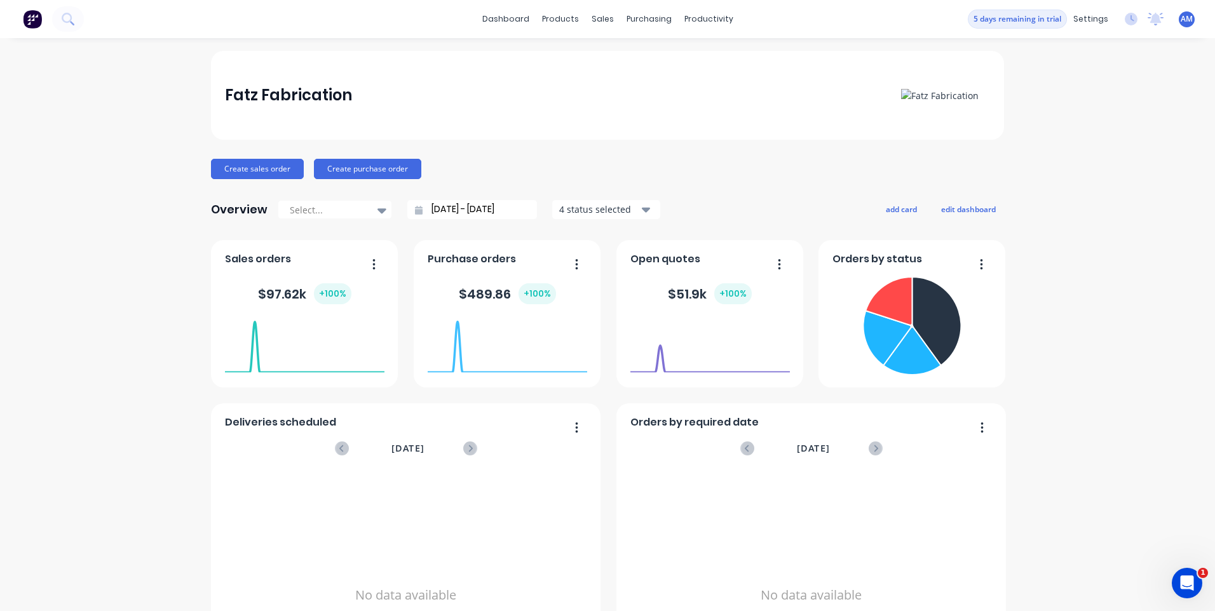
click at [867, 154] on div "Fatz Fabrication Create sales order Create purchase order Overview Select... [D…" at bounding box center [607, 382] width 793 height 663
click at [1129, 151] on div "Fatz Fabrication Create sales order Create purchase order Overview Select... [D…" at bounding box center [607, 382] width 1215 height 663
click at [1150, 217] on div "Fatz Fabrication Create sales order Create purchase order Overview Select... [D…" at bounding box center [607, 382] width 1215 height 663
click at [132, 147] on div "Fatz Fabrication Create sales order Create purchase order Overview Select... [D…" at bounding box center [607, 382] width 1215 height 663
click at [1080, 151] on div "Fatz Fabrication Create sales order Create purchase order Overview Select... [D…" at bounding box center [607, 382] width 1215 height 663
